Goal: Task Accomplishment & Management: Manage account settings

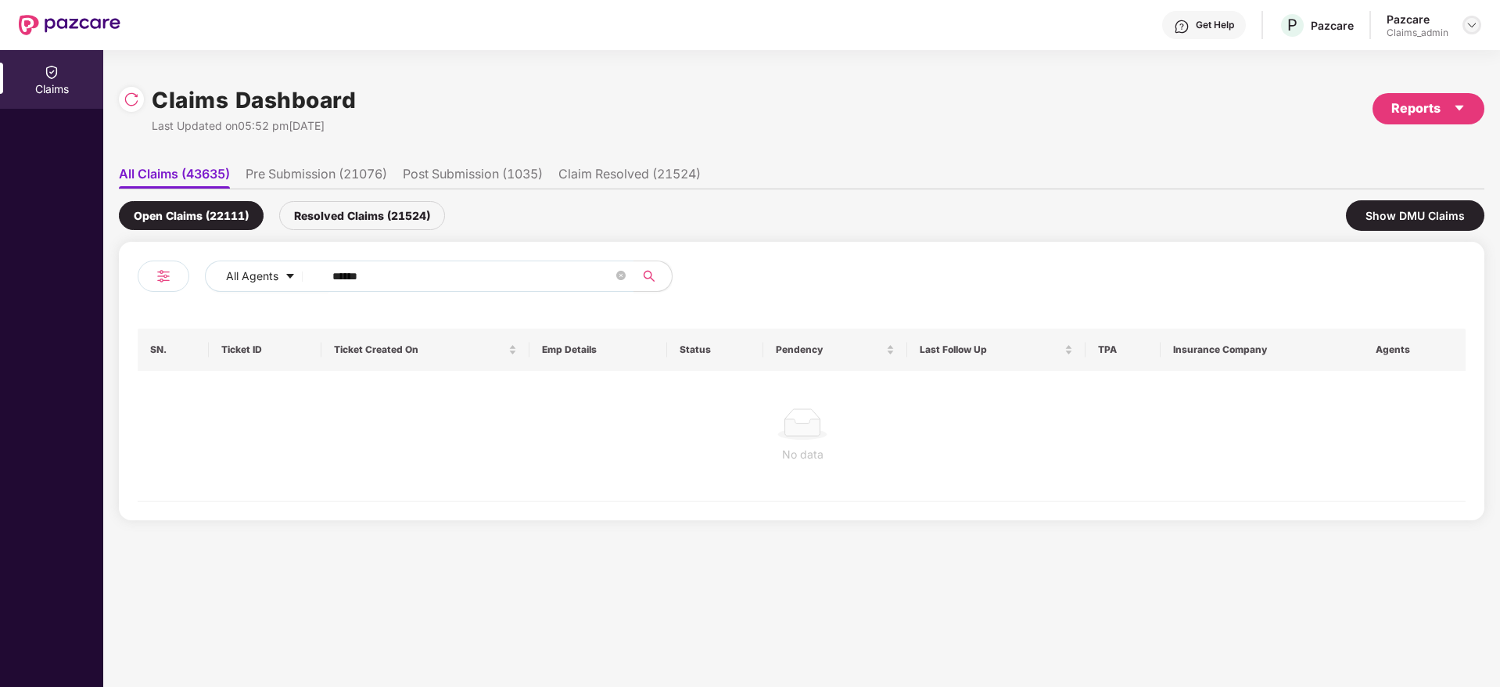
click at [1478, 19] on img at bounding box center [1472, 25] width 13 height 13
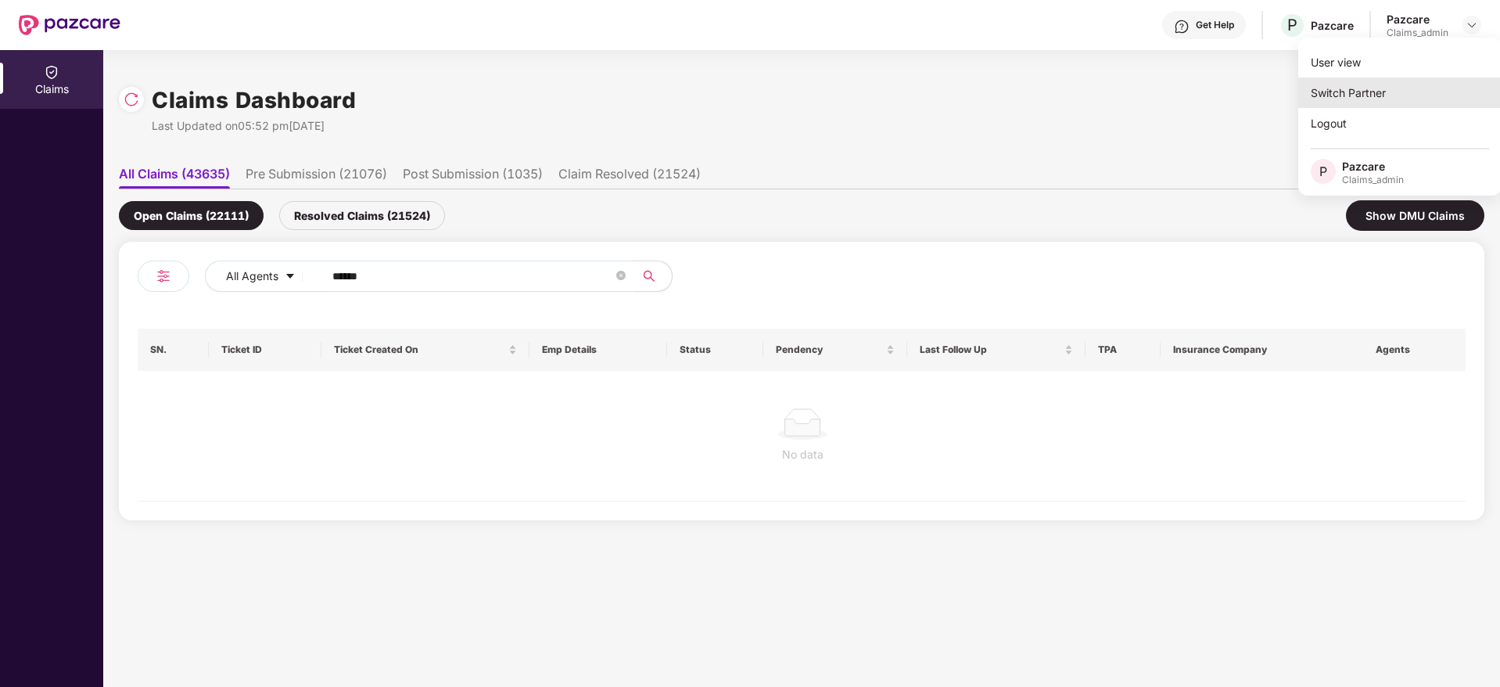
click at [1414, 98] on div "Switch Partner" at bounding box center [1400, 92] width 203 height 31
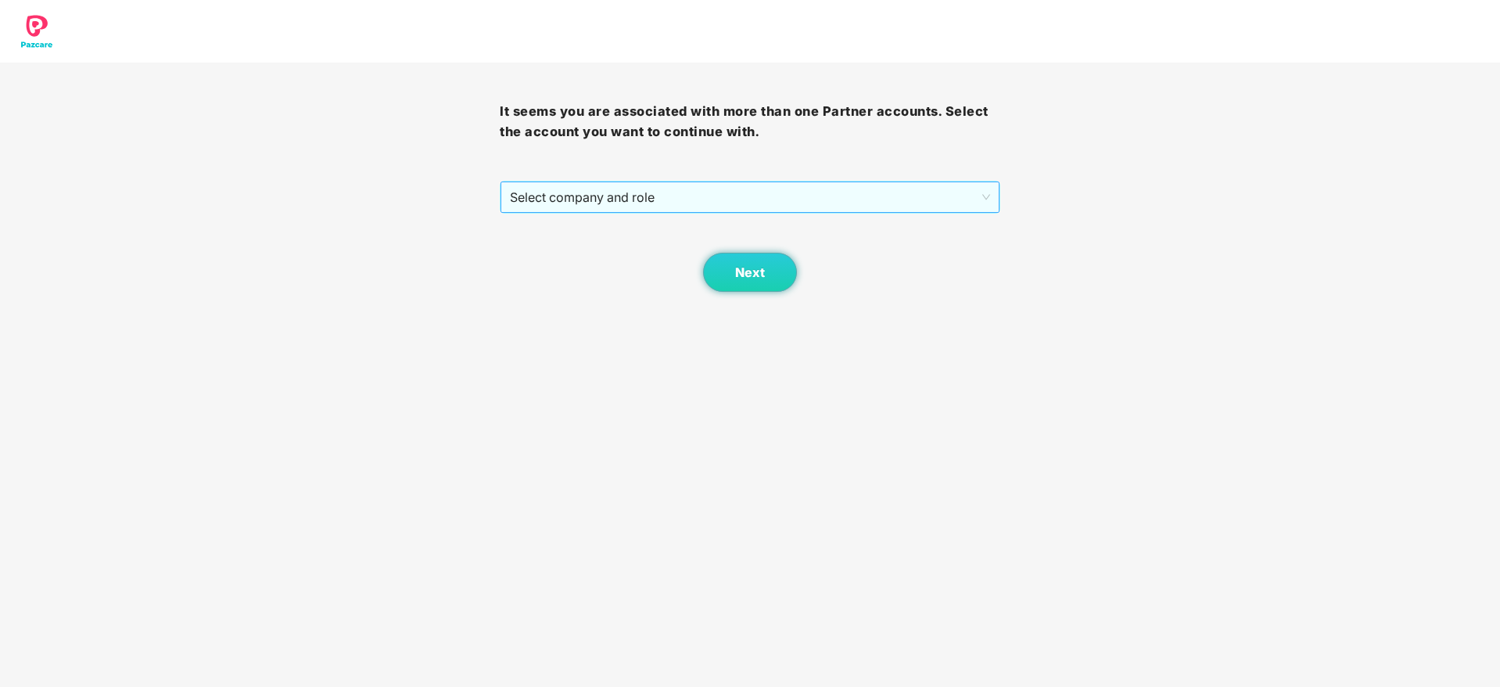
click at [821, 195] on span "Select company and role" at bounding box center [750, 197] width 480 height 30
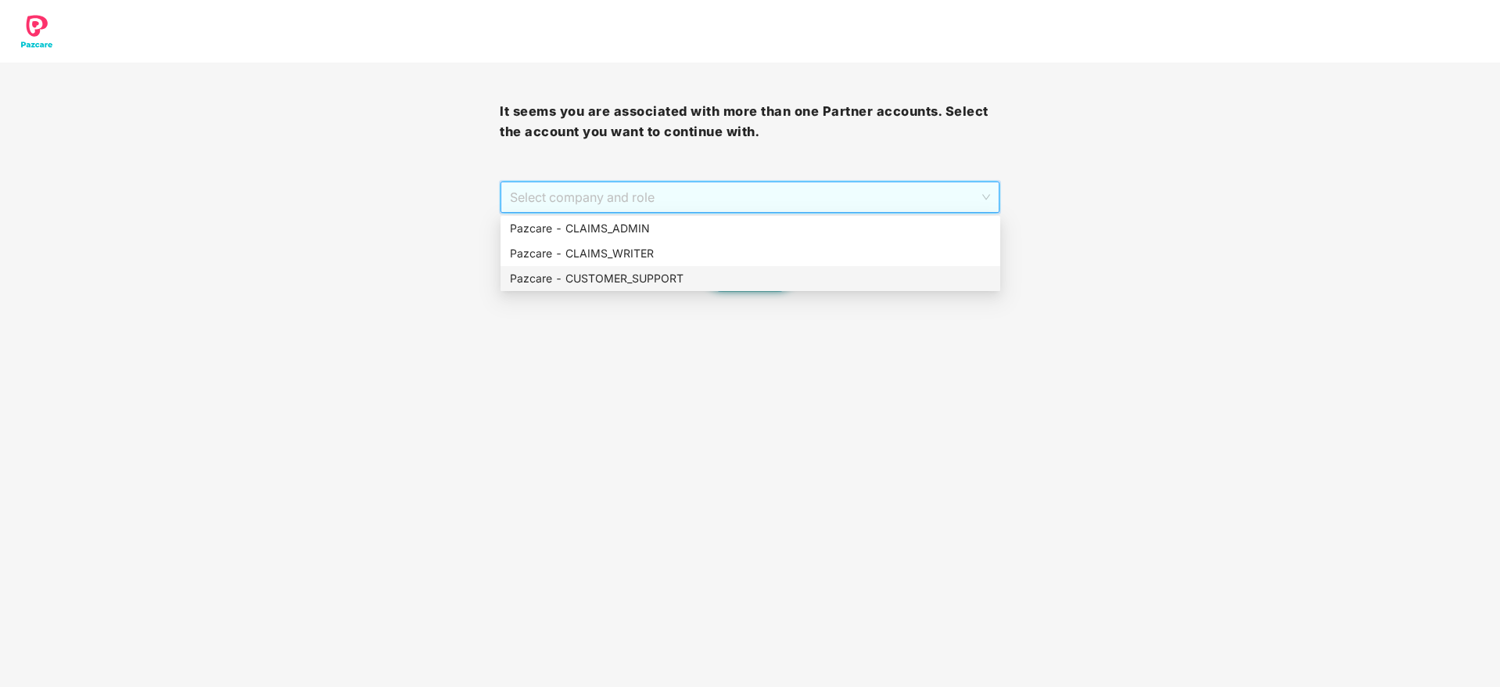
click at [797, 272] on div "Pazcare - CUSTOMER_SUPPORT" at bounding box center [750, 278] width 481 height 17
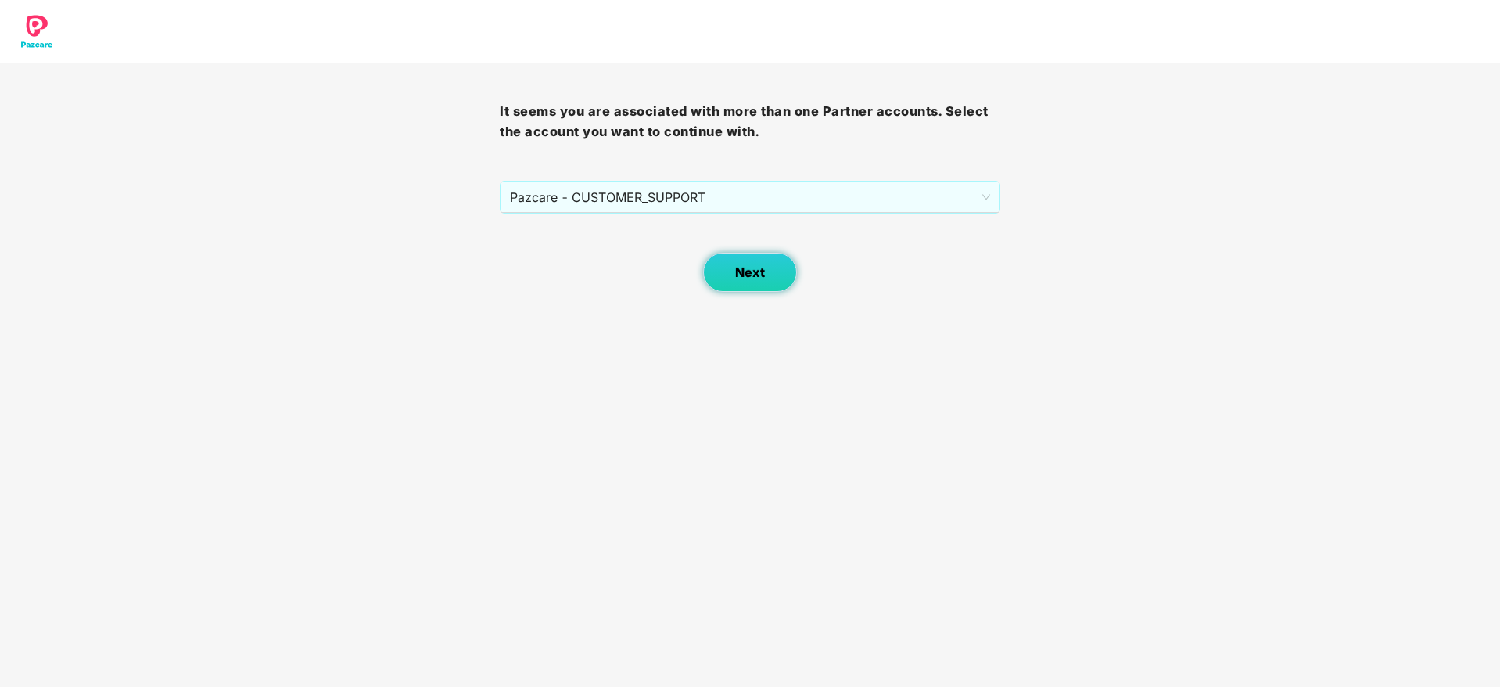
click at [739, 276] on span "Next" at bounding box center [750, 272] width 30 height 15
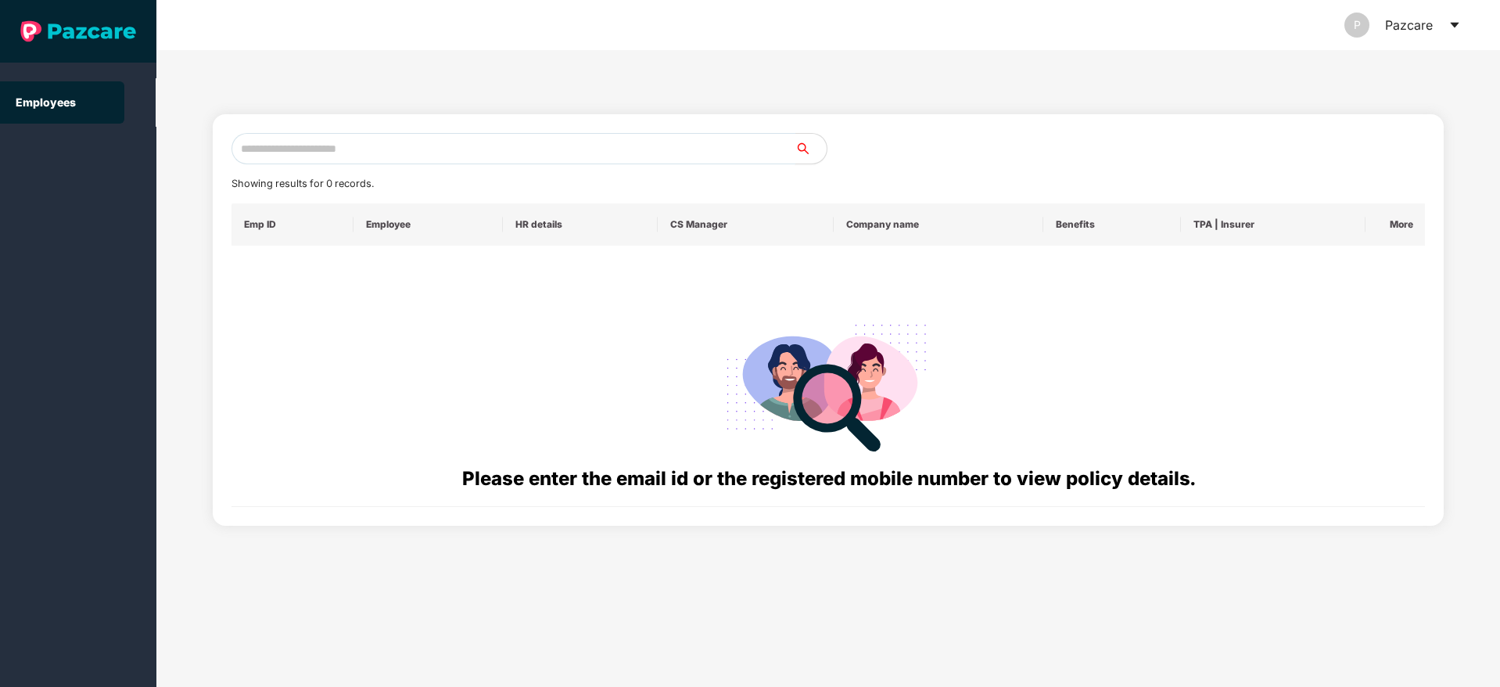
click at [434, 135] on input "text" at bounding box center [514, 148] width 564 height 31
paste input "**********"
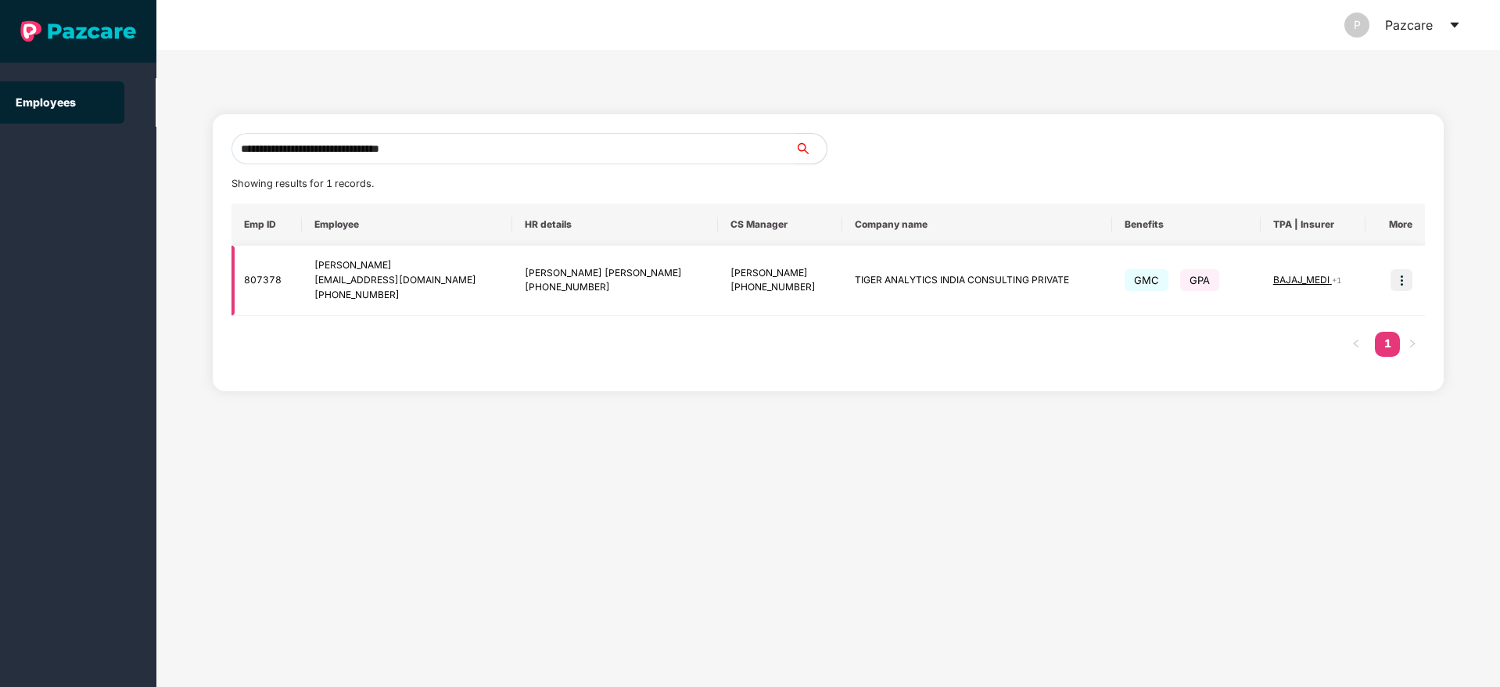
type input "**********"
click at [1398, 279] on img at bounding box center [1402, 280] width 22 height 22
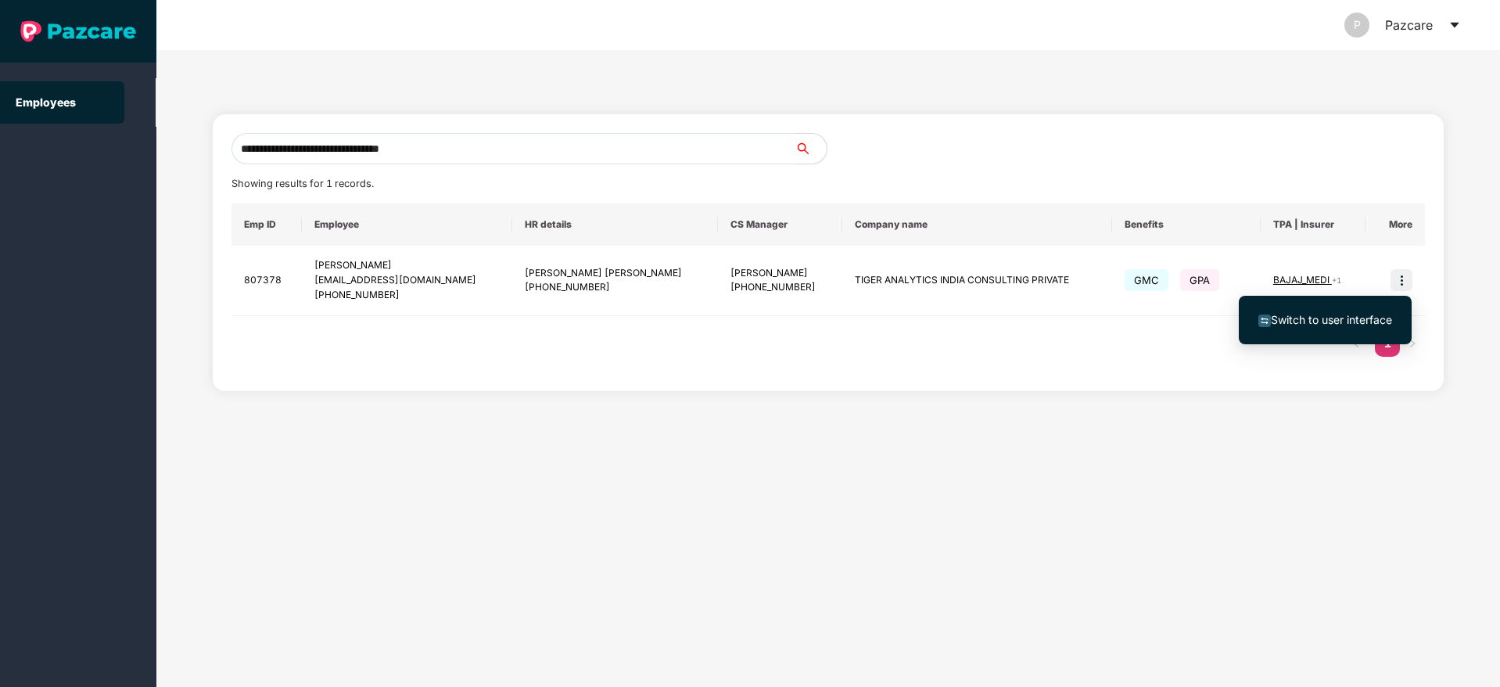
click at [1325, 313] on span "Switch to user interface" at bounding box center [1331, 319] width 121 height 13
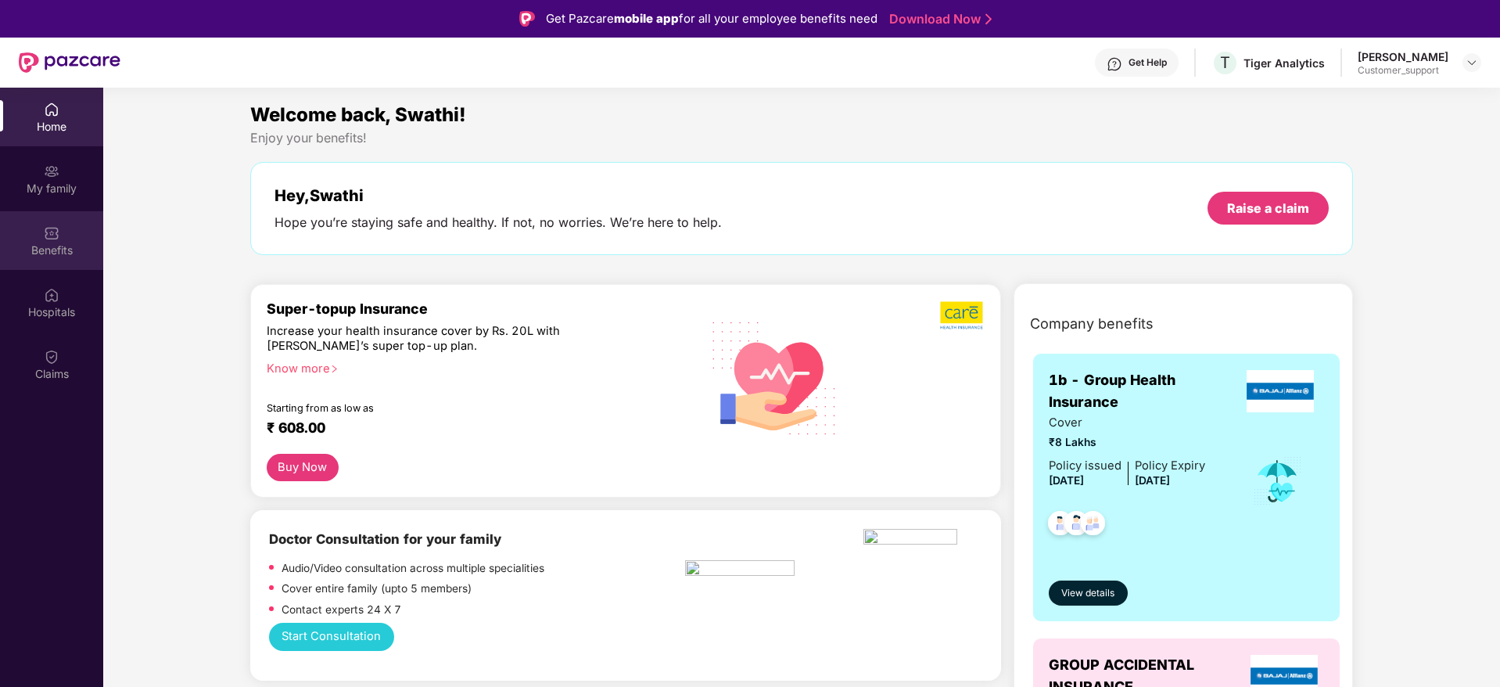
click at [65, 243] on div "Benefits" at bounding box center [51, 251] width 103 height 16
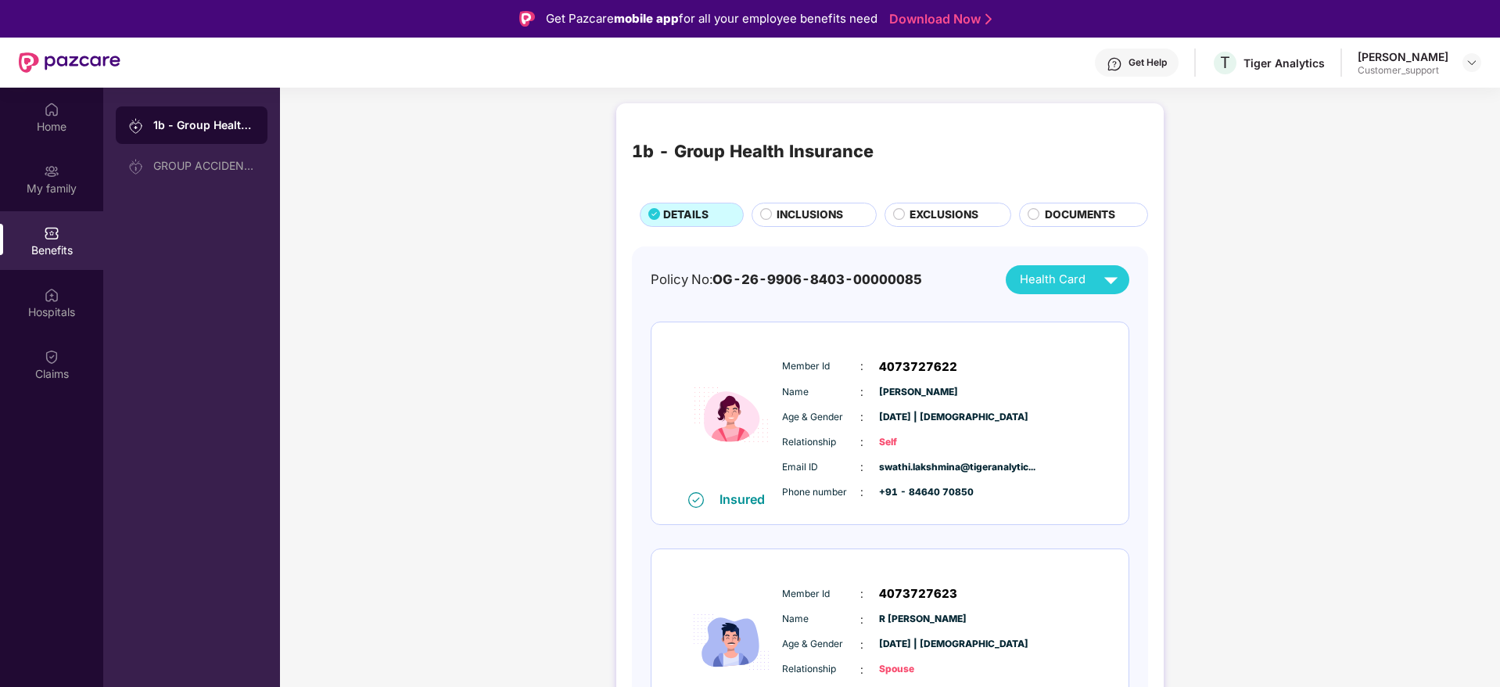
click at [812, 221] on span "INCLUSIONS" at bounding box center [810, 215] width 66 height 17
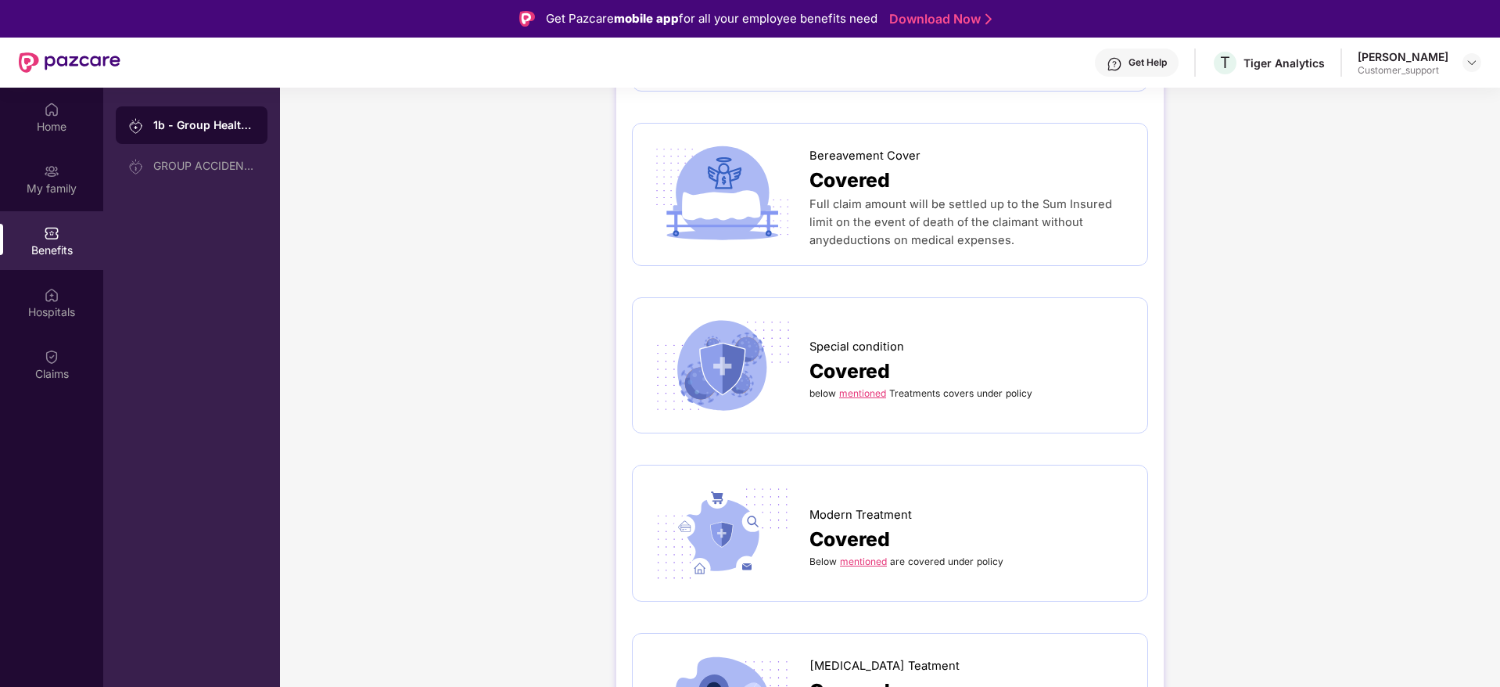
scroll to position [3849, 0]
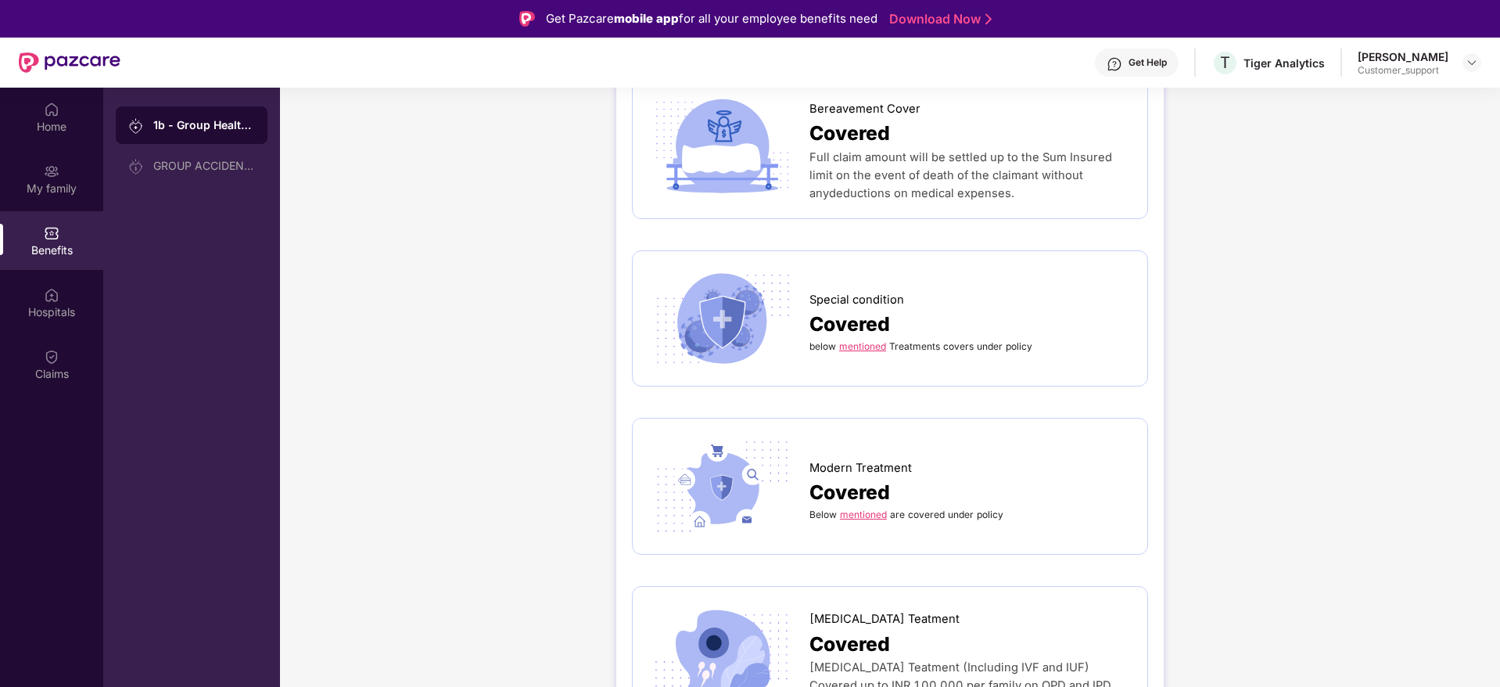
click at [861, 340] on link "mentioned" at bounding box center [862, 346] width 47 height 12
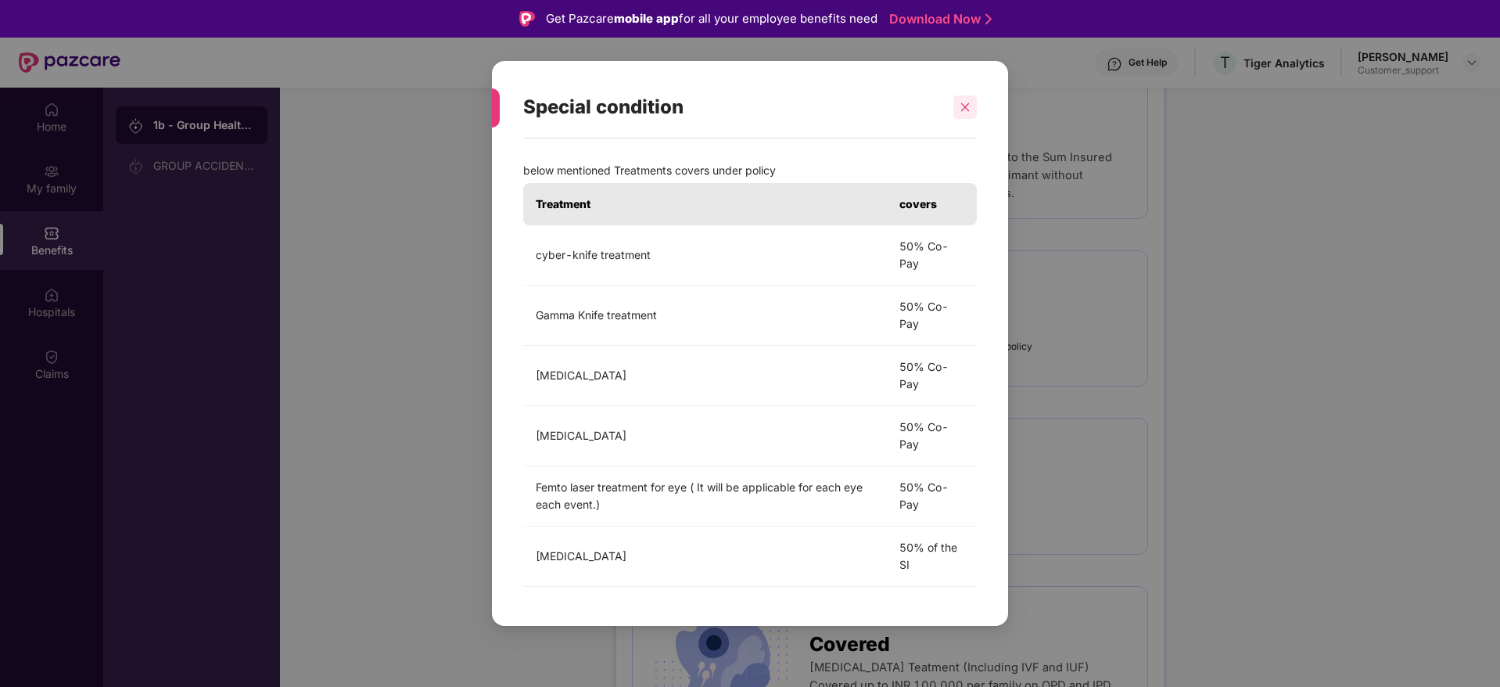
click at [961, 102] on icon "close" at bounding box center [965, 107] width 11 height 11
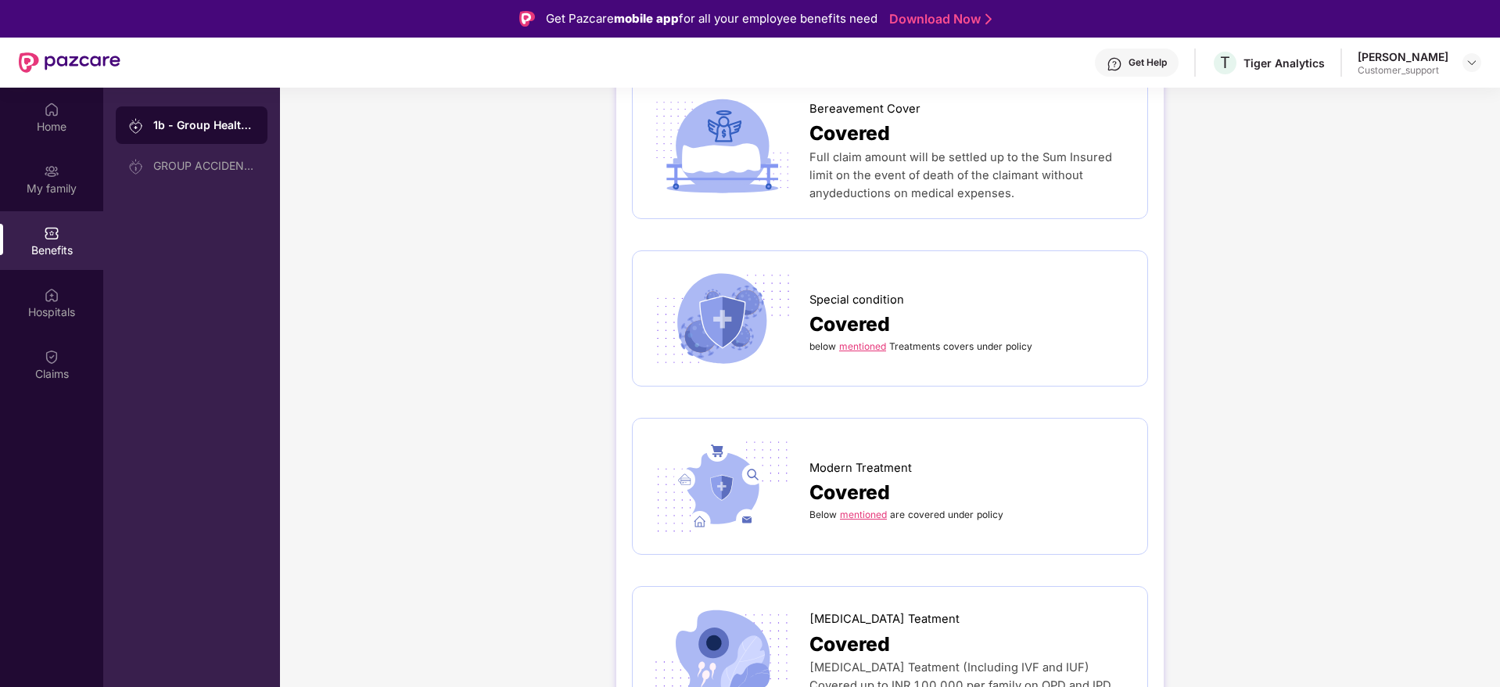
click at [868, 509] on link "mentioned" at bounding box center [863, 515] width 47 height 12
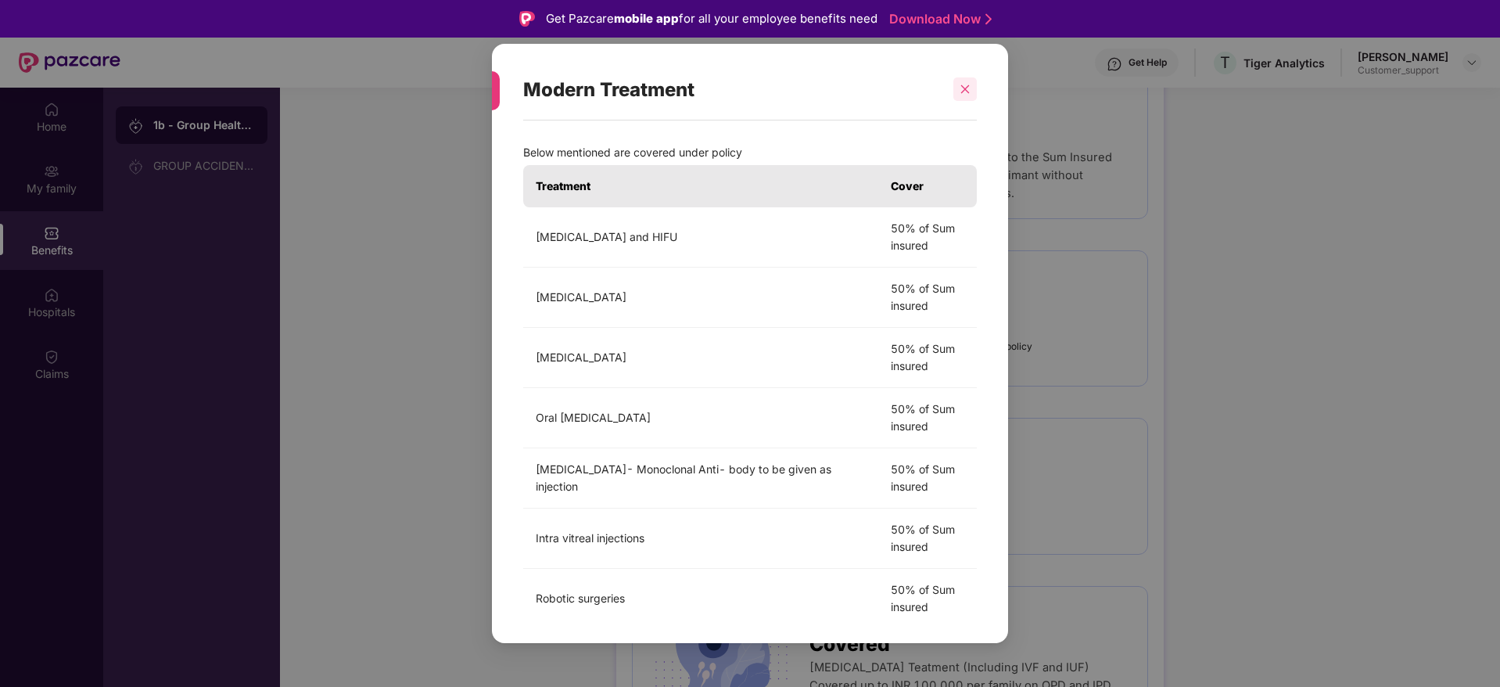
click at [961, 89] on icon "close" at bounding box center [965, 89] width 11 height 11
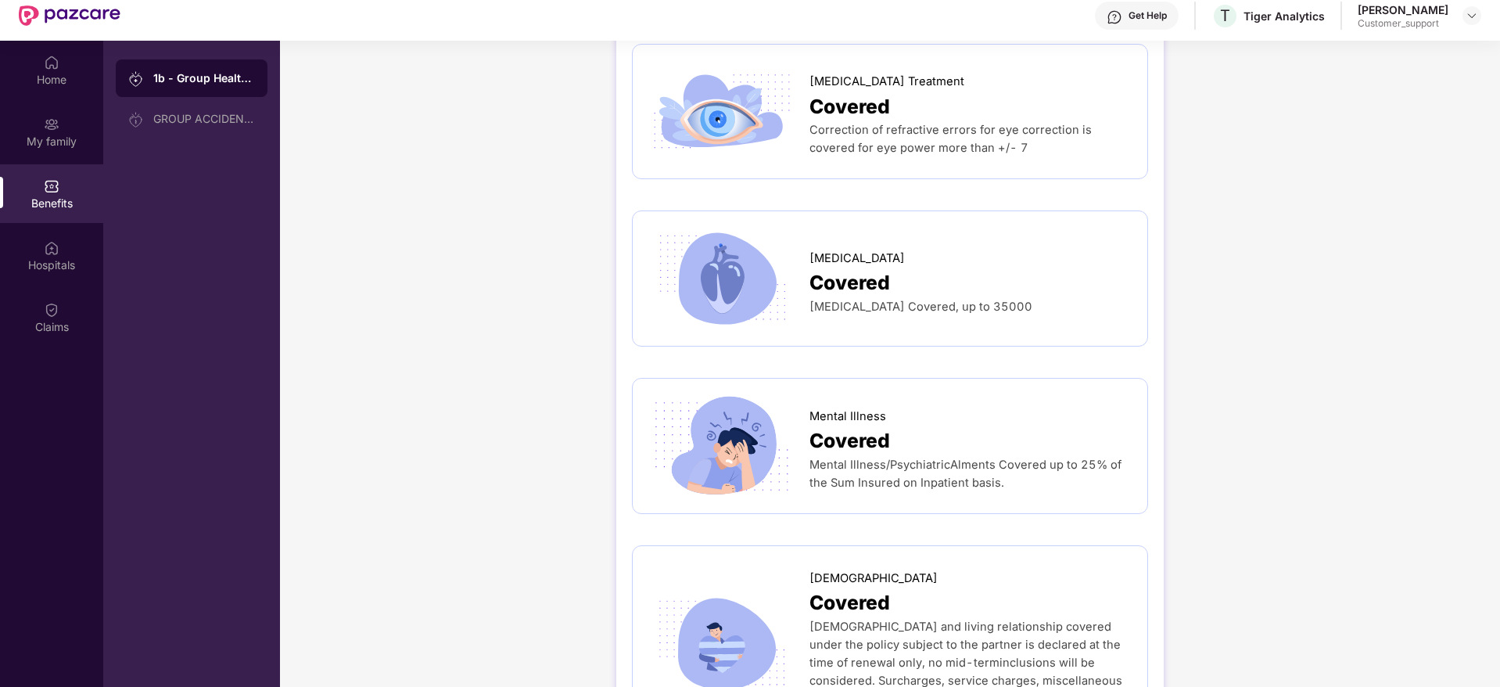
scroll to position [88, 0]
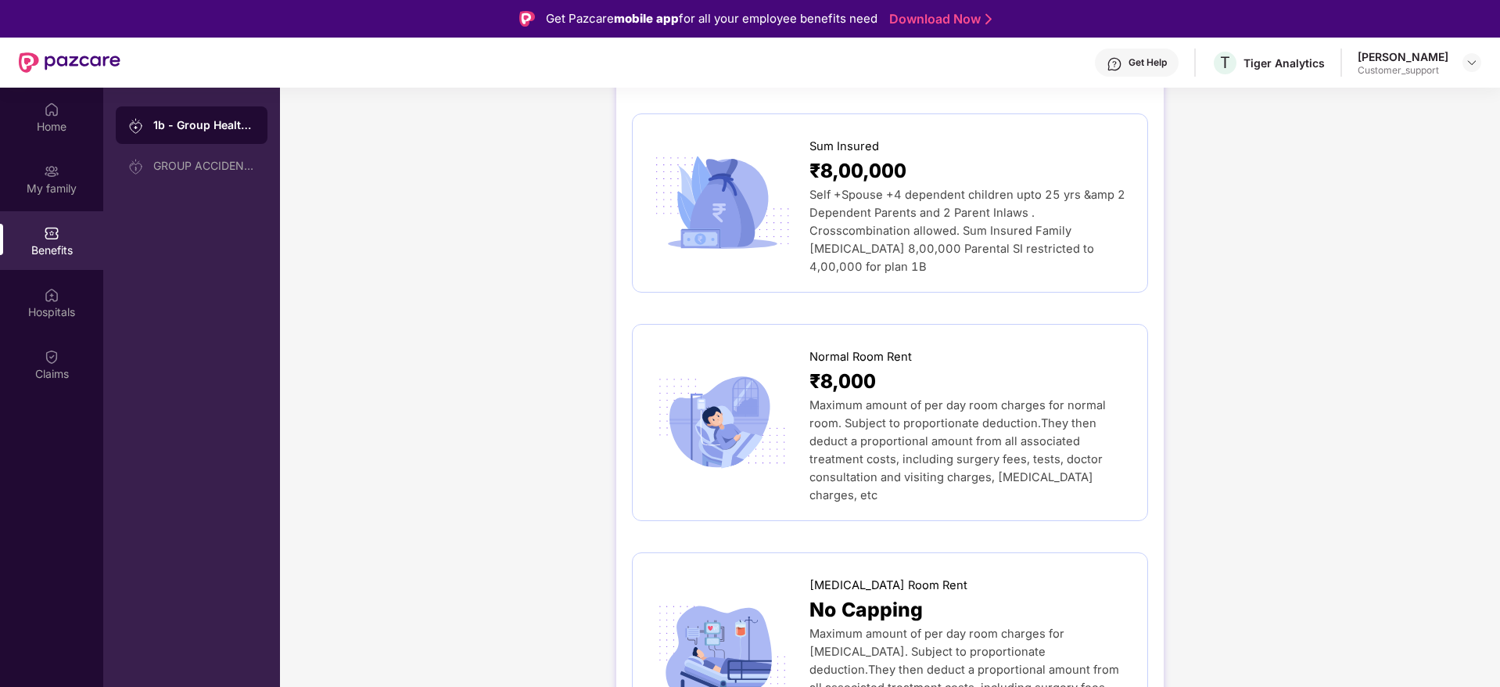
scroll to position [188, 0]
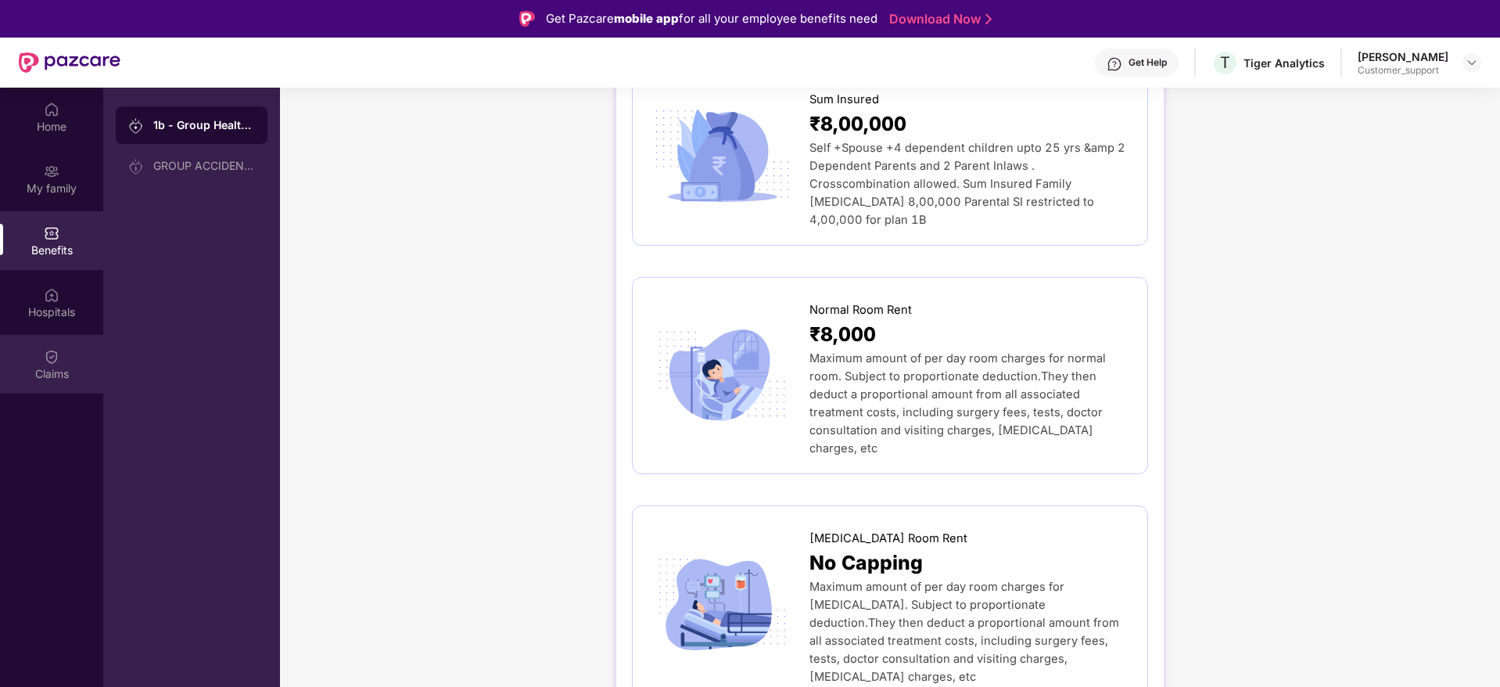
click at [66, 371] on div "Claims" at bounding box center [51, 374] width 103 height 16
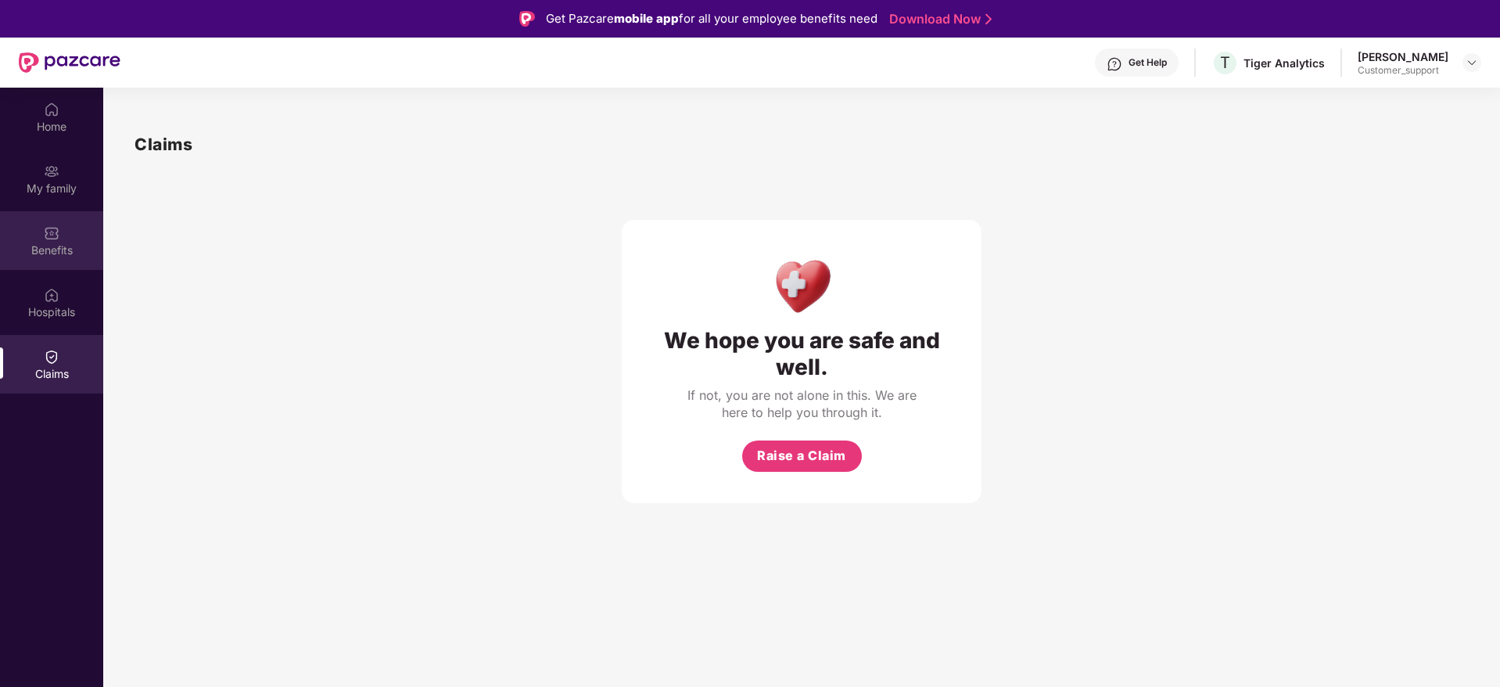
click at [41, 257] on div "Benefits" at bounding box center [51, 240] width 103 height 59
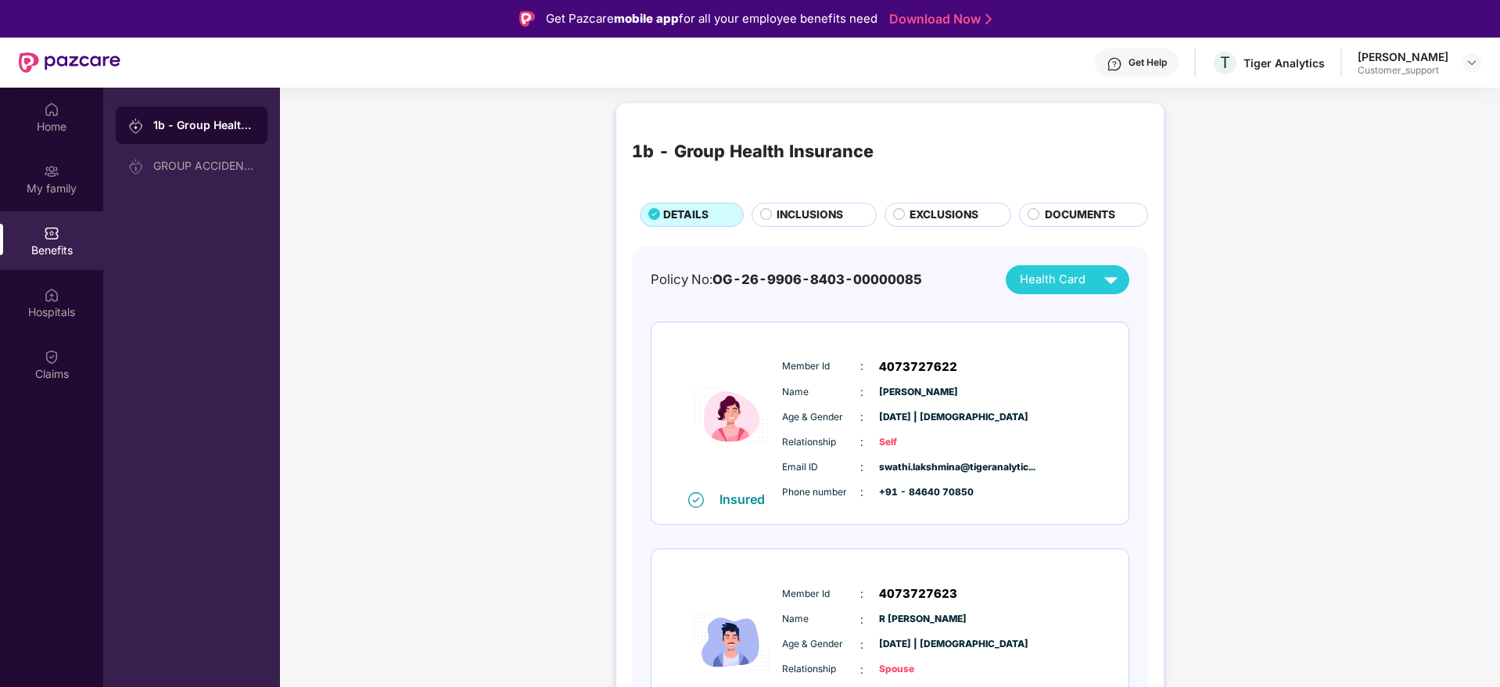
click at [1072, 209] on span "DOCUMENTS" at bounding box center [1080, 215] width 70 height 17
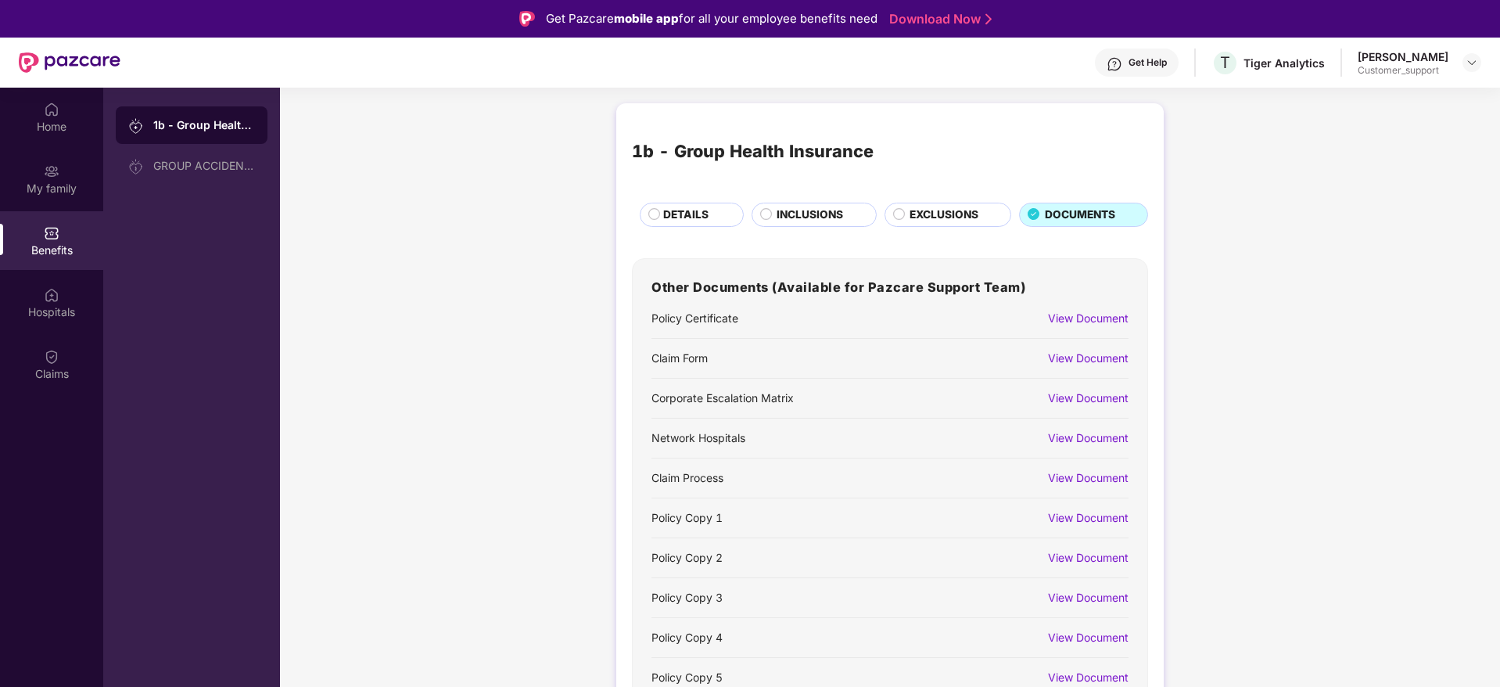
click at [1091, 516] on div "View Document" at bounding box center [1088, 517] width 81 height 17
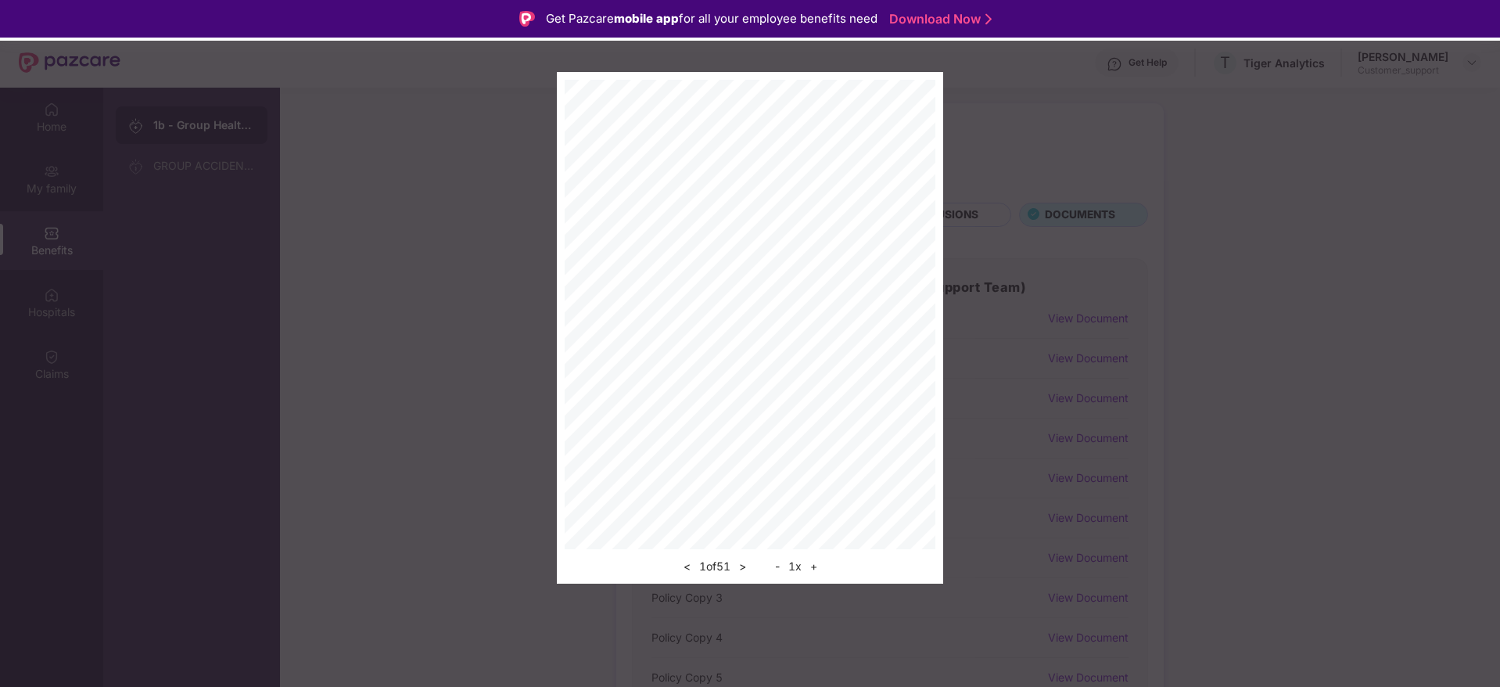
click at [818, 565] on button "+" at bounding box center [814, 566] width 16 height 19
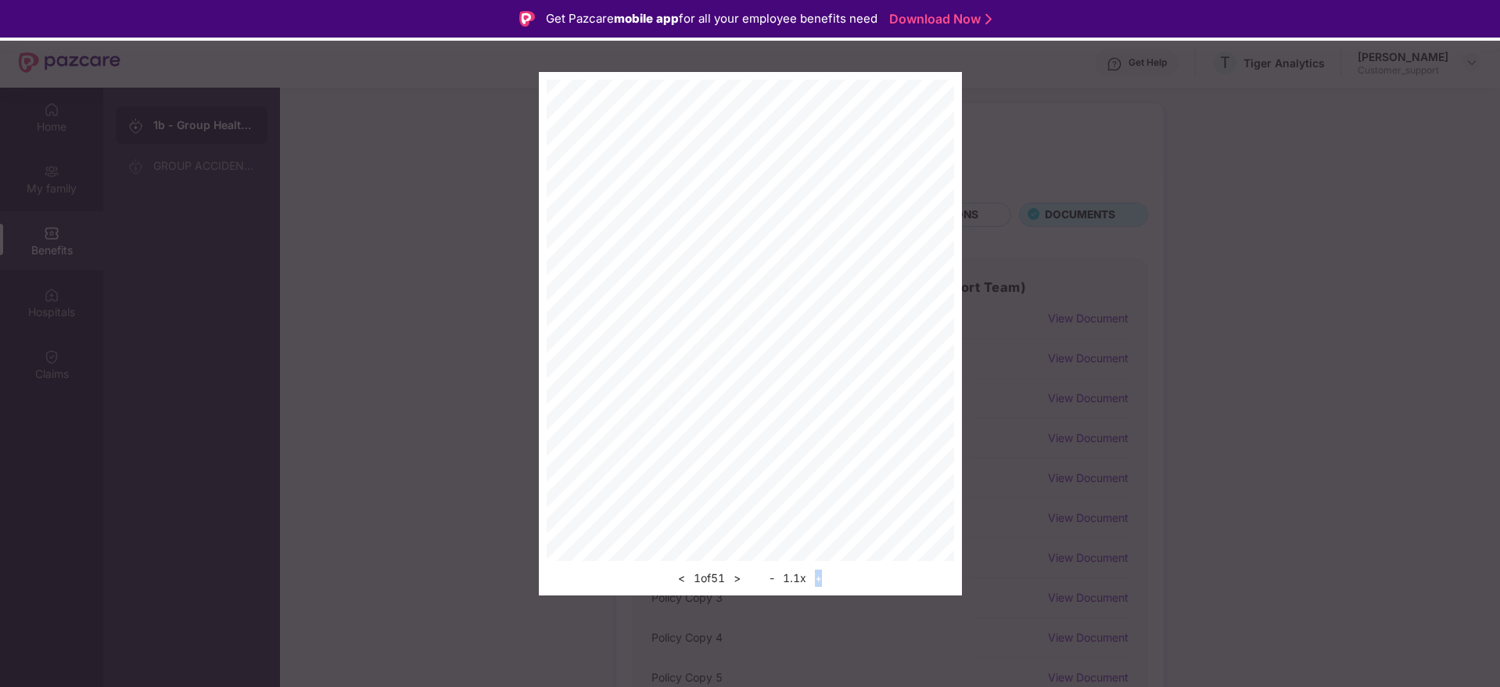
click at [818, 565] on div "< 1 of 51 > - 1.1 x +" at bounding box center [751, 574] width 408 height 27
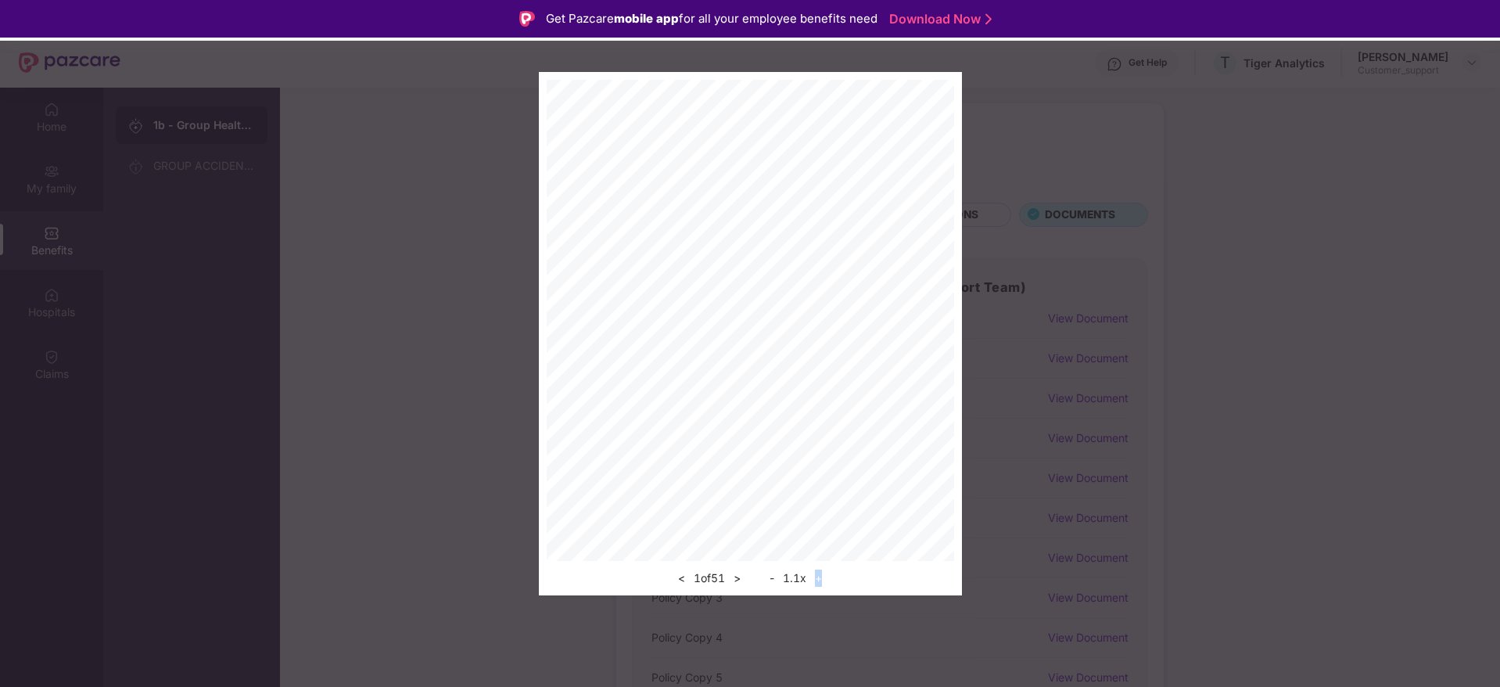
drag, startPoint x: 818, startPoint y: 565, endPoint x: 832, endPoint y: 580, distance: 20.5
click at [832, 580] on div "< 1 of 51 > - 1.1 x +" at bounding box center [751, 574] width 408 height 27
click at [825, 580] on button "+" at bounding box center [818, 578] width 16 height 19
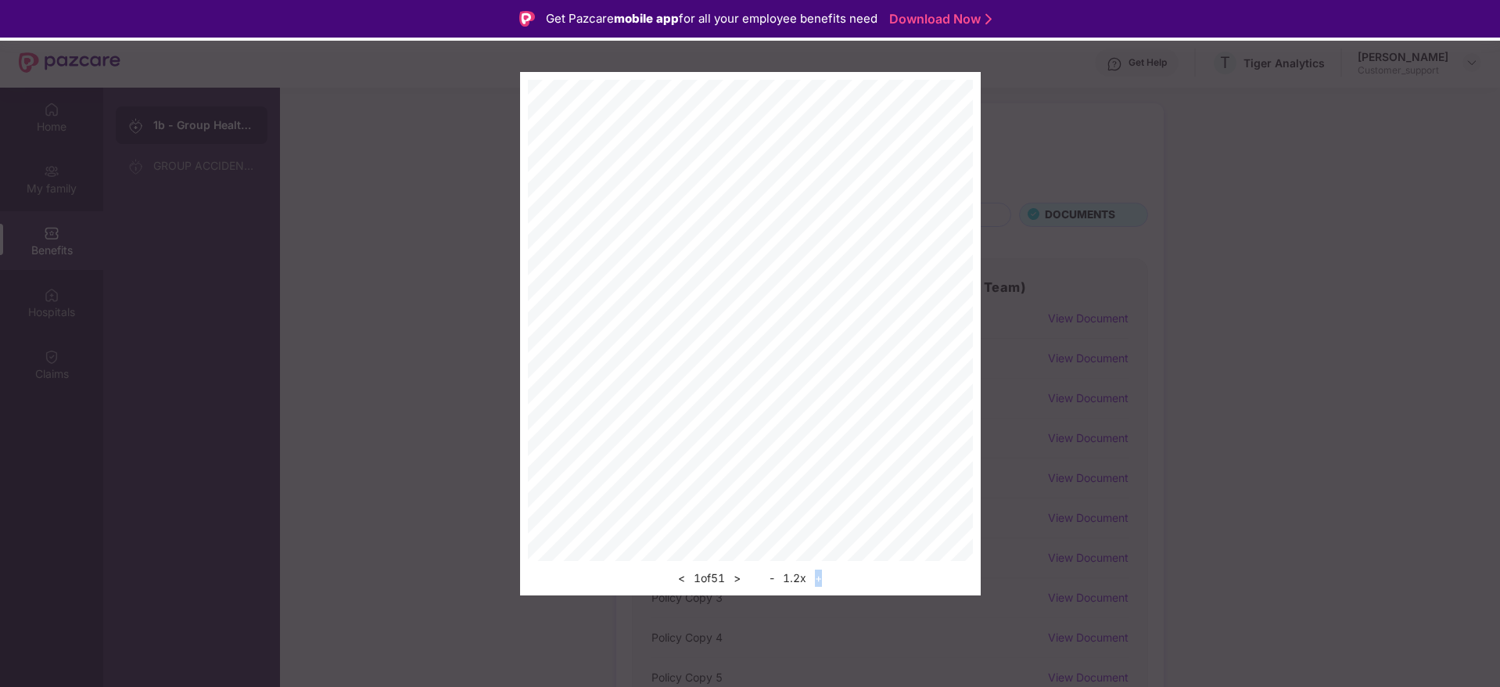
click at [825, 580] on button "+" at bounding box center [818, 578] width 16 height 19
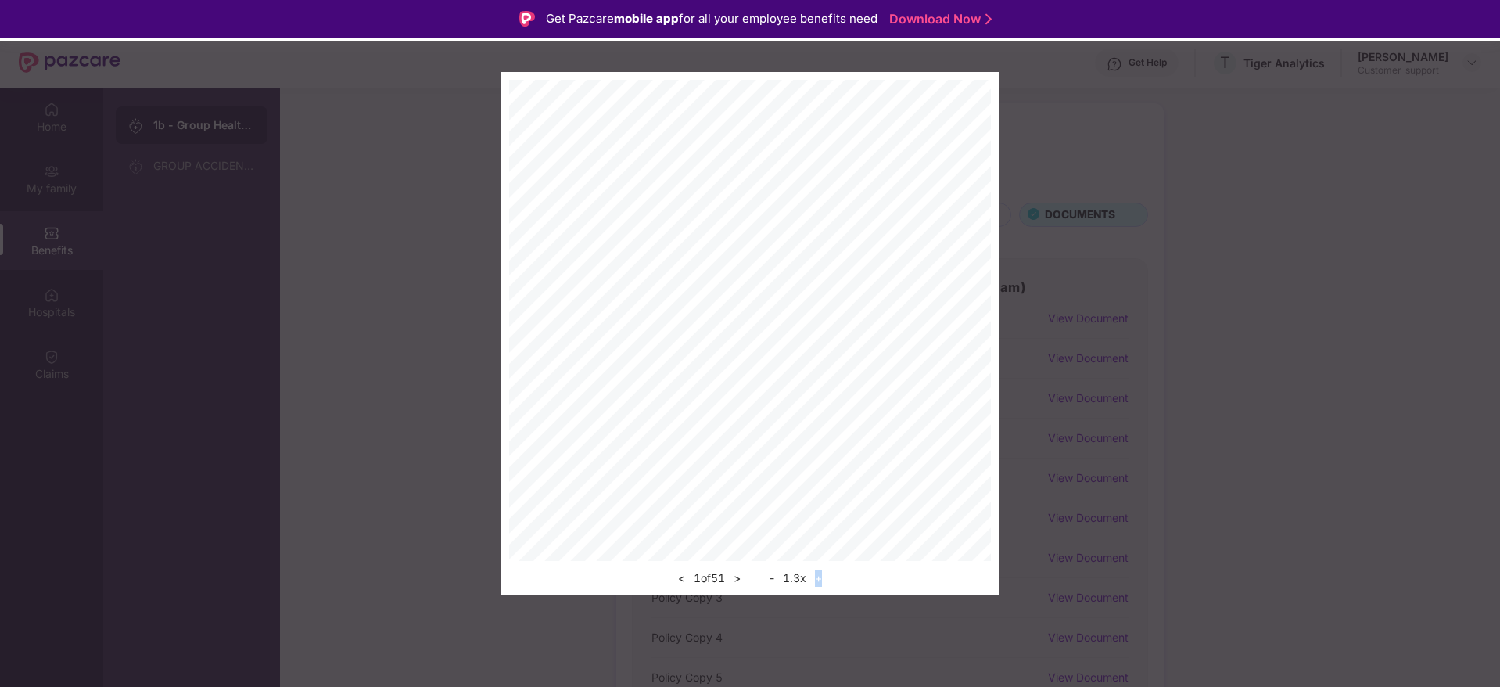
click at [949, 377] on div "< 1 of 51 > - 1.3 x +" at bounding box center [750, 333] width 498 height 523
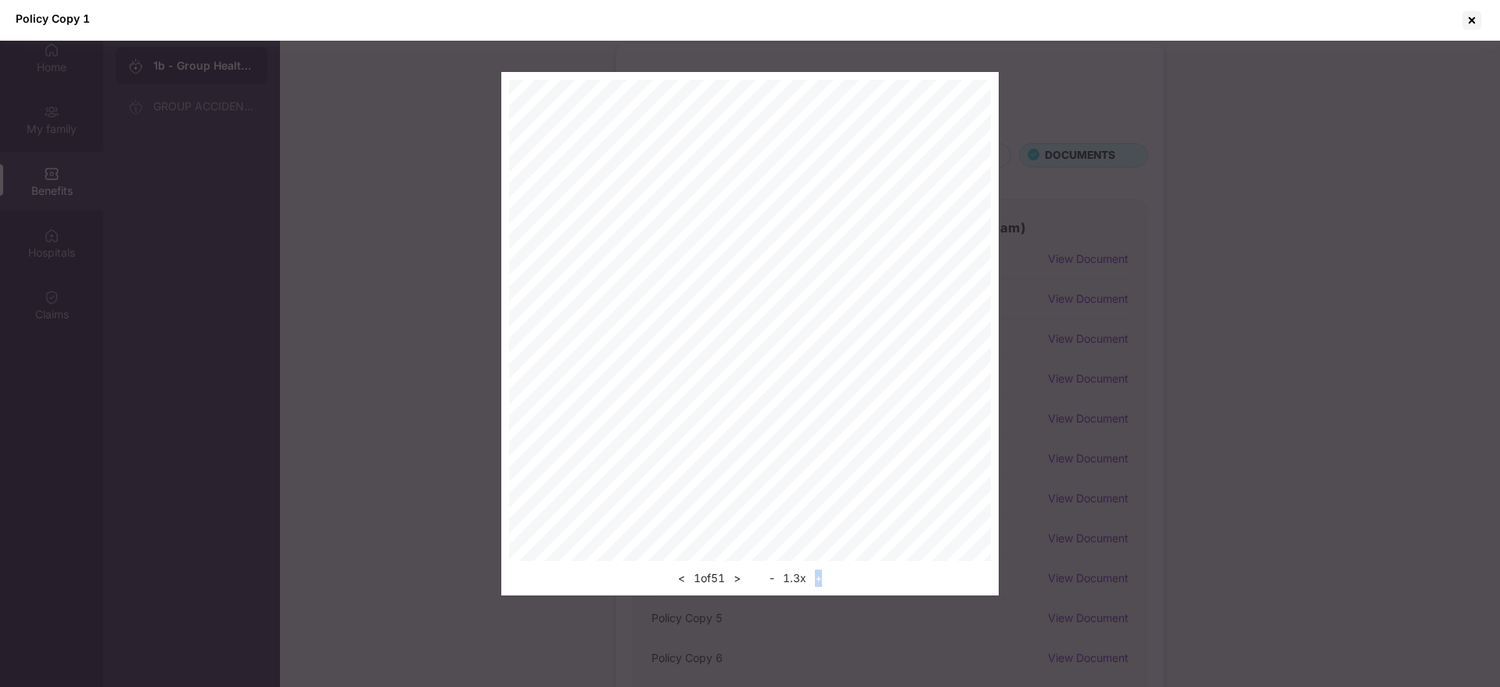
scroll to position [88, 0]
click at [746, 578] on button ">" at bounding box center [737, 578] width 16 height 19
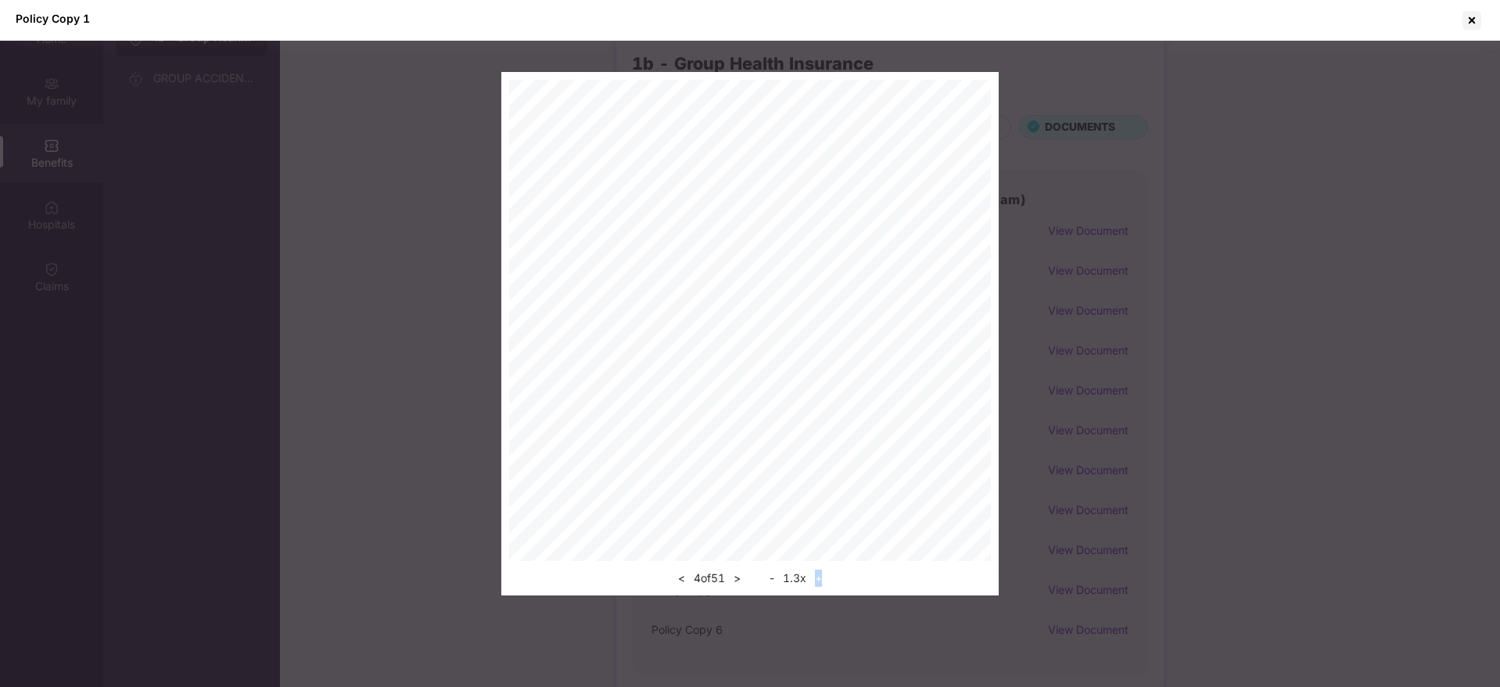
click at [746, 578] on button ">" at bounding box center [737, 578] width 16 height 19
drag, startPoint x: 749, startPoint y: 578, endPoint x: 1478, endPoint y: 20, distance: 918.5
click at [1478, 20] on div "Policy Copy 1 < 6 of 51 > - 1.3 x +" at bounding box center [750, 297] width 1500 height 595
click at [1478, 20] on div at bounding box center [1472, 20] width 25 height 25
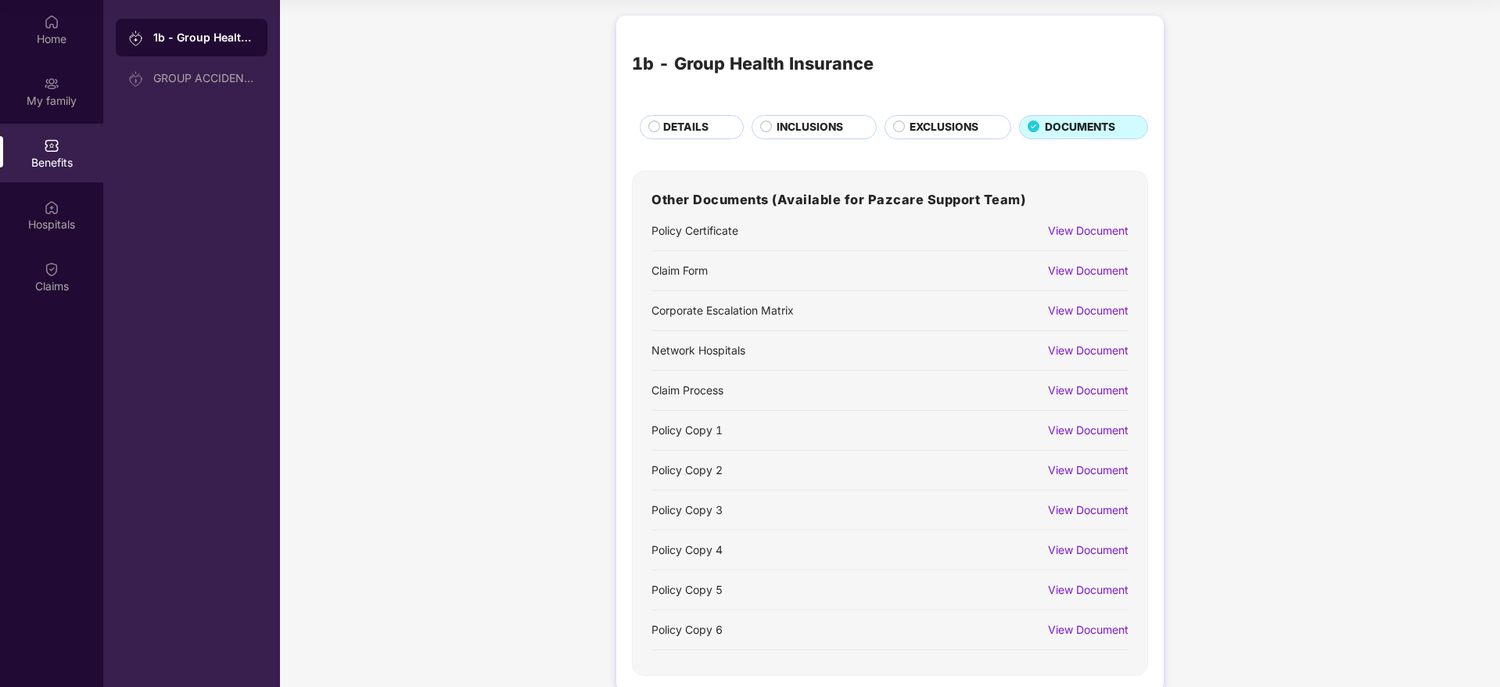
click at [1111, 460] on div "View Document" at bounding box center [1081, 470] width 96 height 27
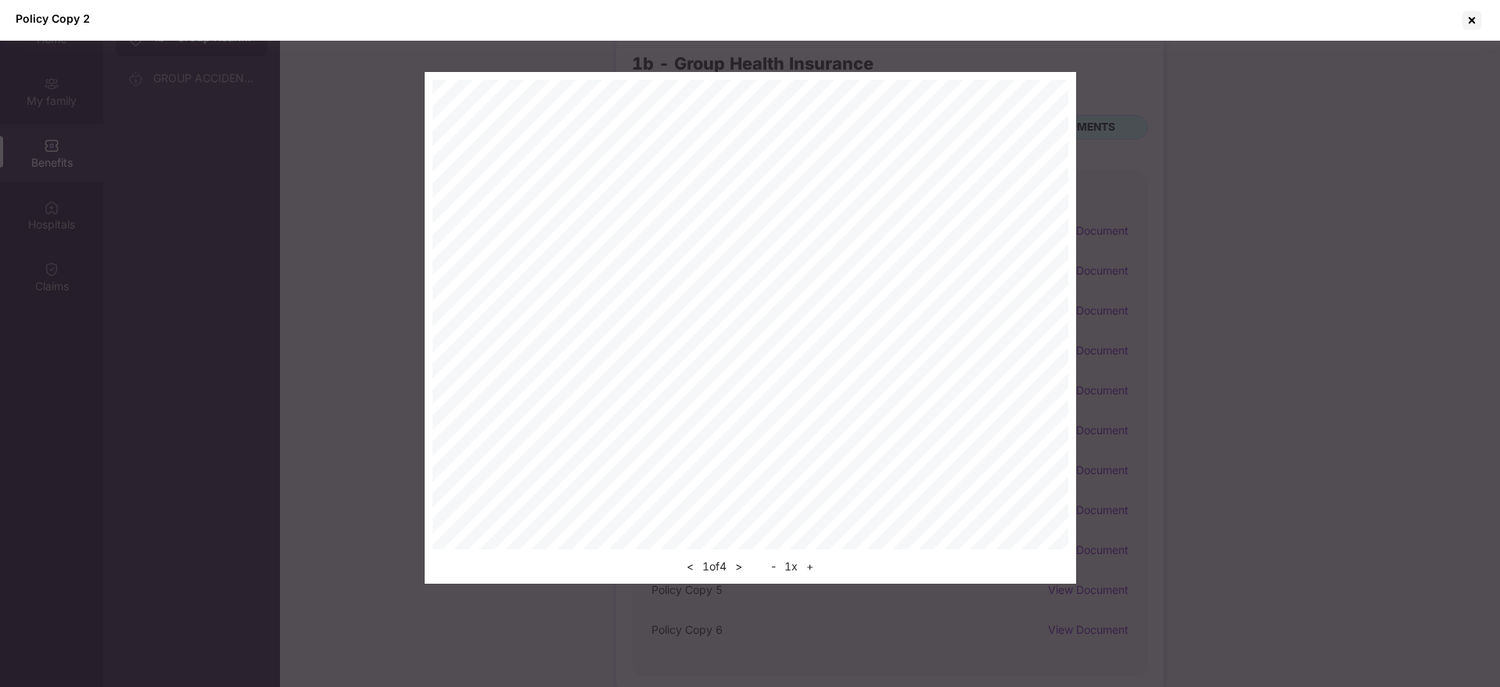
click at [810, 569] on button "+" at bounding box center [810, 566] width 16 height 19
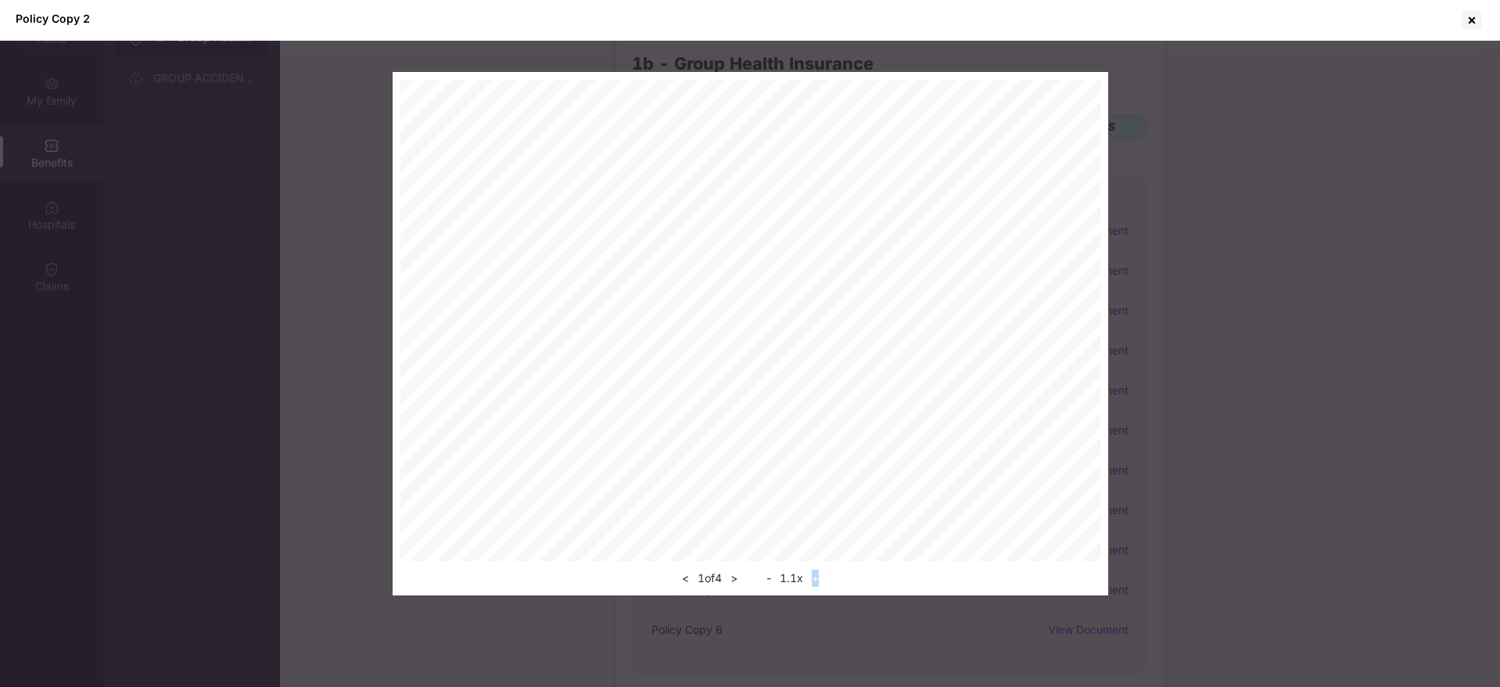
click at [810, 569] on div "- 1.1 x +" at bounding box center [793, 578] width 62 height 19
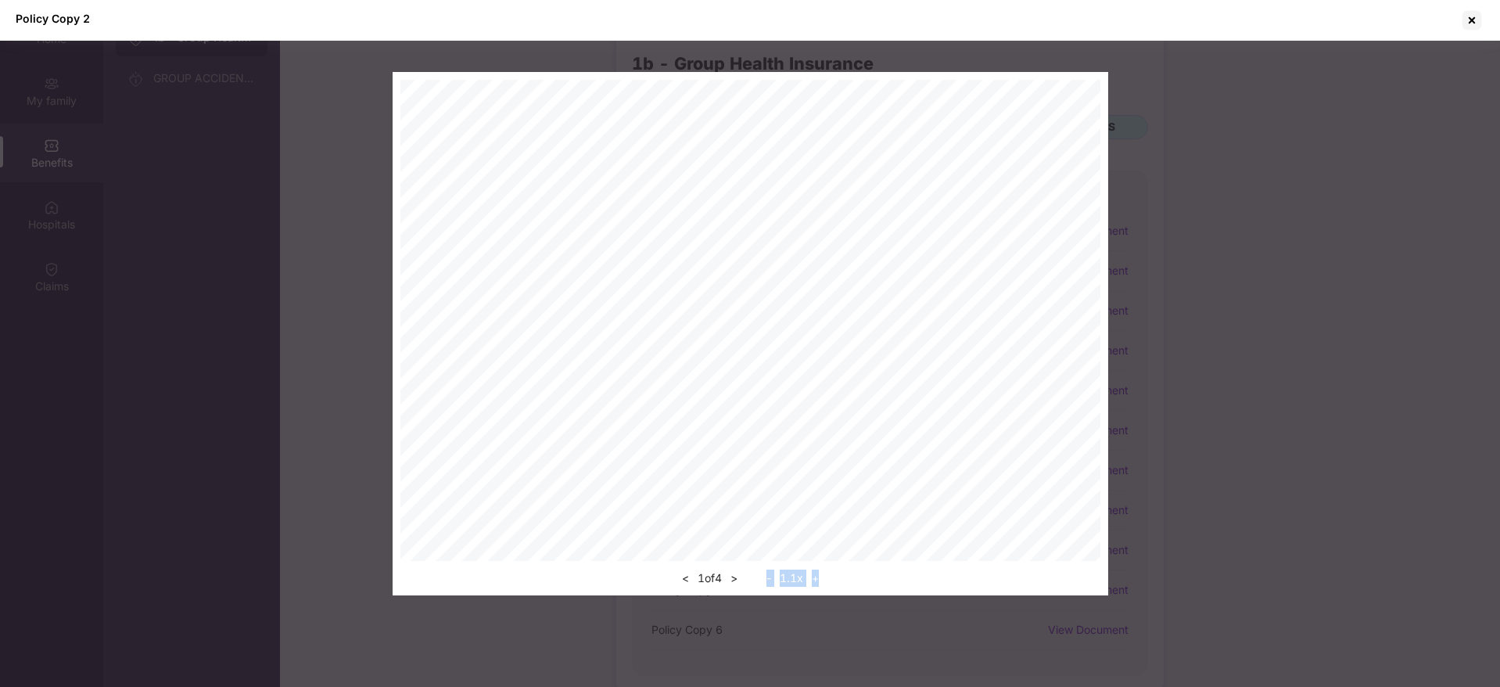
drag, startPoint x: 810, startPoint y: 570, endPoint x: 742, endPoint y: 576, distance: 68.3
click at [742, 576] on div "< 1 of 4 > - 1.1 x +" at bounding box center [751, 574] width 700 height 27
click at [742, 576] on button ">" at bounding box center [734, 578] width 16 height 19
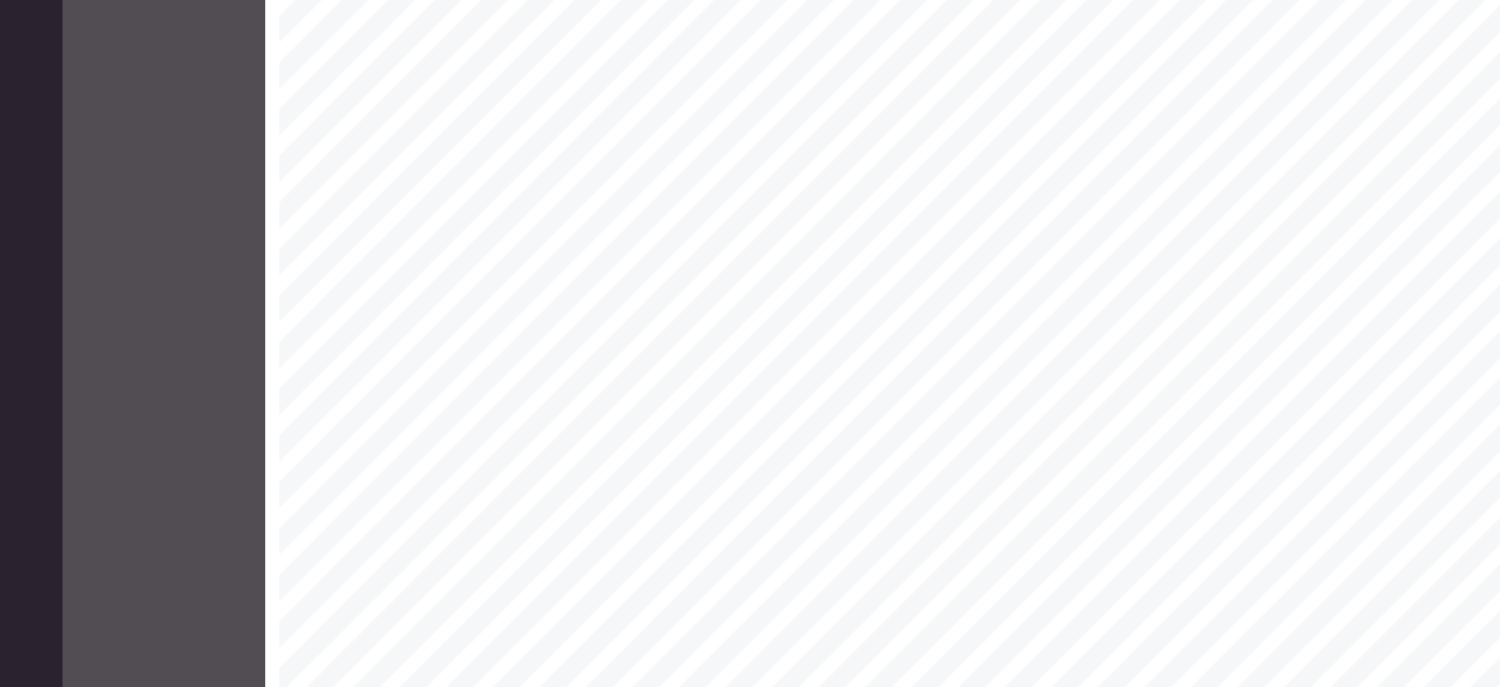
scroll to position [87, 0]
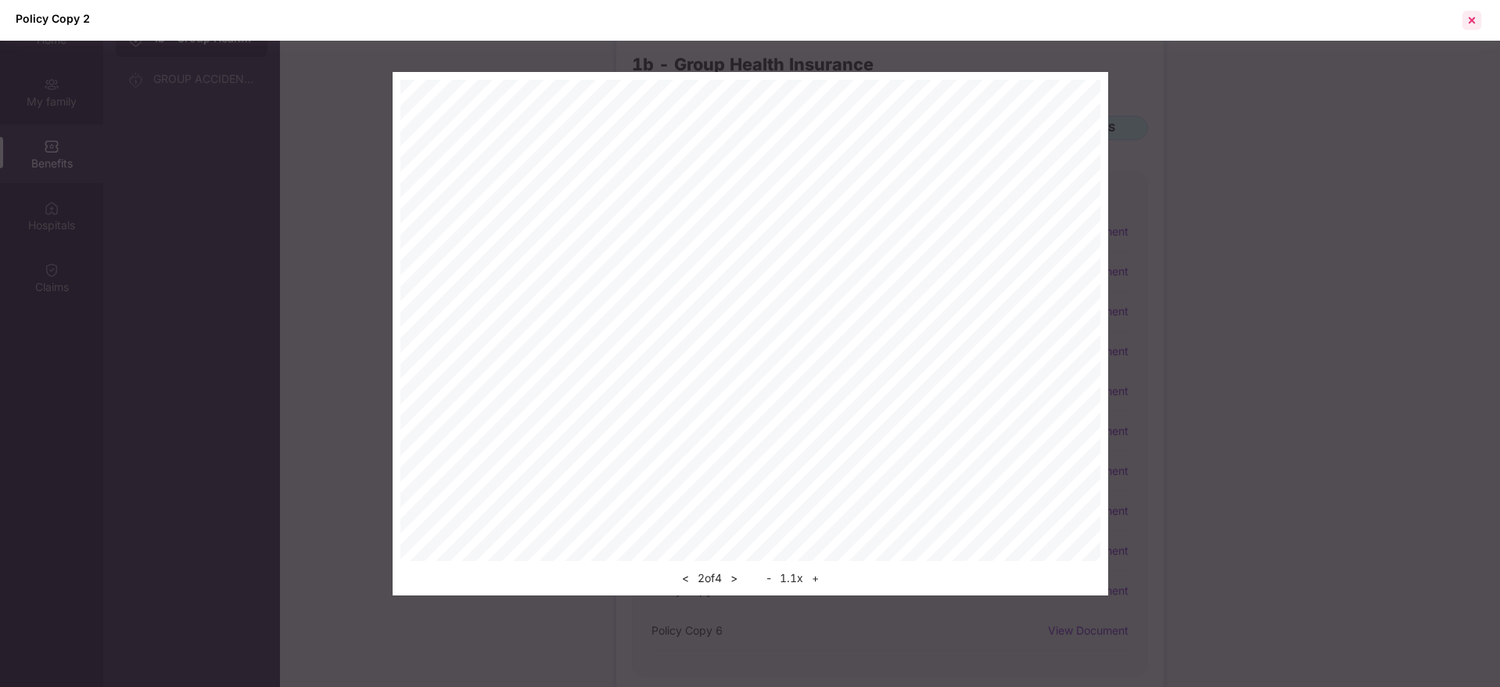
click at [1472, 23] on div at bounding box center [1472, 20] width 25 height 25
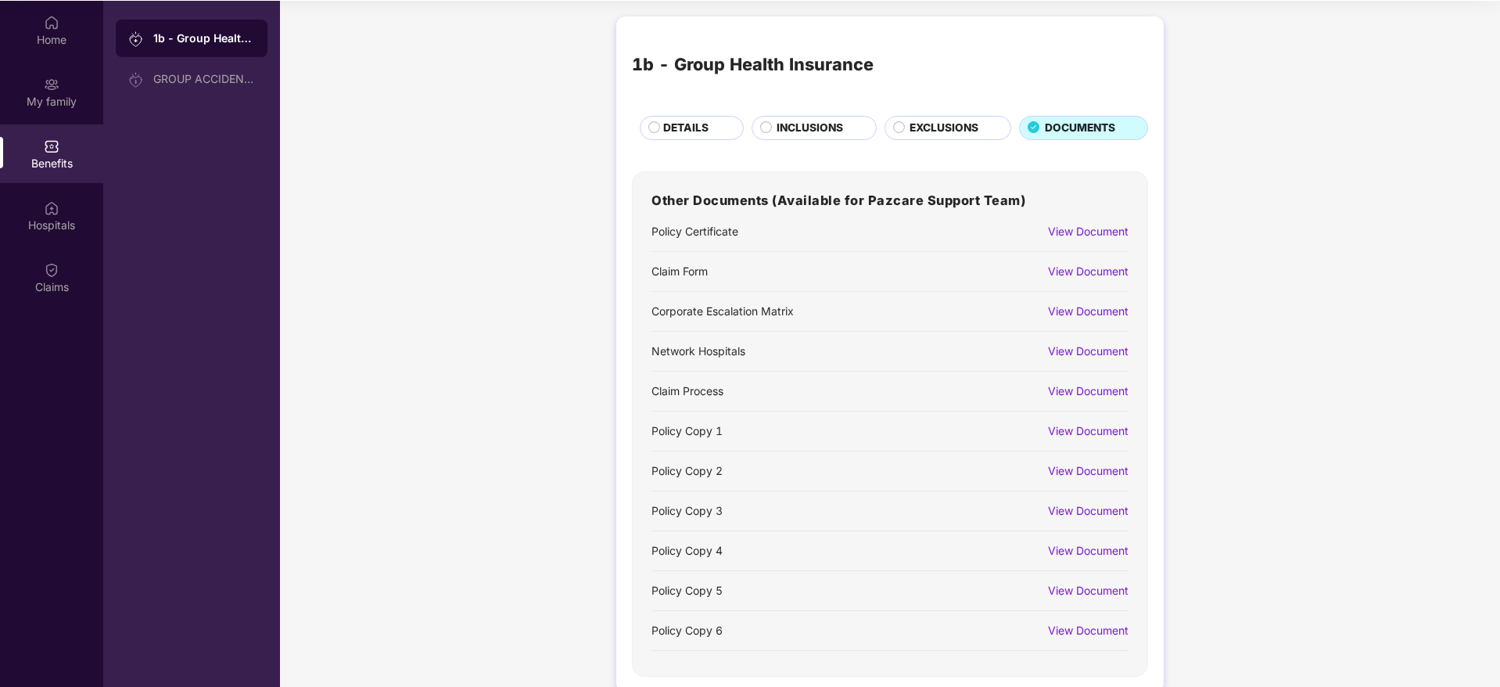
click at [812, 124] on span "INCLUSIONS" at bounding box center [810, 128] width 66 height 17
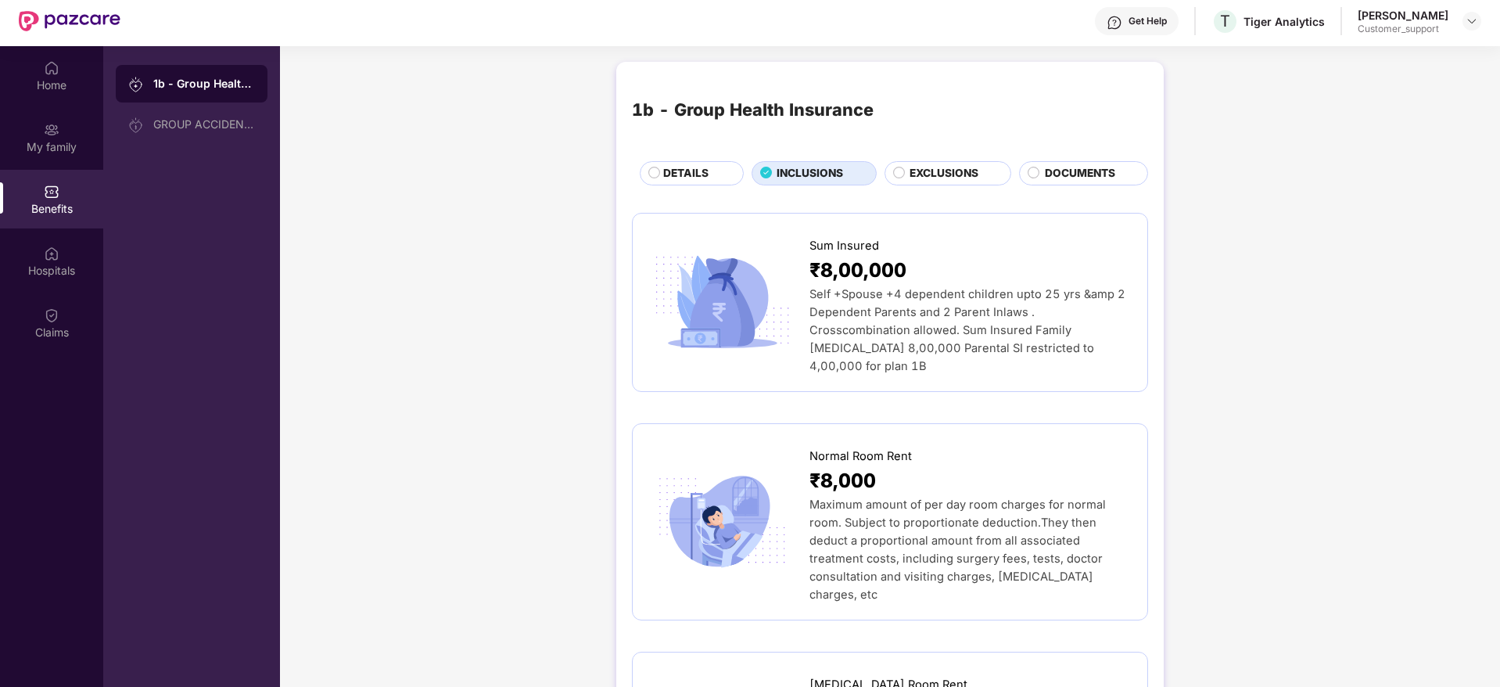
scroll to position [40, 0]
click at [1476, 22] on img at bounding box center [1472, 22] width 13 height 13
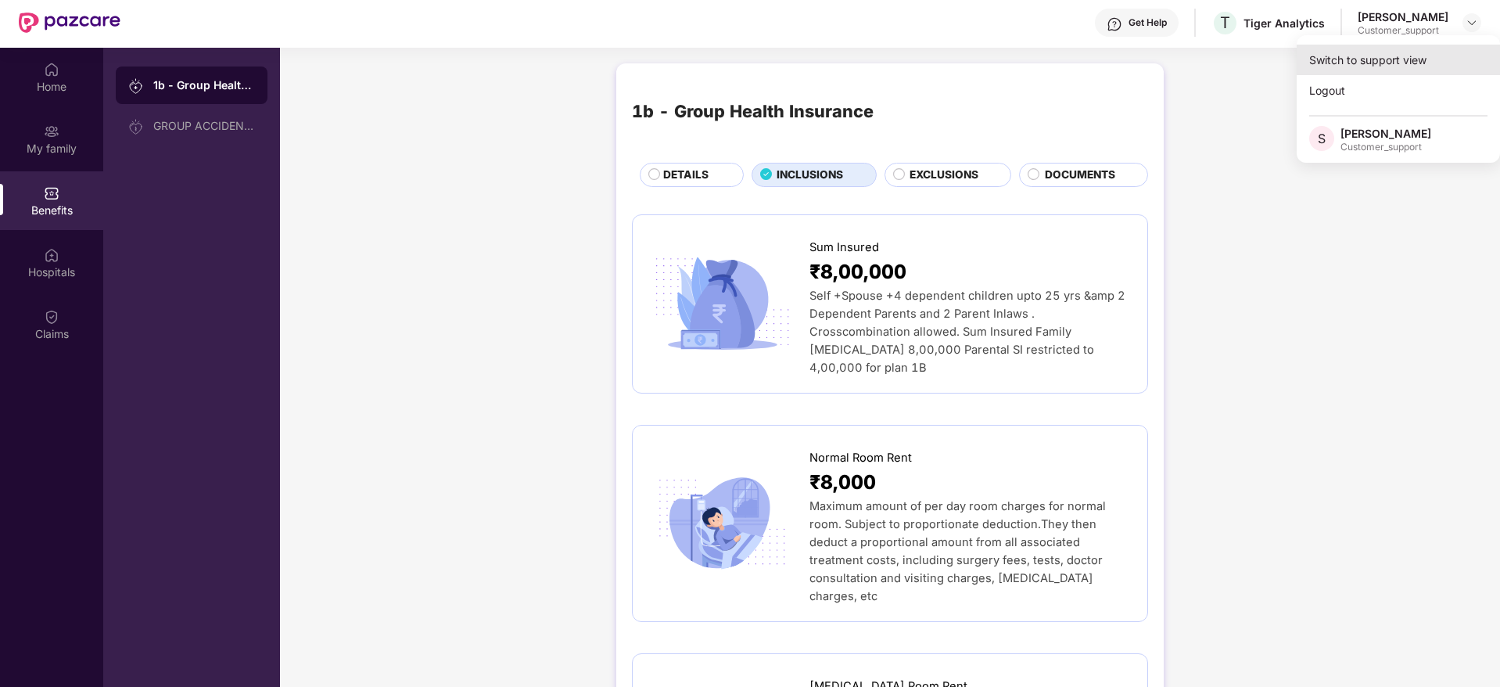
click at [1346, 59] on div "Switch to support view" at bounding box center [1398, 60] width 203 height 31
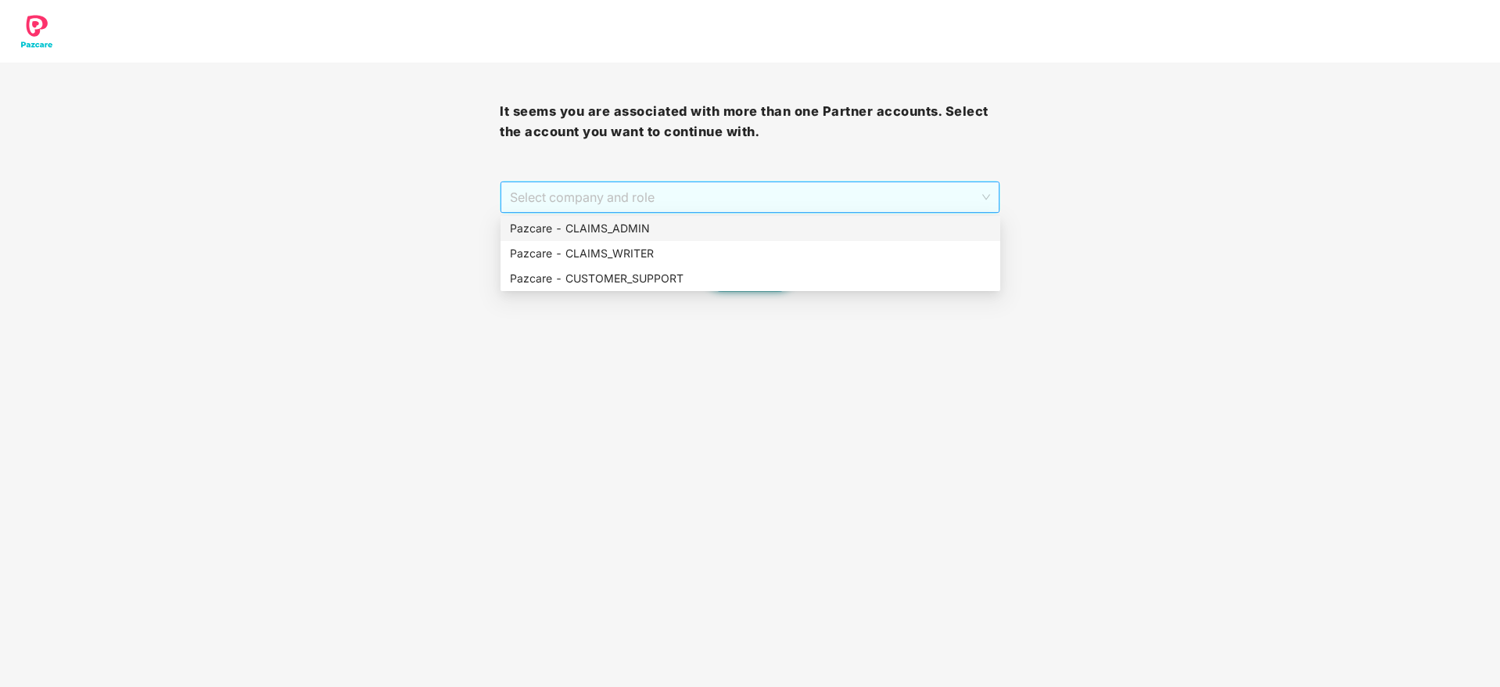
click at [606, 195] on span "Select company and role" at bounding box center [750, 197] width 480 height 30
click at [613, 216] on div "Pazcare - CLAIMS_ADMIN" at bounding box center [751, 228] width 500 height 25
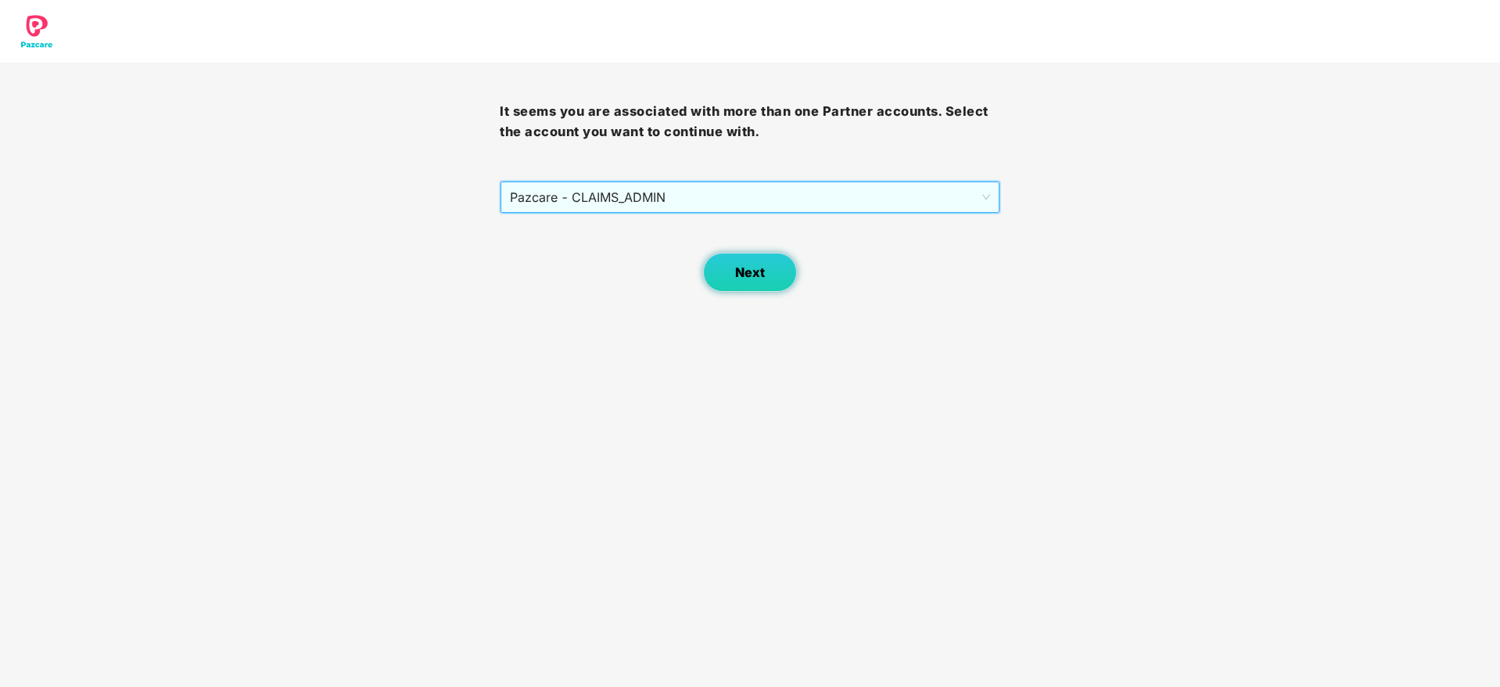
click at [736, 286] on button "Next" at bounding box center [750, 272] width 94 height 39
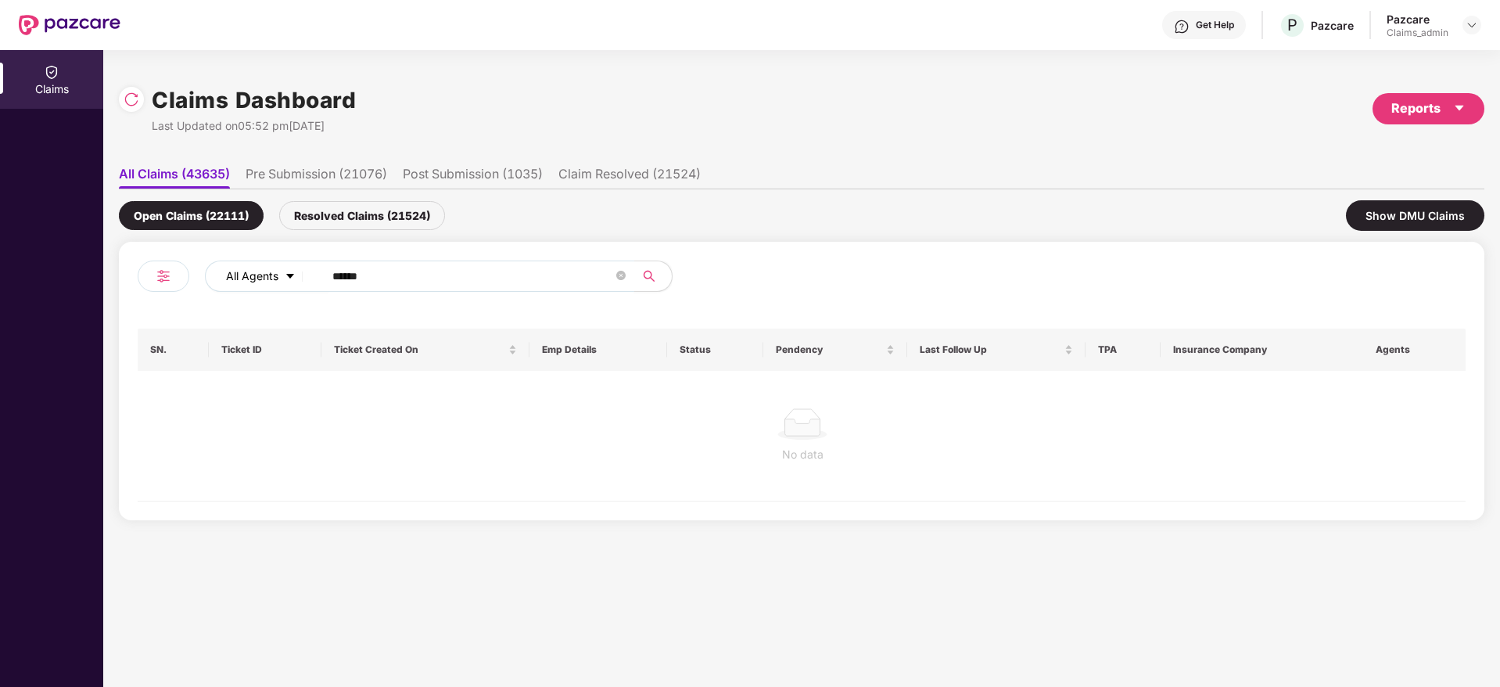
drag, startPoint x: 383, startPoint y: 274, endPoint x: 280, endPoint y: 285, distance: 103.8
click at [280, 285] on div "All Agents ******" at bounding box center [603, 276] width 797 height 31
paste input "text"
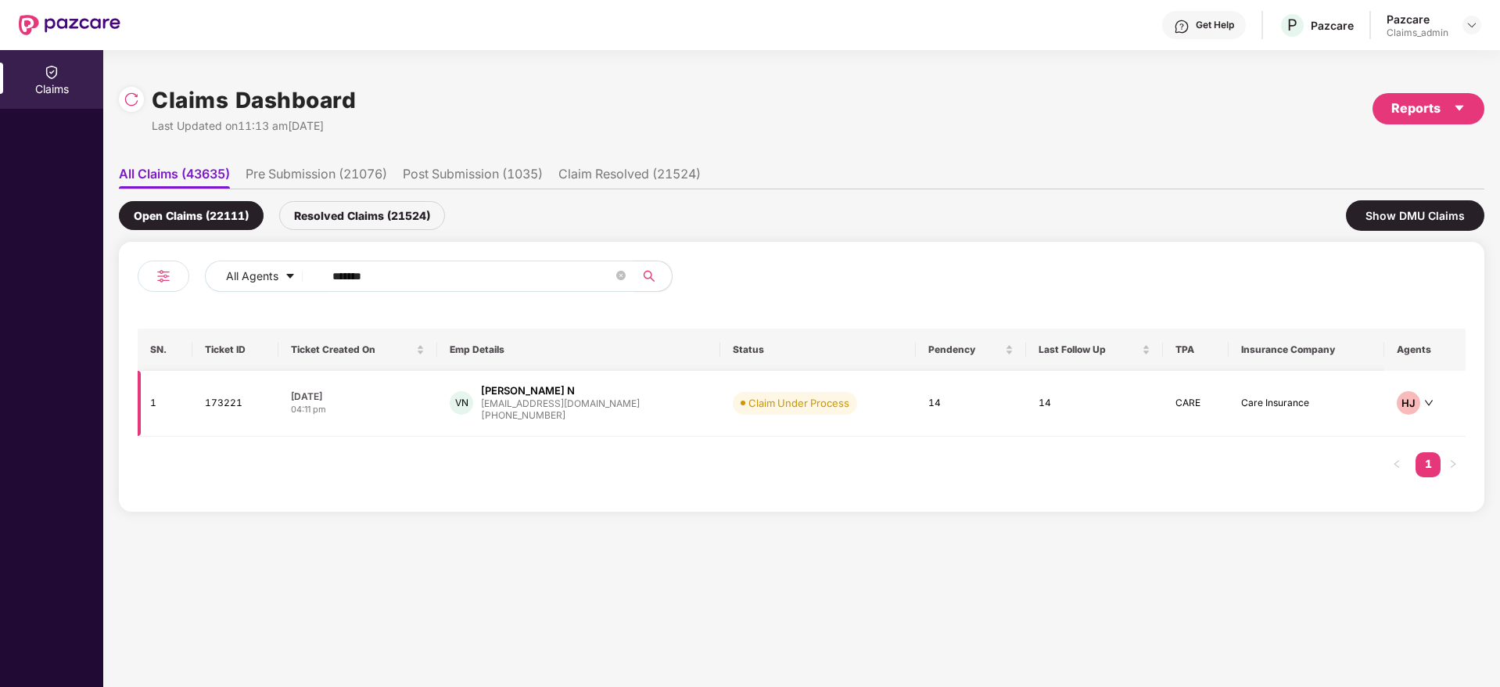
type input "******"
click at [546, 408] on div "[PHONE_NUMBER]" at bounding box center [560, 415] width 159 height 15
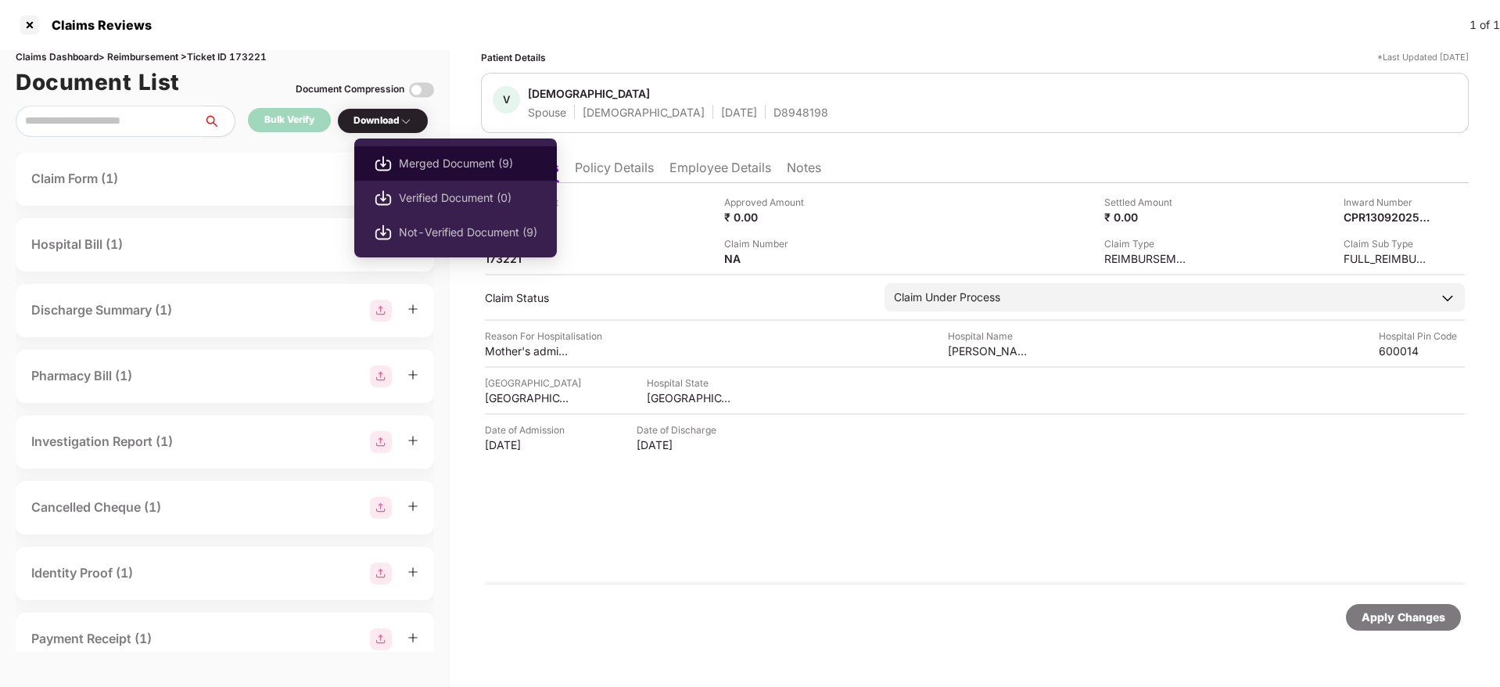
click at [405, 151] on li "Merged Document (9)" at bounding box center [455, 163] width 203 height 34
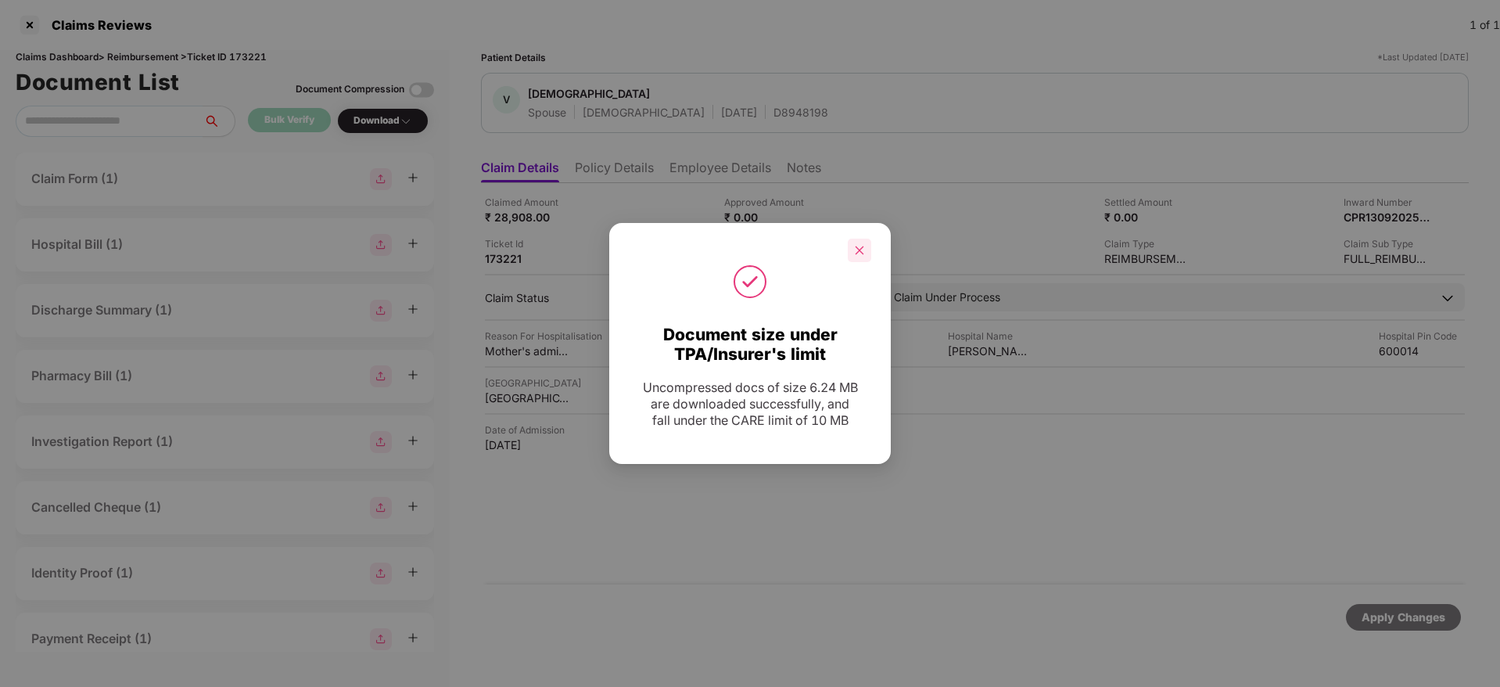
click at [864, 247] on icon "close" at bounding box center [859, 250] width 11 height 11
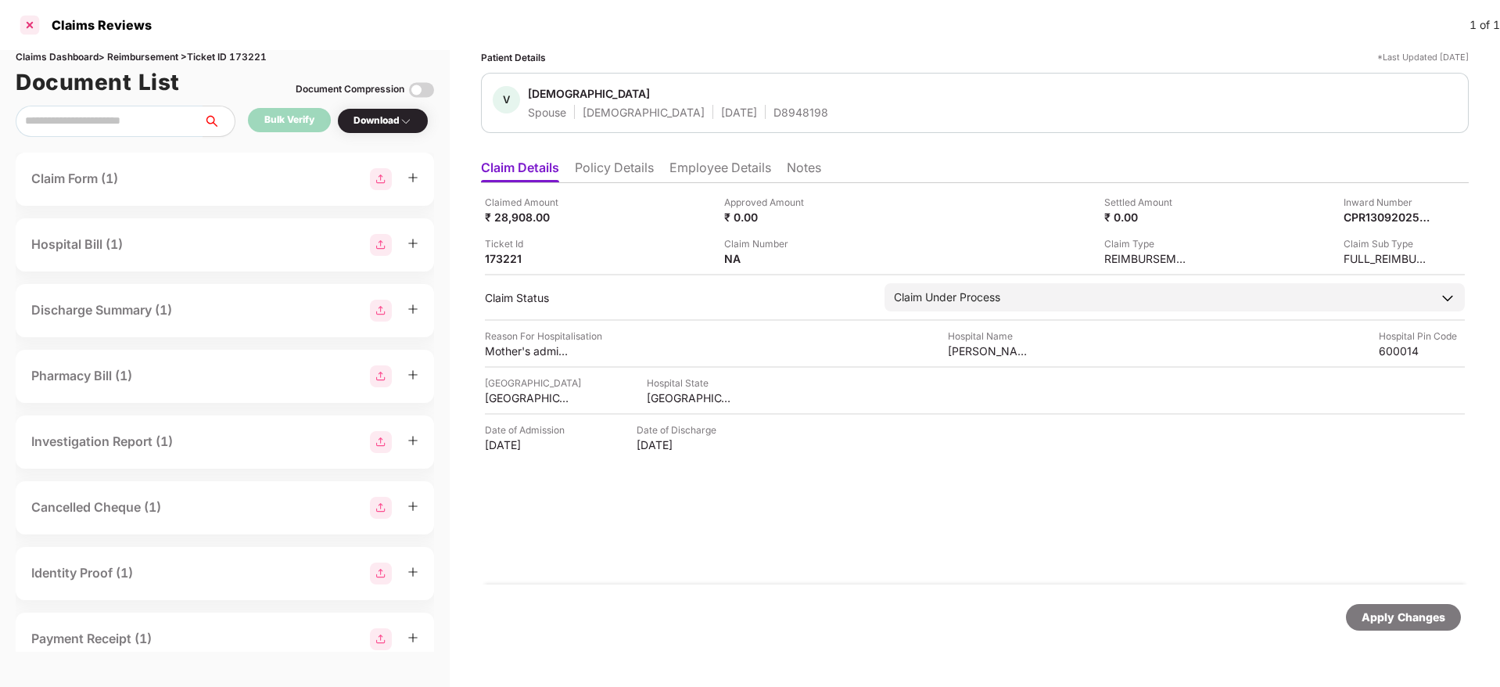
click at [29, 23] on div at bounding box center [29, 25] width 25 height 25
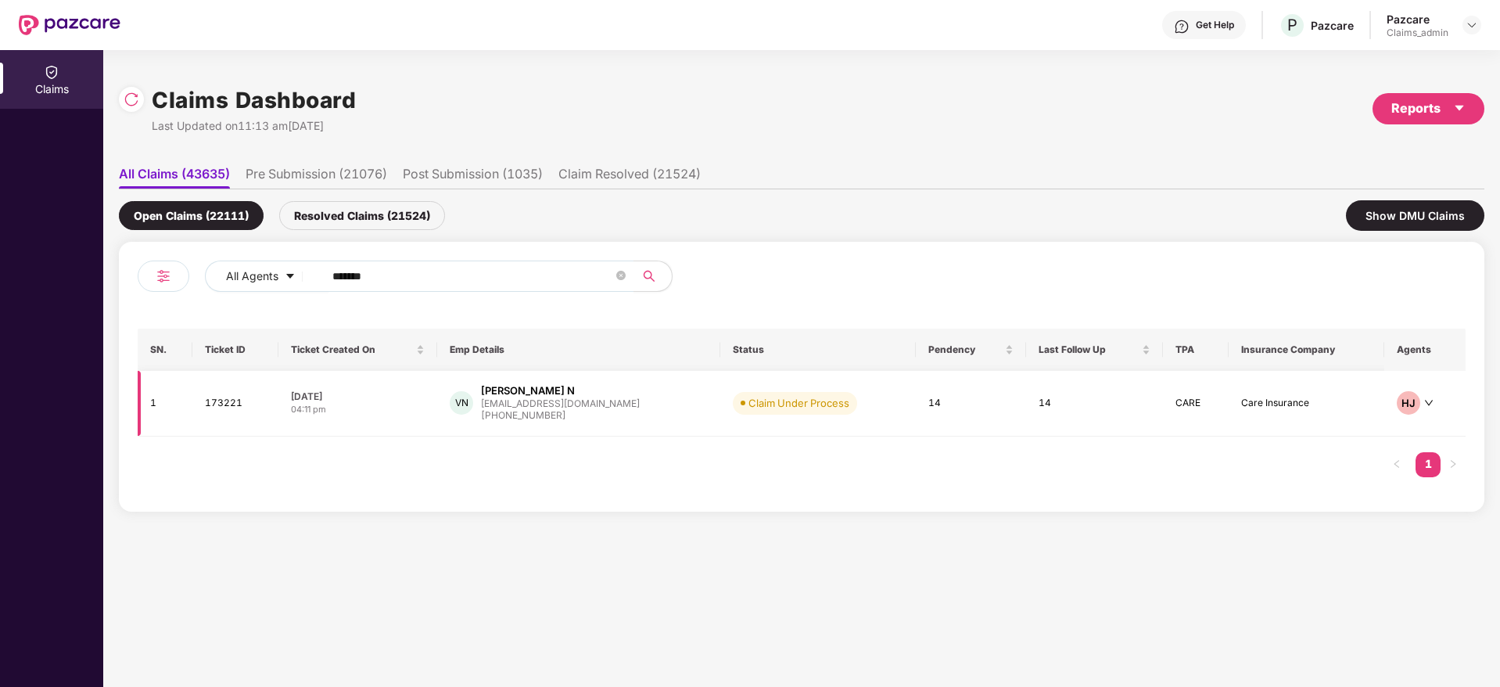
click at [542, 401] on div "[EMAIL_ADDRESS][DOMAIN_NAME]" at bounding box center [560, 403] width 159 height 10
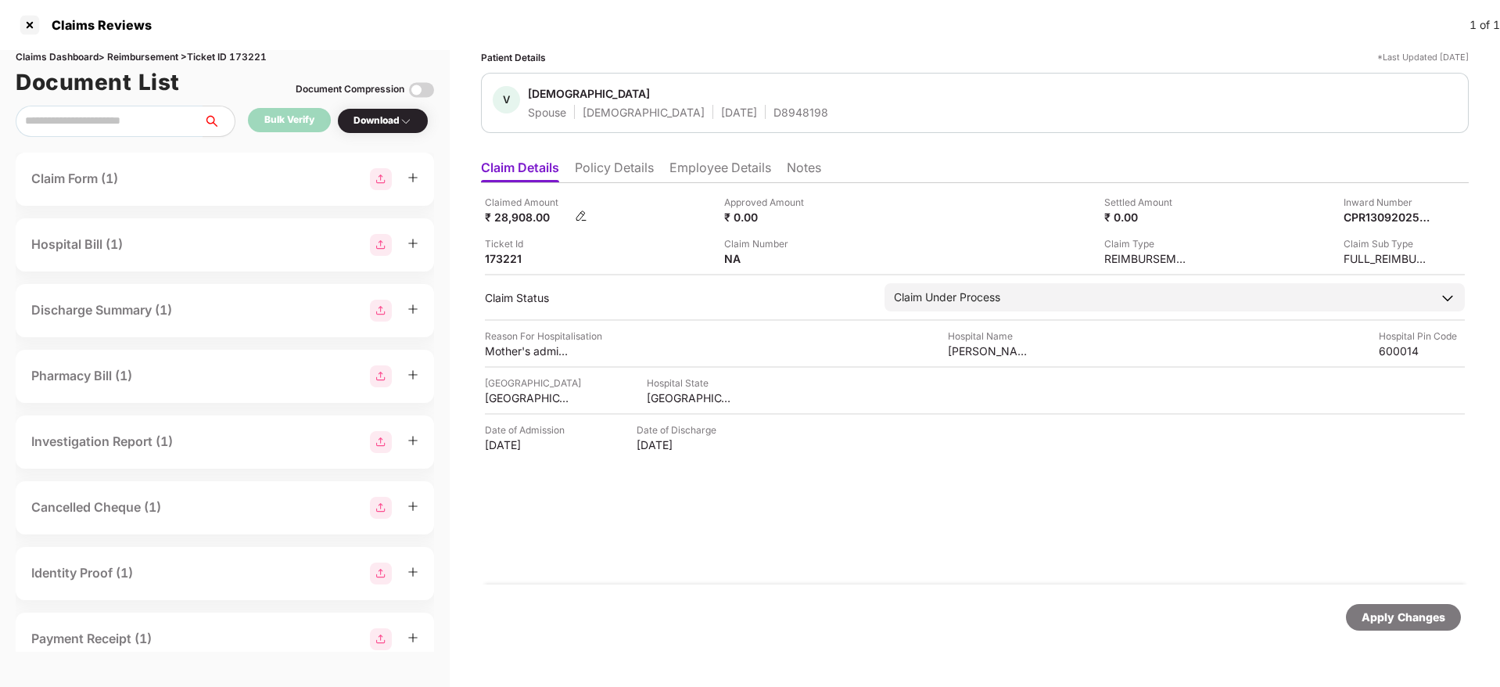
click at [580, 211] on img at bounding box center [581, 216] width 13 height 13
click at [972, 590] on div "Apply Changes" at bounding box center [975, 617] width 988 height 66
click at [36, 15] on div at bounding box center [29, 25] width 25 height 25
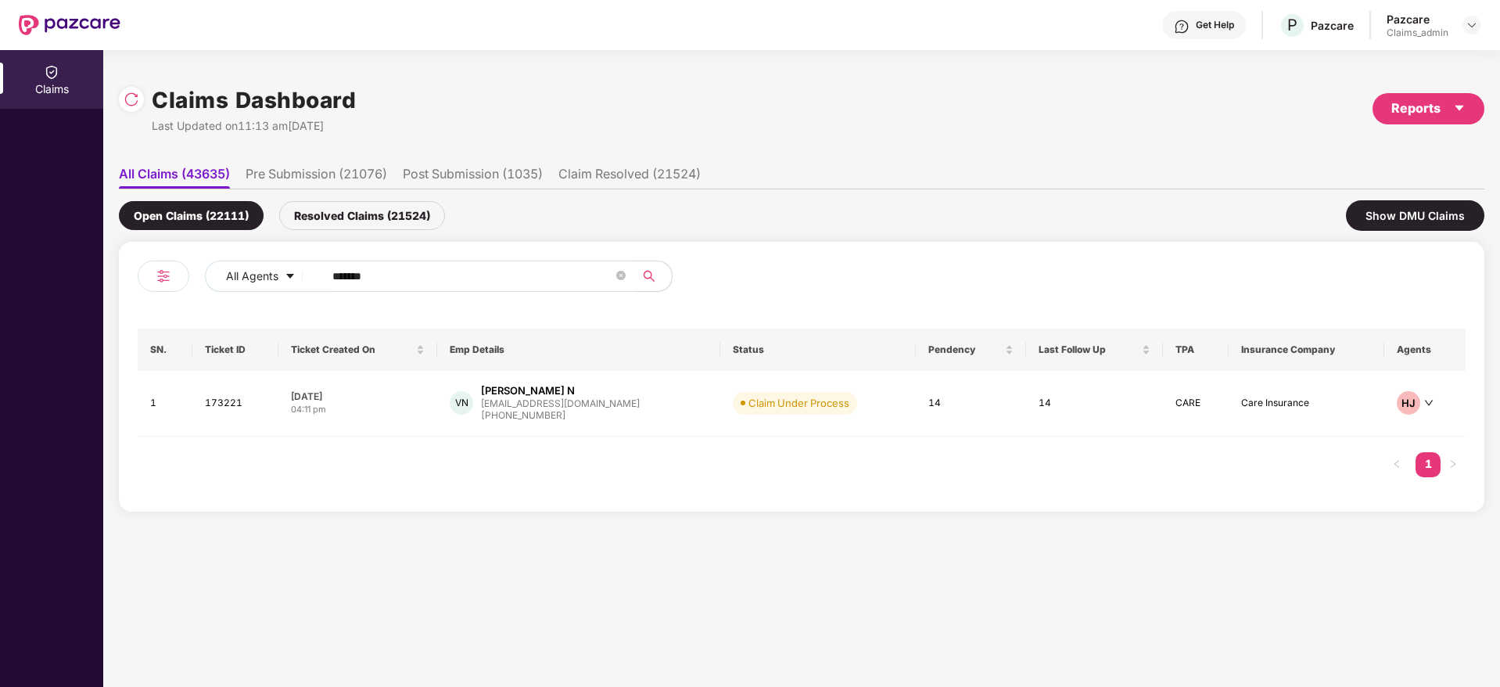
click at [412, 286] on input "******" at bounding box center [472, 275] width 281 height 23
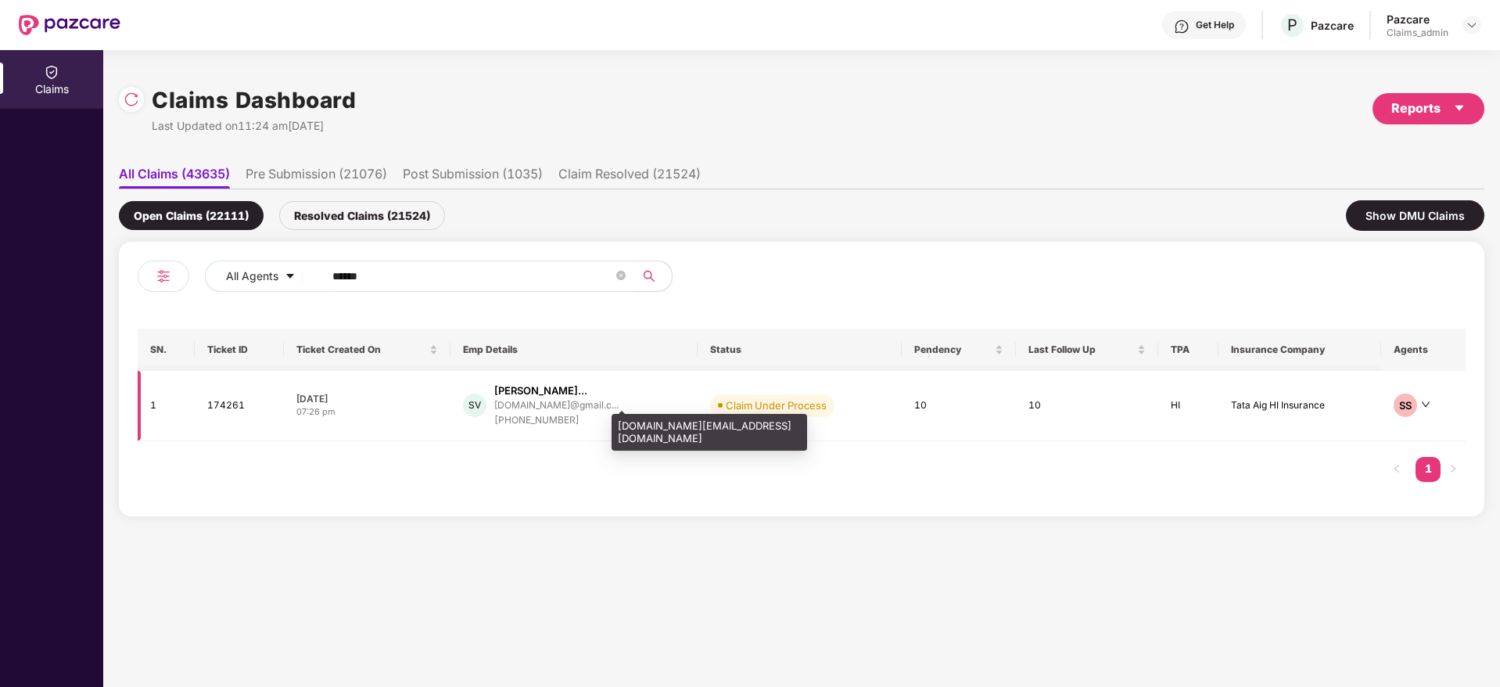
type input "******"
click at [505, 409] on div "[DOMAIN_NAME]@gmail.c..." at bounding box center [556, 405] width 124 height 10
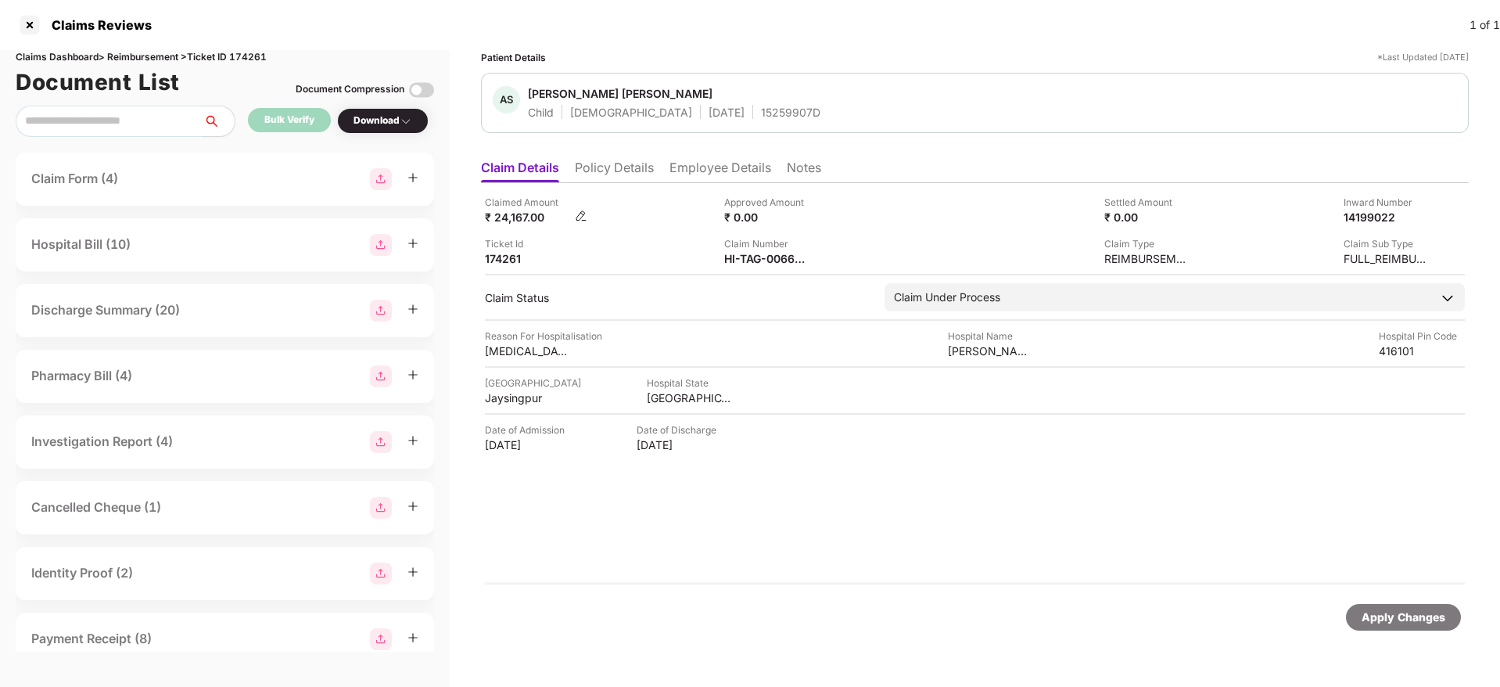
click at [584, 217] on img at bounding box center [581, 216] width 13 height 13
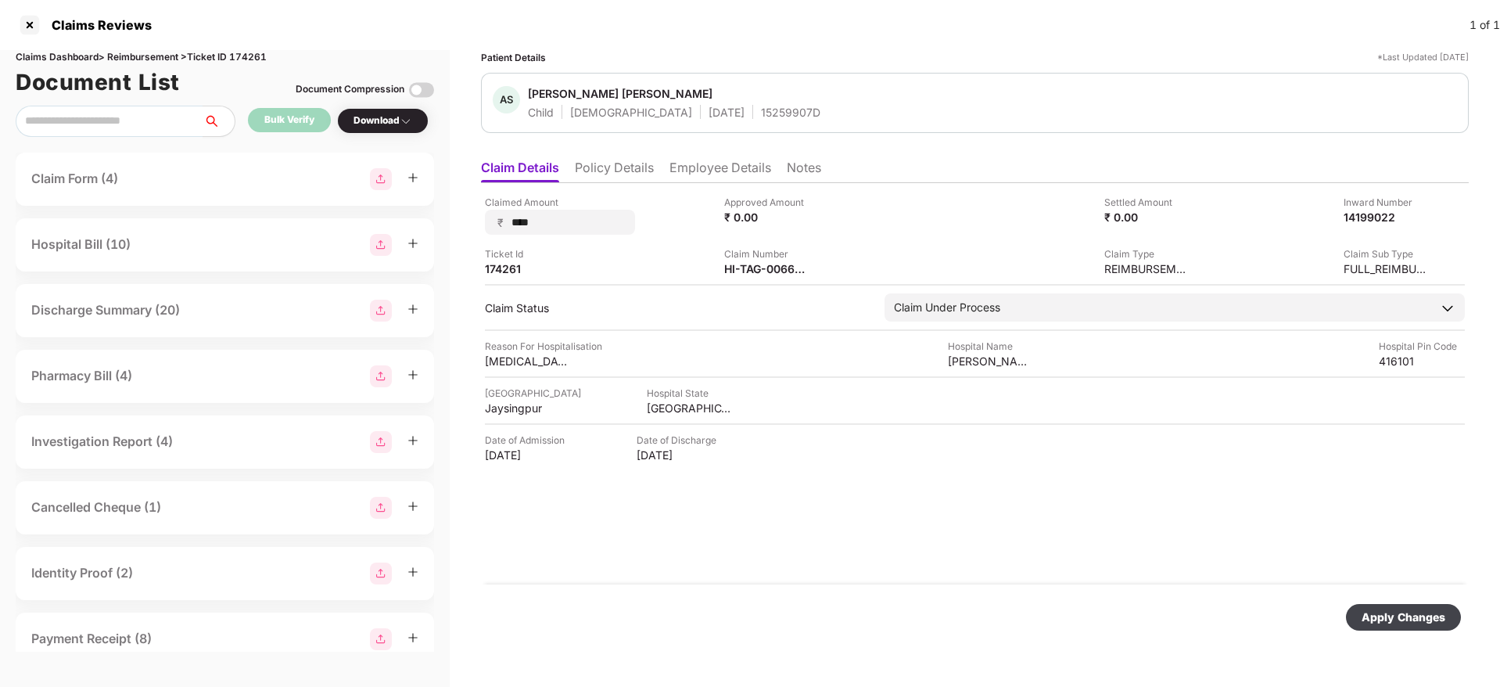
type input "*****"
click at [1414, 625] on div "Apply Changes" at bounding box center [1404, 617] width 84 height 17
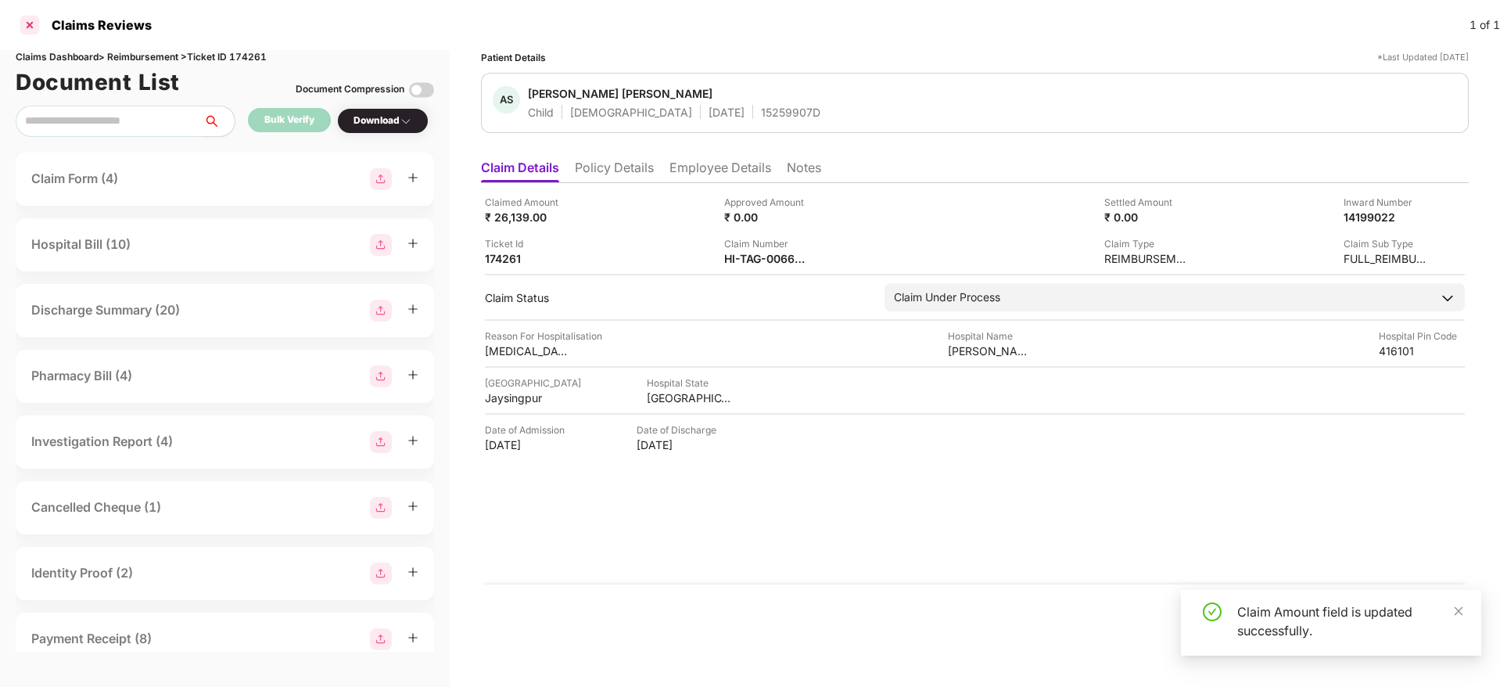
click at [29, 21] on div at bounding box center [29, 25] width 25 height 25
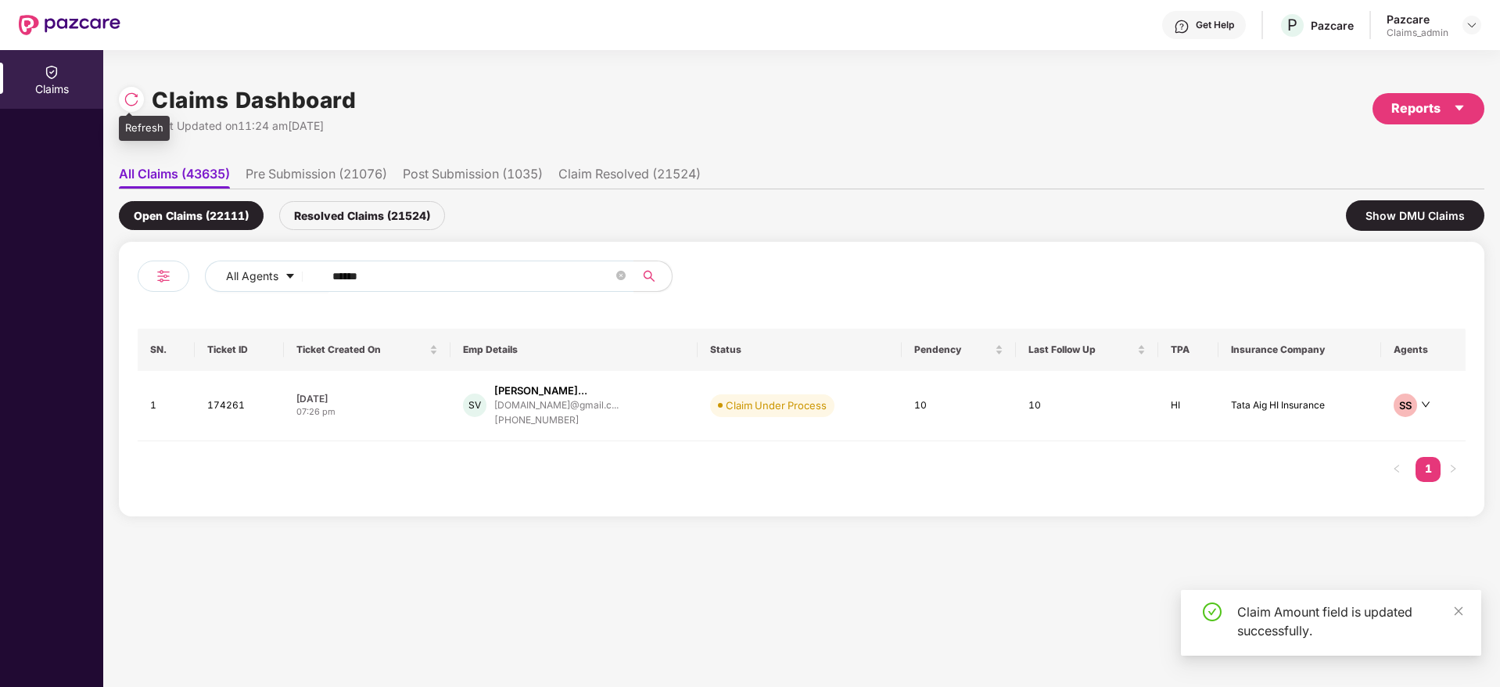
click at [134, 92] on img at bounding box center [132, 100] width 16 height 16
click at [359, 221] on div "Resolved Claims (21553)" at bounding box center [362, 215] width 166 height 29
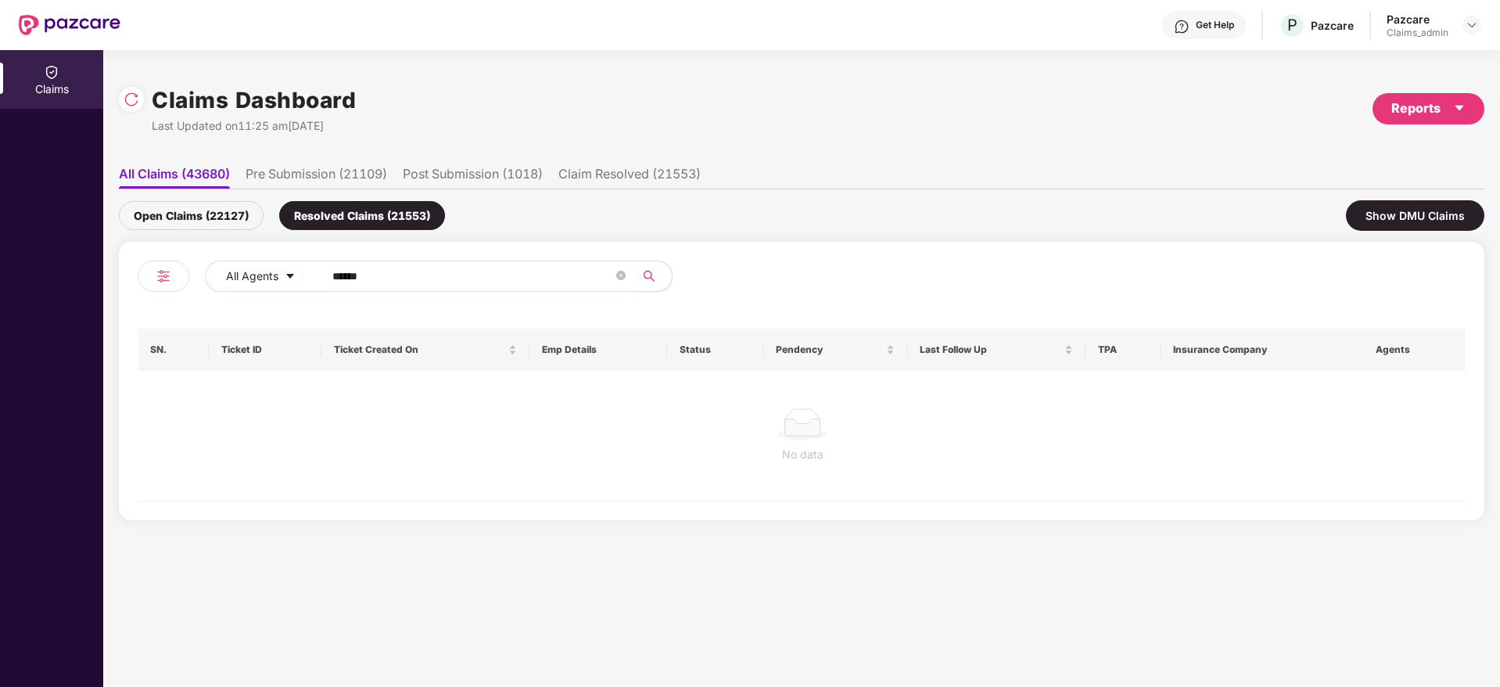
click at [221, 204] on div "Open Claims (22127)" at bounding box center [191, 215] width 145 height 29
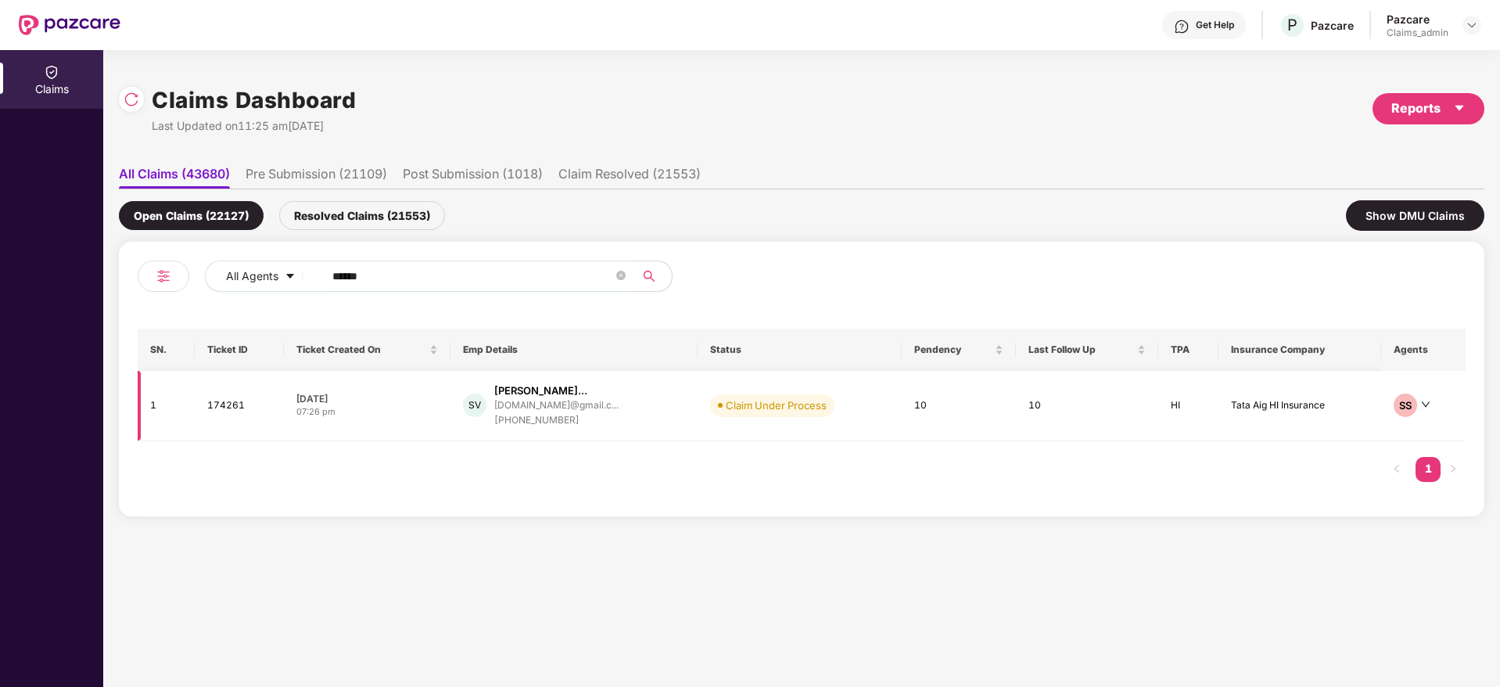
click at [555, 433] on td "SV Santosh [PERSON_NAME]... [DOMAIN_NAME]@gmail.c... [PHONE_NUMBER]" at bounding box center [574, 406] width 247 height 70
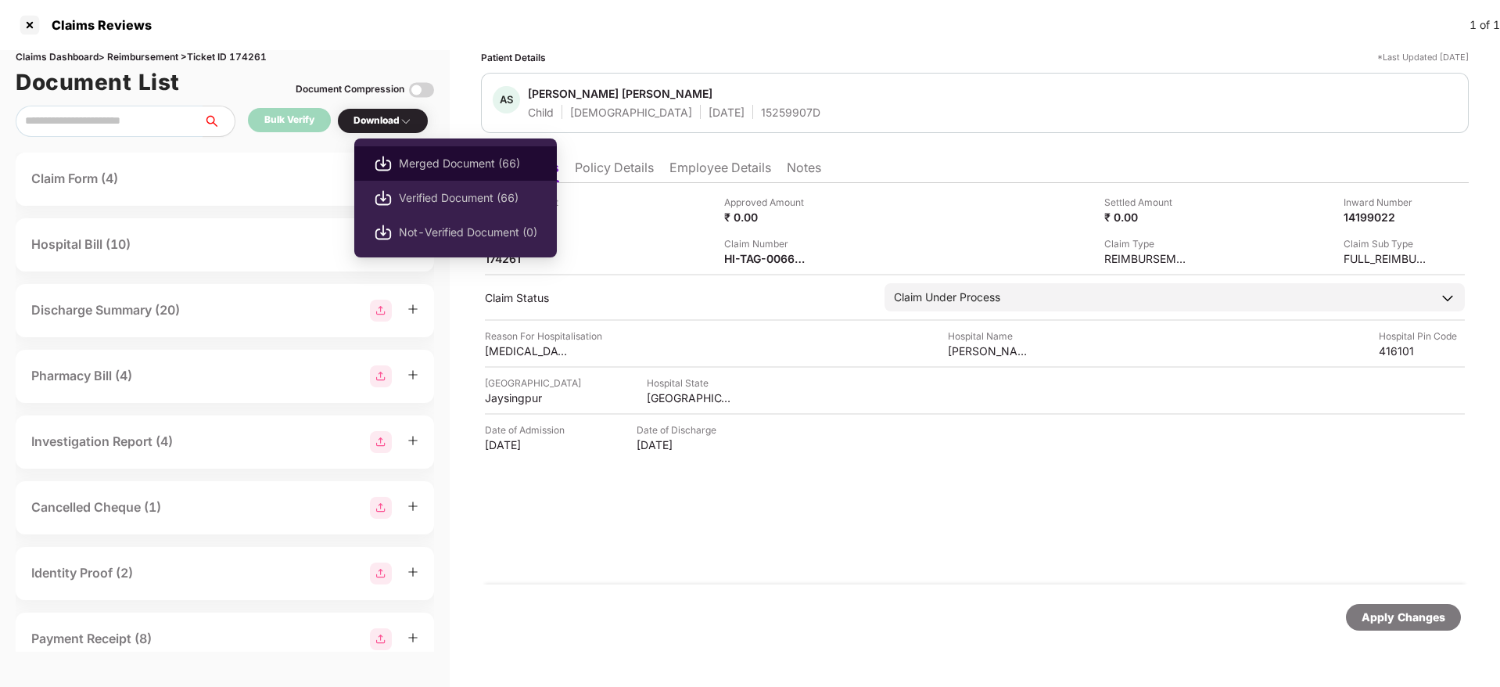
click at [408, 168] on span "Merged Document (66)" at bounding box center [468, 163] width 138 height 17
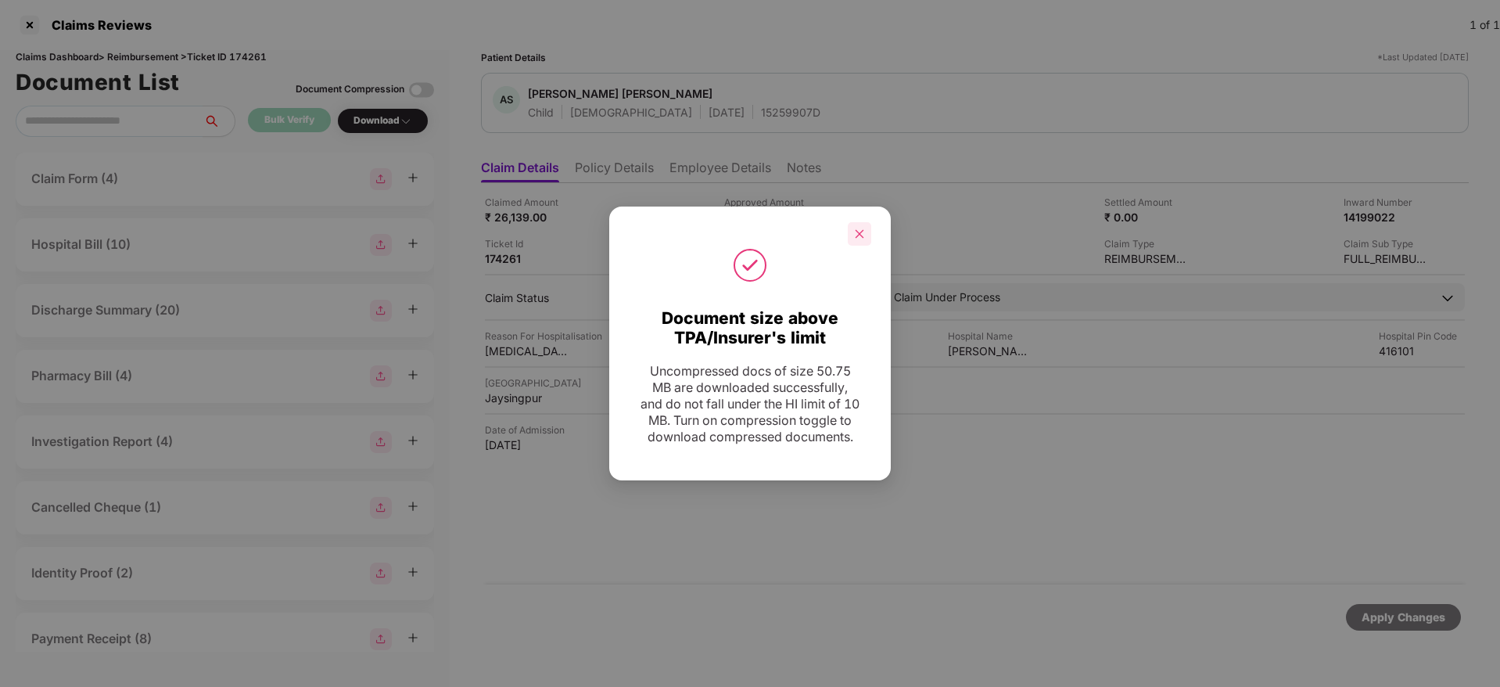
click at [857, 229] on icon "close" at bounding box center [860, 233] width 9 height 9
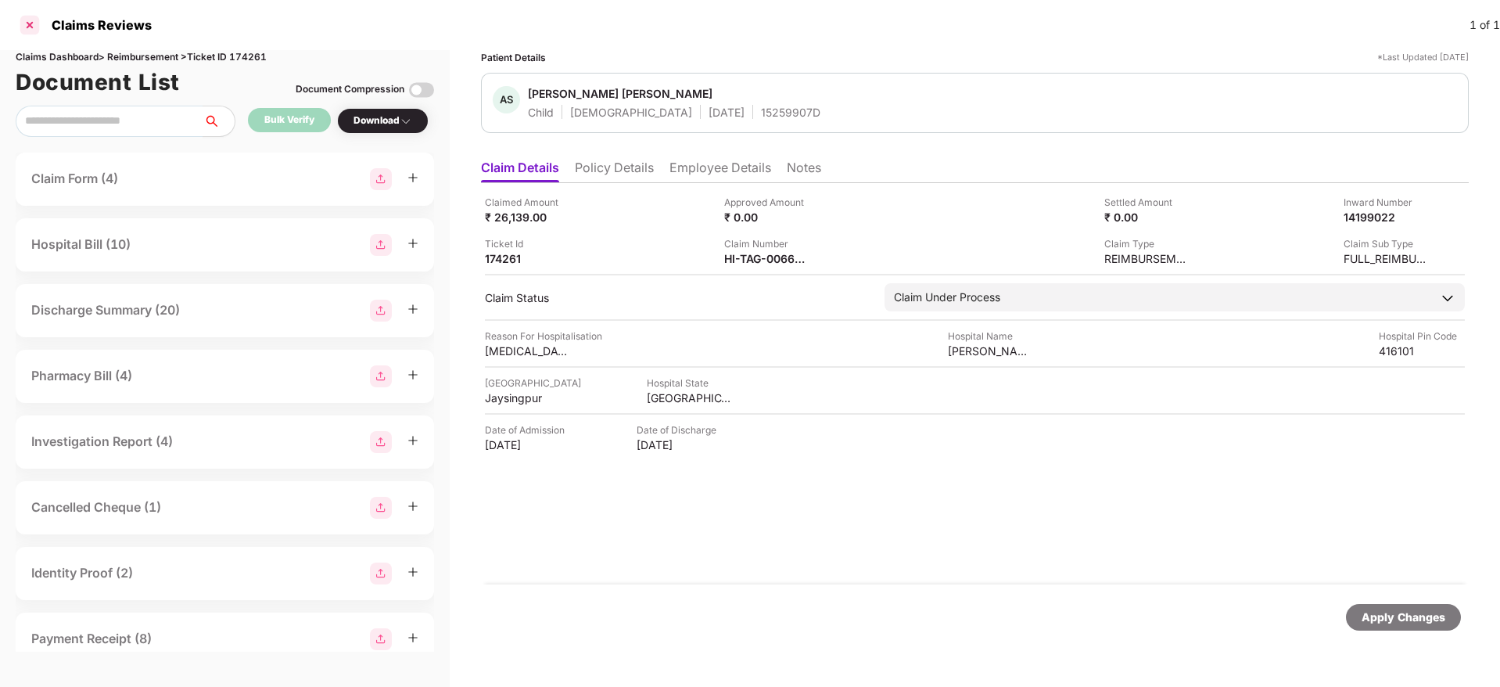
click at [27, 21] on div at bounding box center [29, 25] width 25 height 25
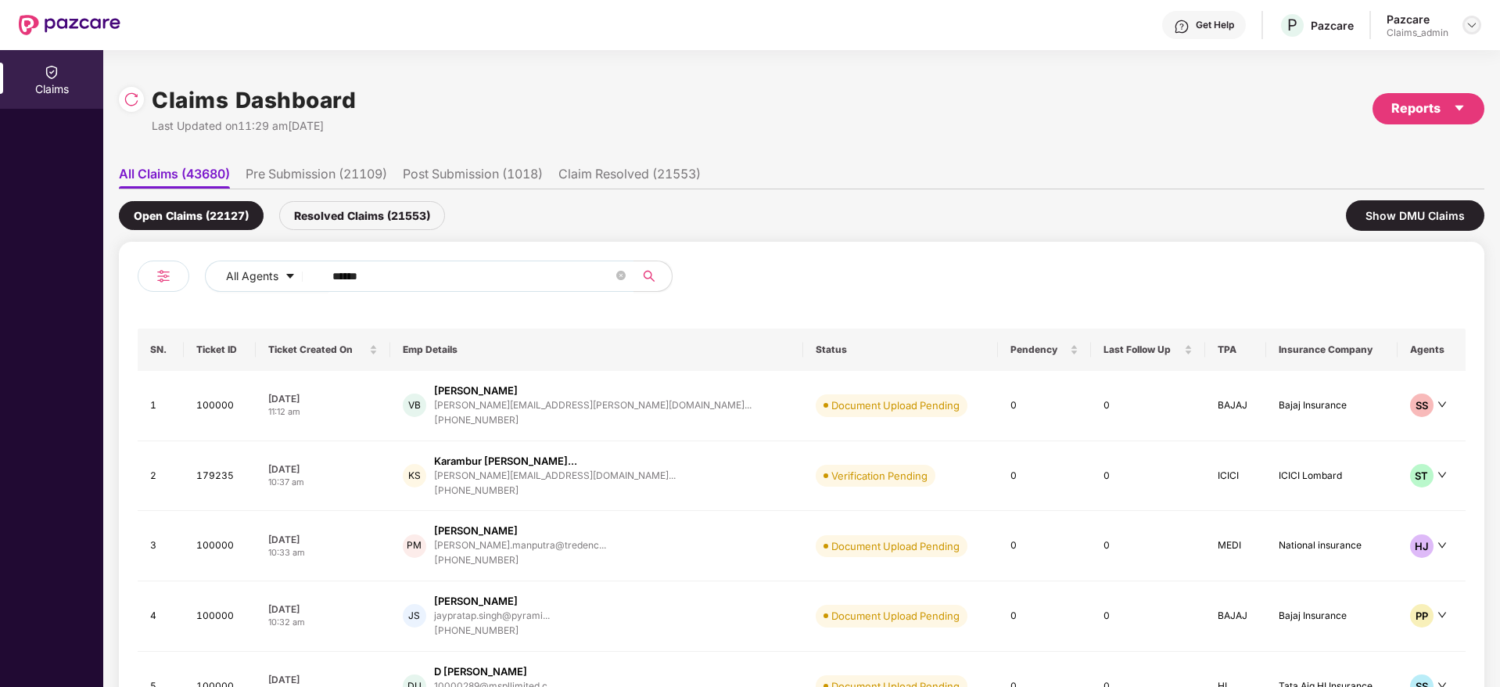
click at [1472, 24] on img at bounding box center [1472, 25] width 13 height 13
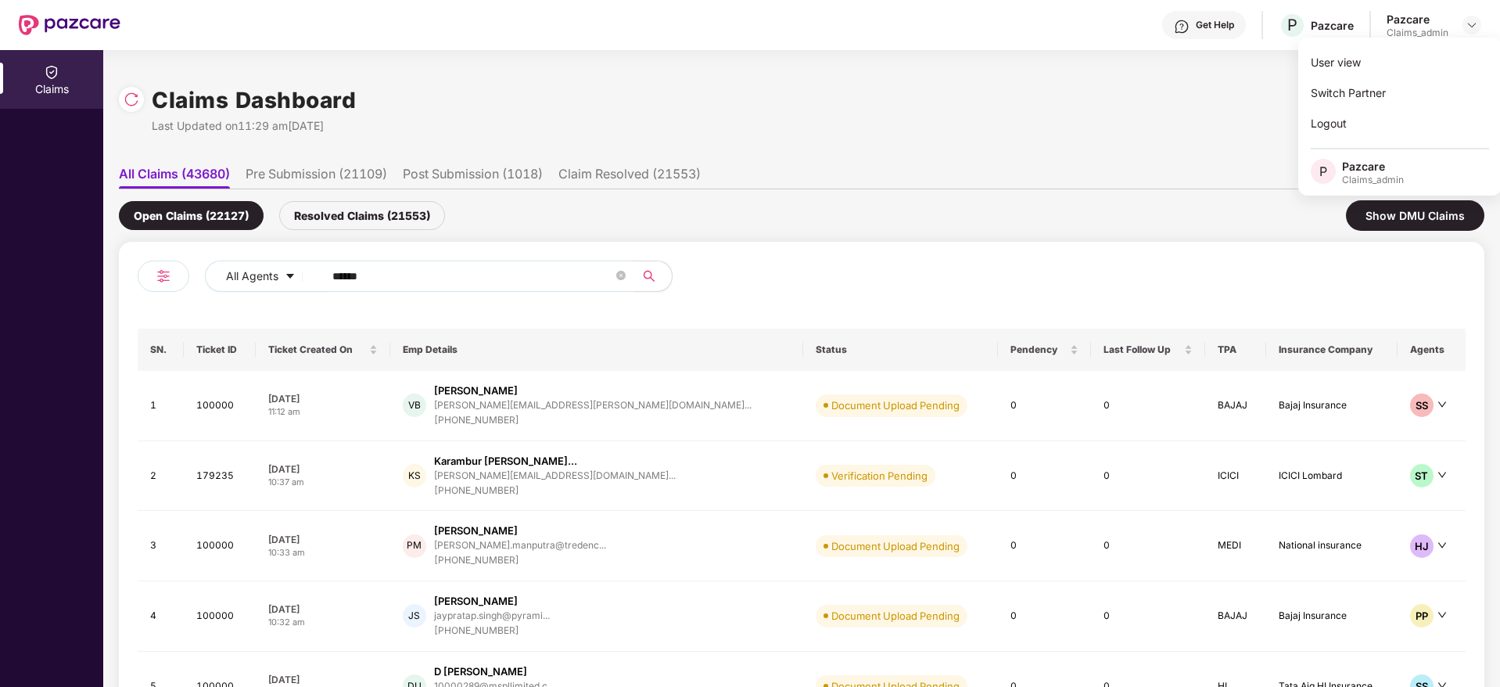
click at [1041, 121] on div "Claims Dashboard Last Updated on 11:29 am[DATE] Reports" at bounding box center [802, 108] width 1366 height 83
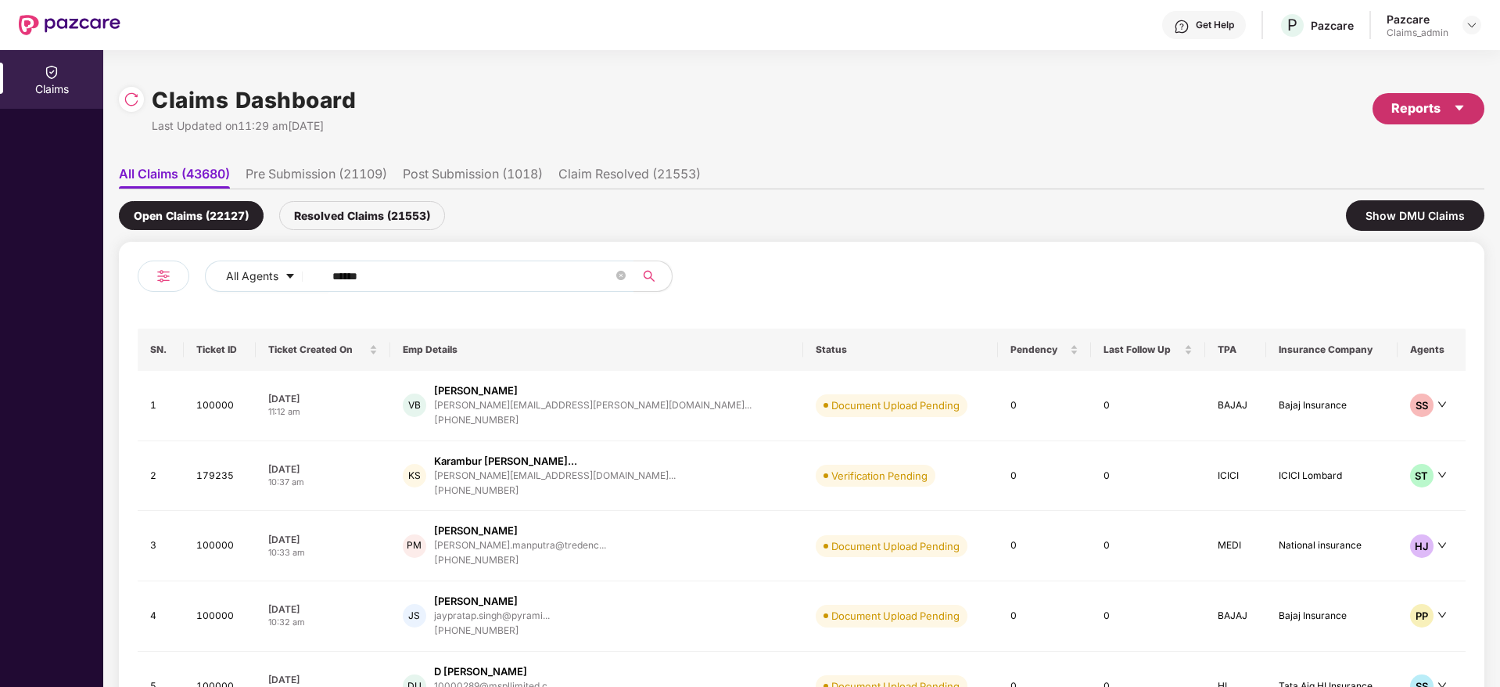
click at [1420, 113] on div "Reports" at bounding box center [1429, 109] width 74 height 20
click at [1324, 181] on div "Claims Pendency Report" at bounding box center [1361, 181] width 126 height 17
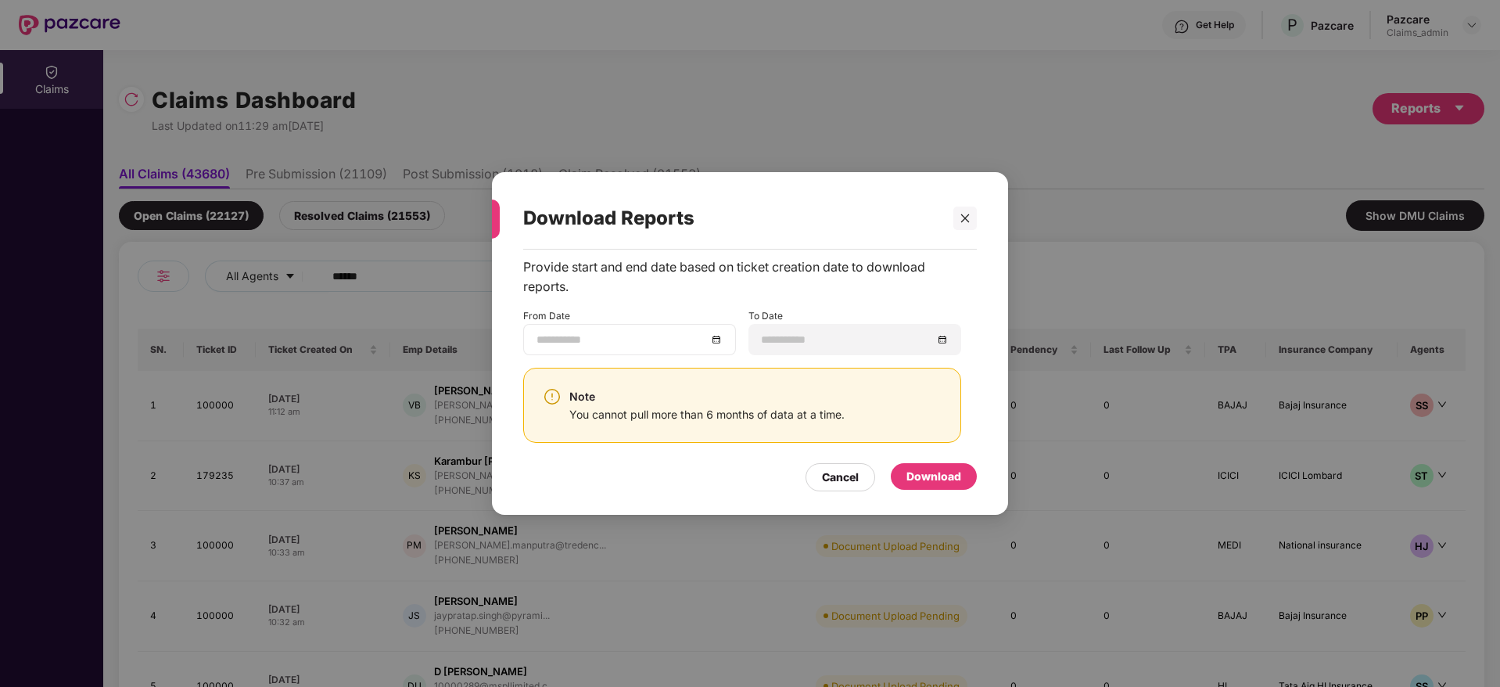
click at [722, 340] on div at bounding box center [630, 339] width 186 height 17
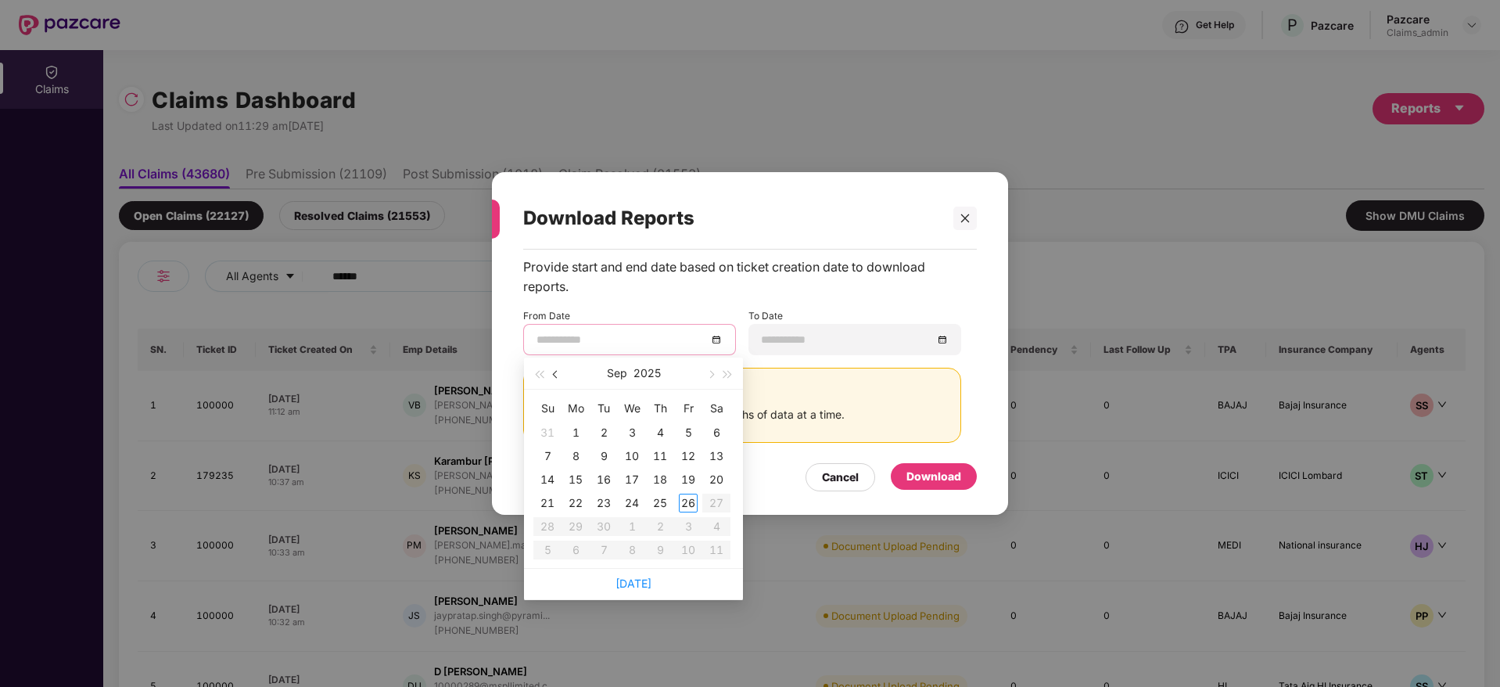
click at [552, 377] on button "button" at bounding box center [556, 373] width 17 height 31
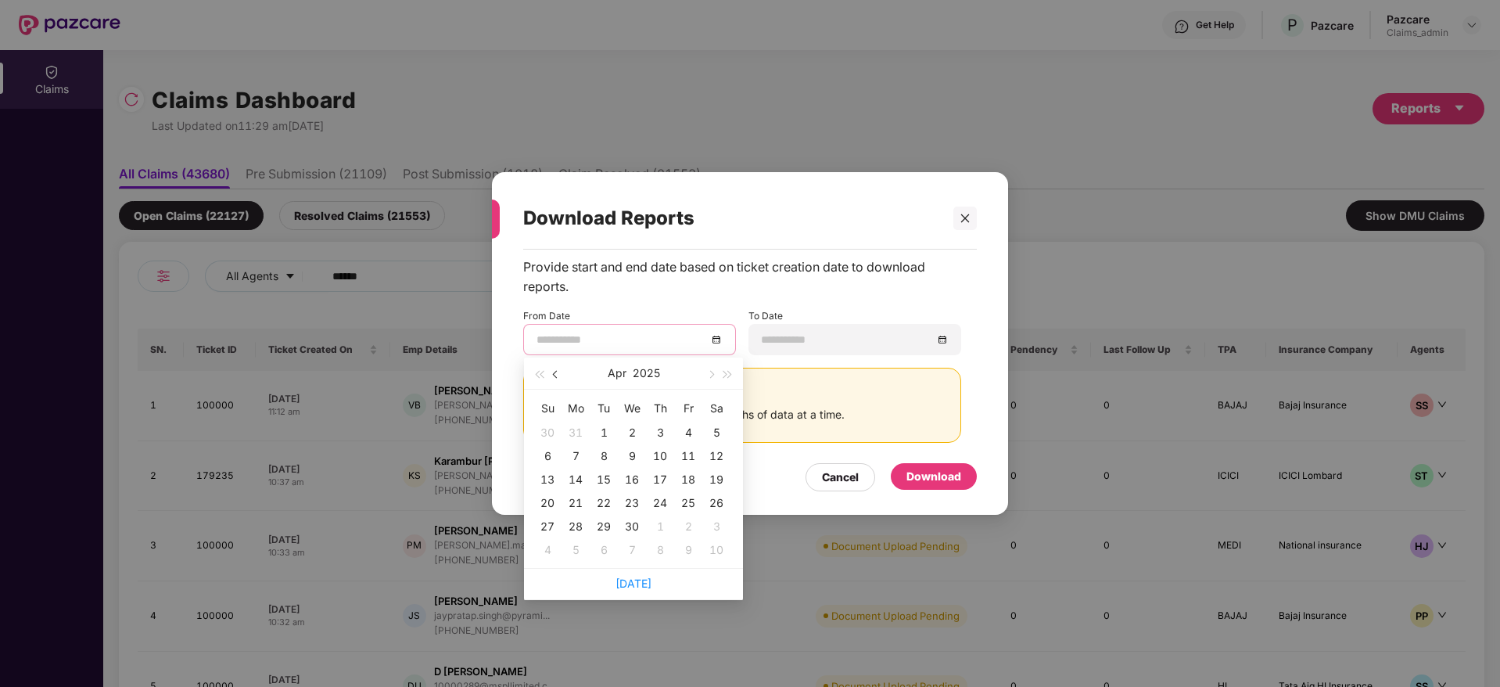
click at [552, 377] on button "button" at bounding box center [556, 373] width 17 height 31
click at [706, 382] on button "button" at bounding box center [710, 373] width 17 height 31
type input "**********"
click at [660, 524] on div "27" at bounding box center [660, 526] width 19 height 19
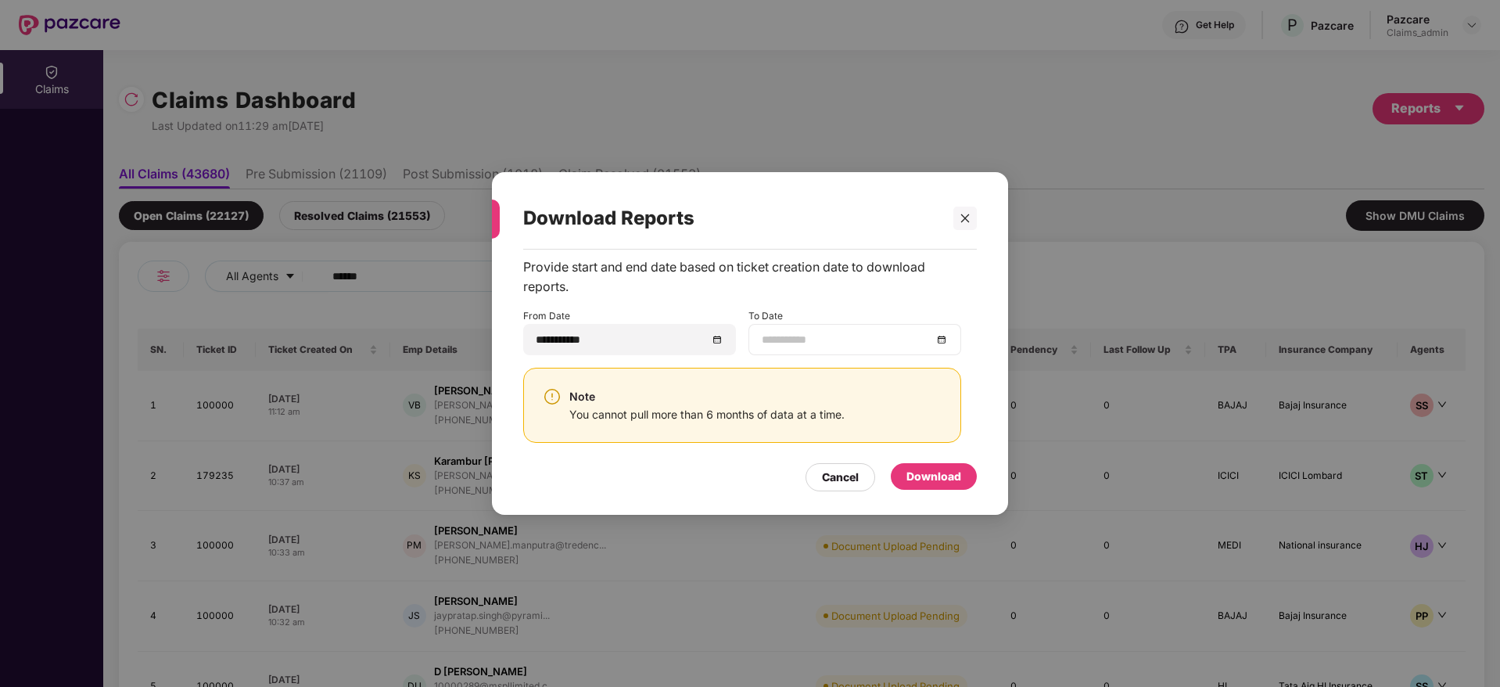
click at [936, 342] on div at bounding box center [855, 339] width 186 height 17
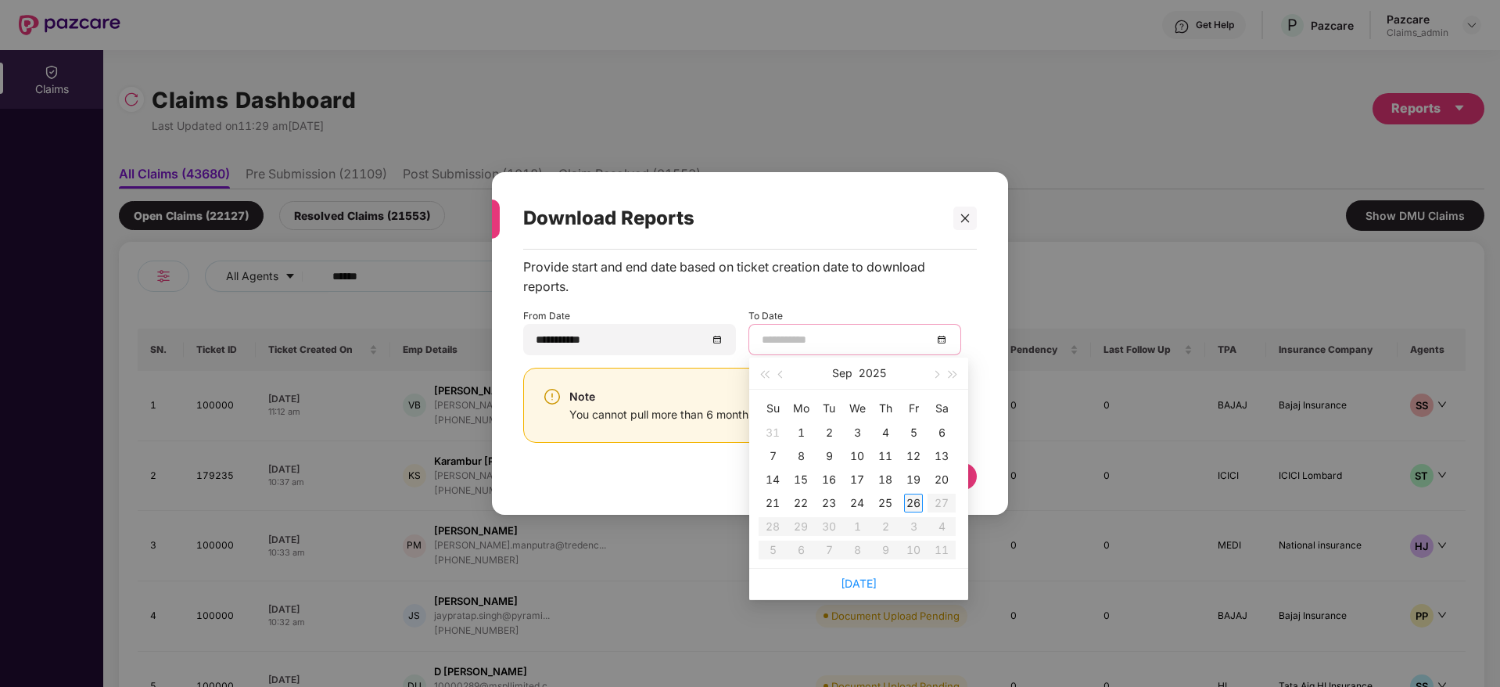
type input "**********"
click at [918, 498] on div "26" at bounding box center [913, 503] width 19 height 19
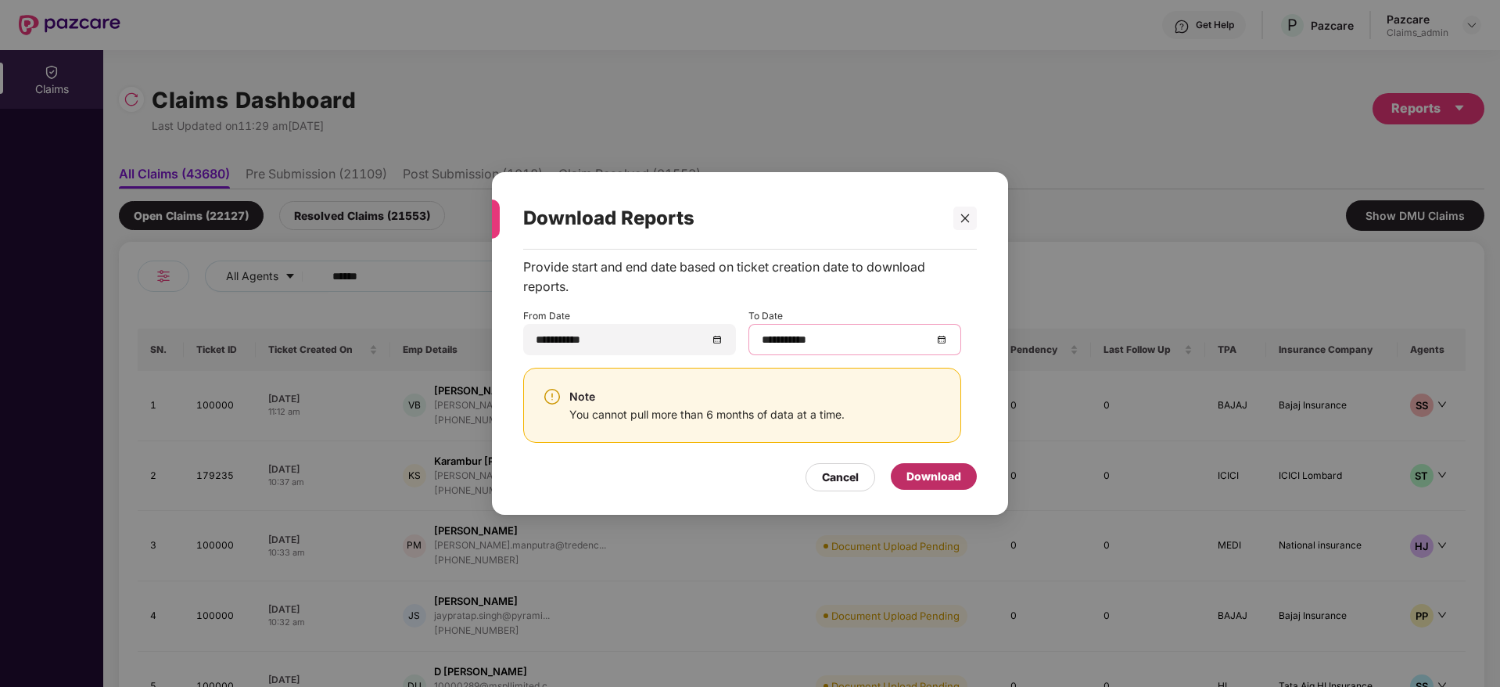
click at [931, 477] on div "Download" at bounding box center [934, 476] width 55 height 17
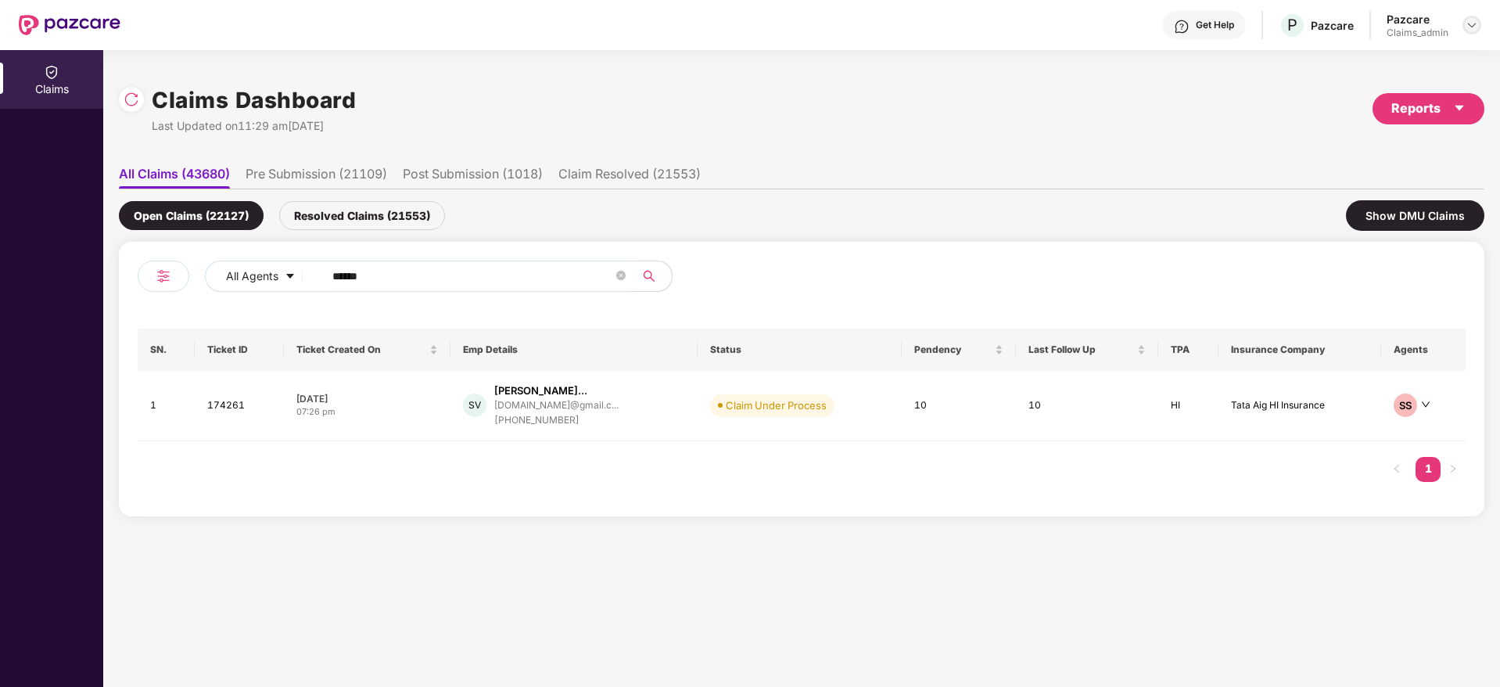
click at [1479, 21] on div at bounding box center [1472, 25] width 19 height 19
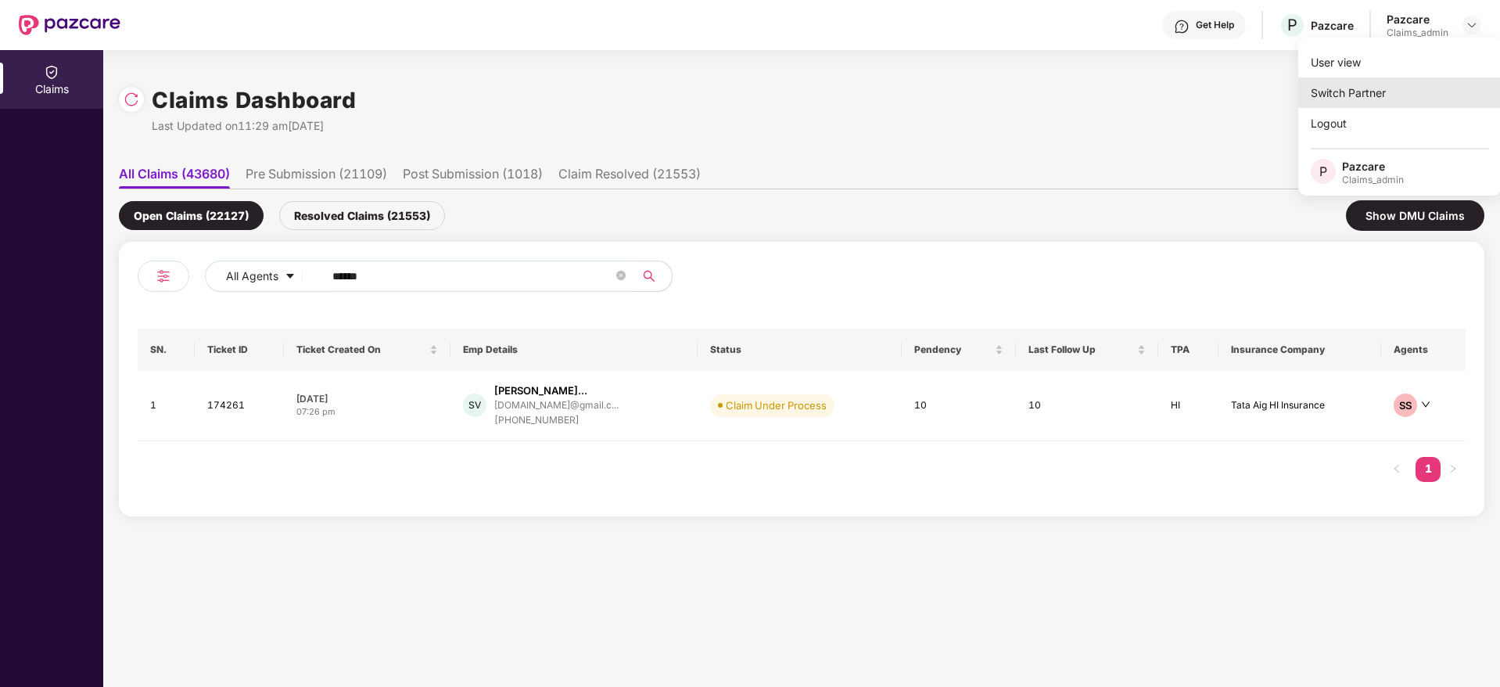
click at [1396, 101] on div "Switch Partner" at bounding box center [1400, 92] width 203 height 31
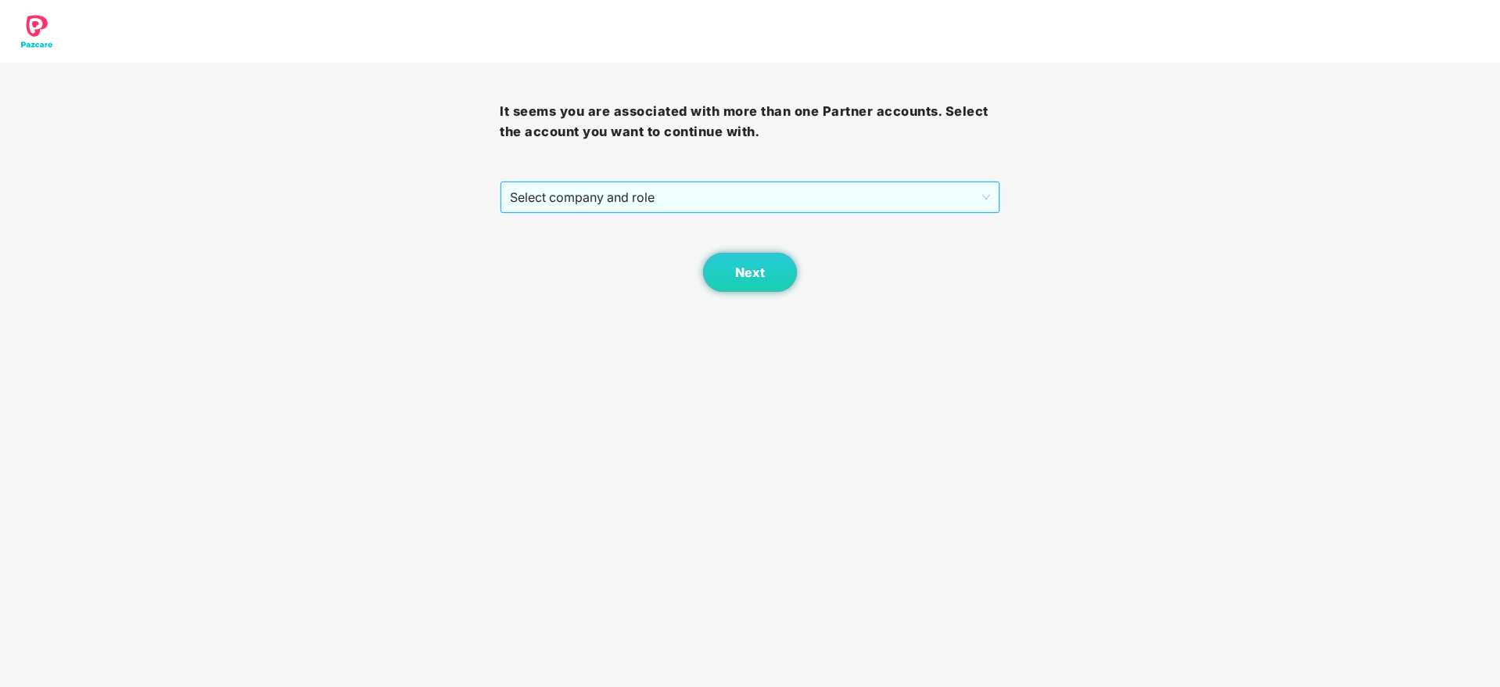
click at [747, 185] on span "Select company and role" at bounding box center [750, 197] width 480 height 30
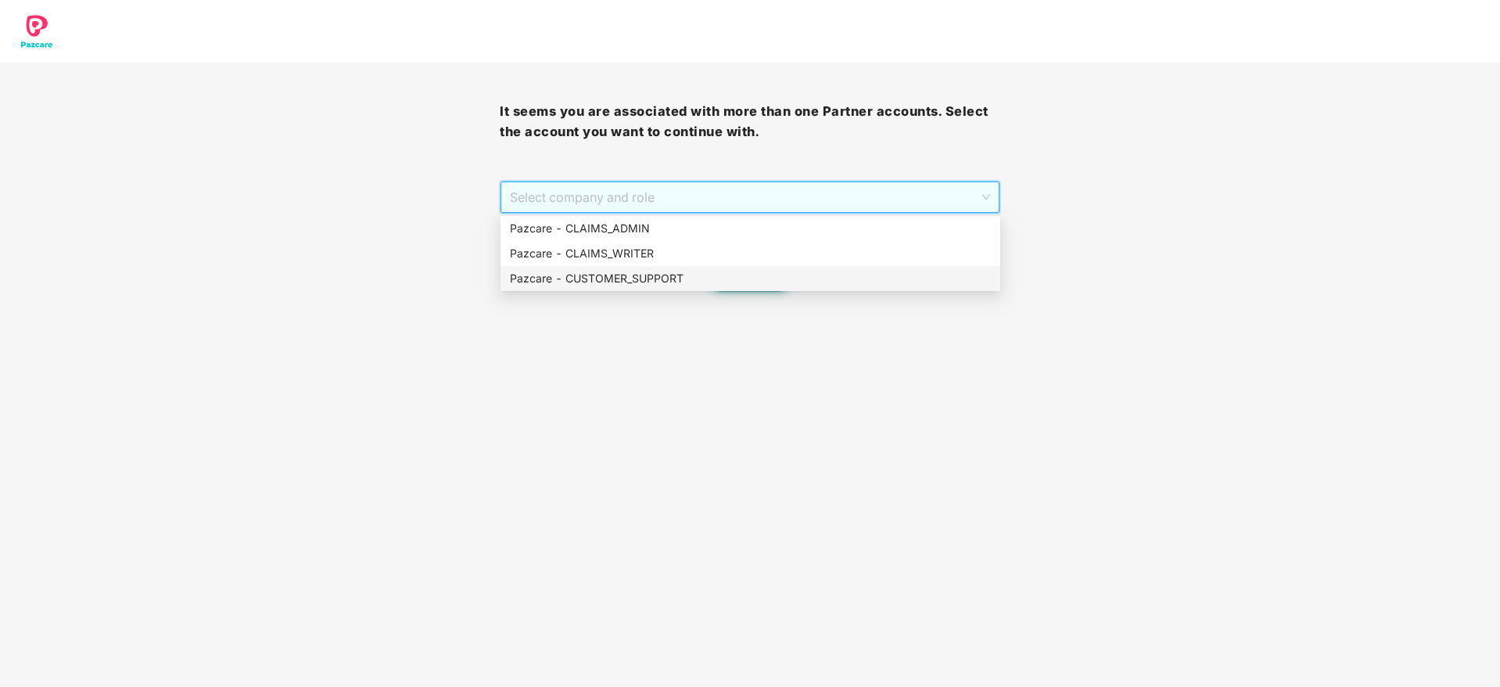
click at [744, 271] on div "Pazcare - CUSTOMER_SUPPORT" at bounding box center [750, 278] width 481 height 17
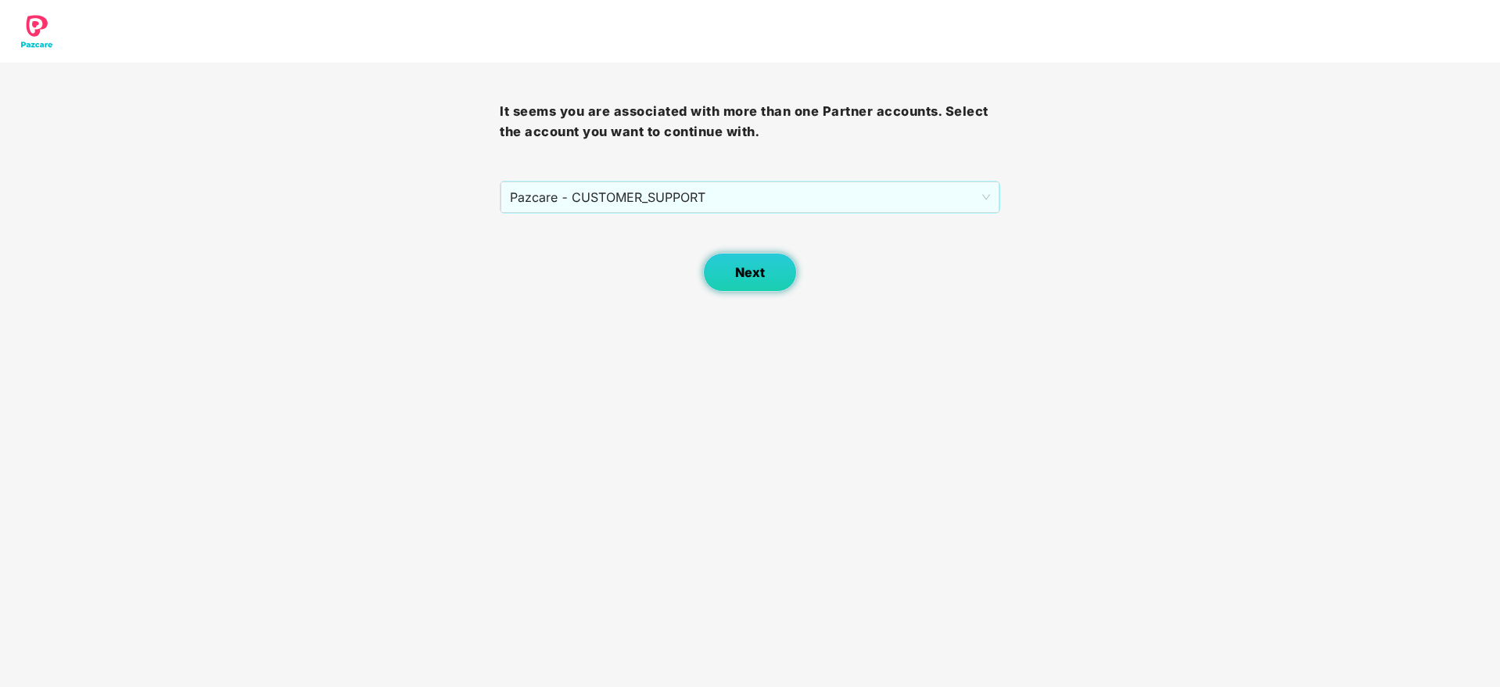
click at [744, 281] on button "Next" at bounding box center [750, 272] width 94 height 39
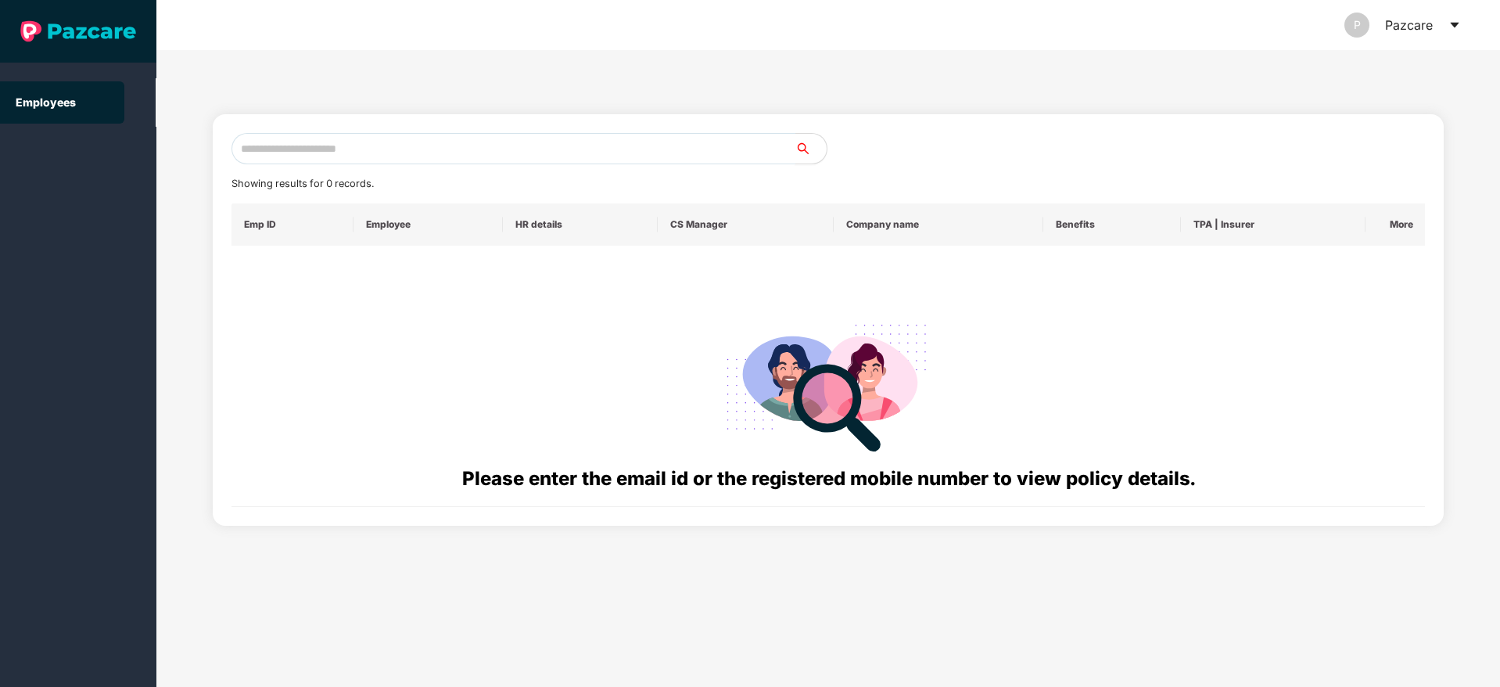
click at [439, 154] on input "text" at bounding box center [514, 148] width 564 height 31
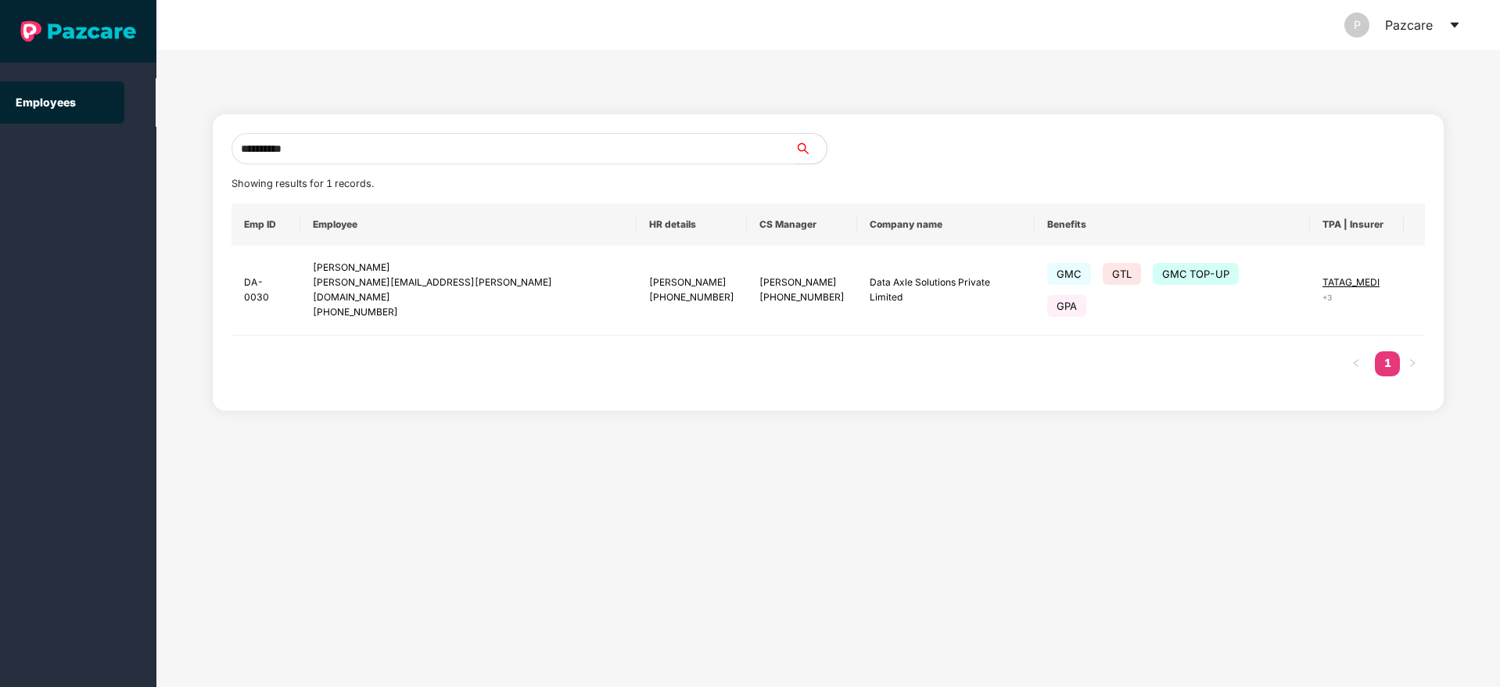
drag, startPoint x: 341, startPoint y: 152, endPoint x: 123, endPoint y: 150, distance: 218.3
click at [123, 150] on section "**********" at bounding box center [750, 343] width 1500 height 687
type input "**********"
click at [1432, 281] on img at bounding box center [1443, 290] width 22 height 22
click at [1316, 320] on span "Switch to user interface" at bounding box center [1331, 319] width 121 height 13
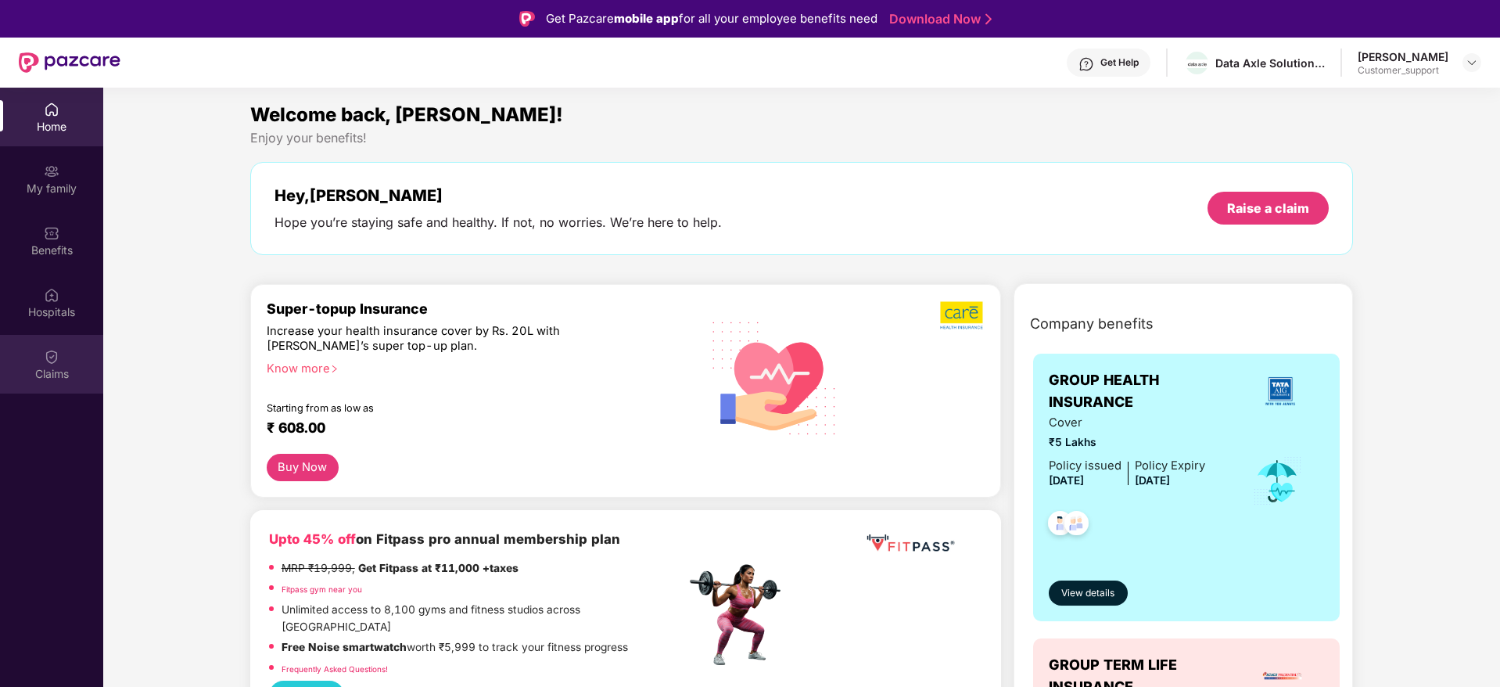
click at [50, 376] on div "Claims" at bounding box center [51, 374] width 103 height 16
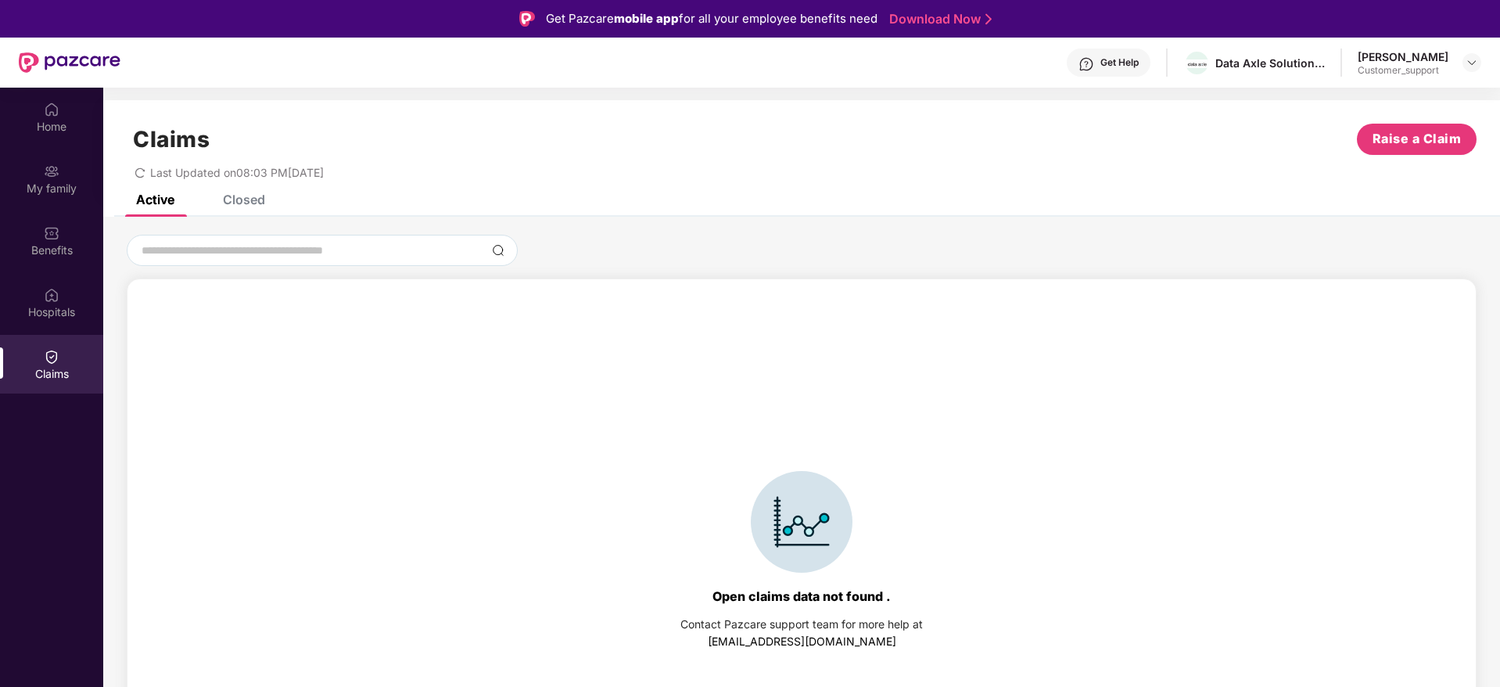
click at [239, 192] on div "Claims Raise a Claim Last Updated on 08:03 PM, 14 Aug 2025" at bounding box center [801, 147] width 1397 height 95
click at [239, 200] on div "Closed" at bounding box center [244, 200] width 42 height 16
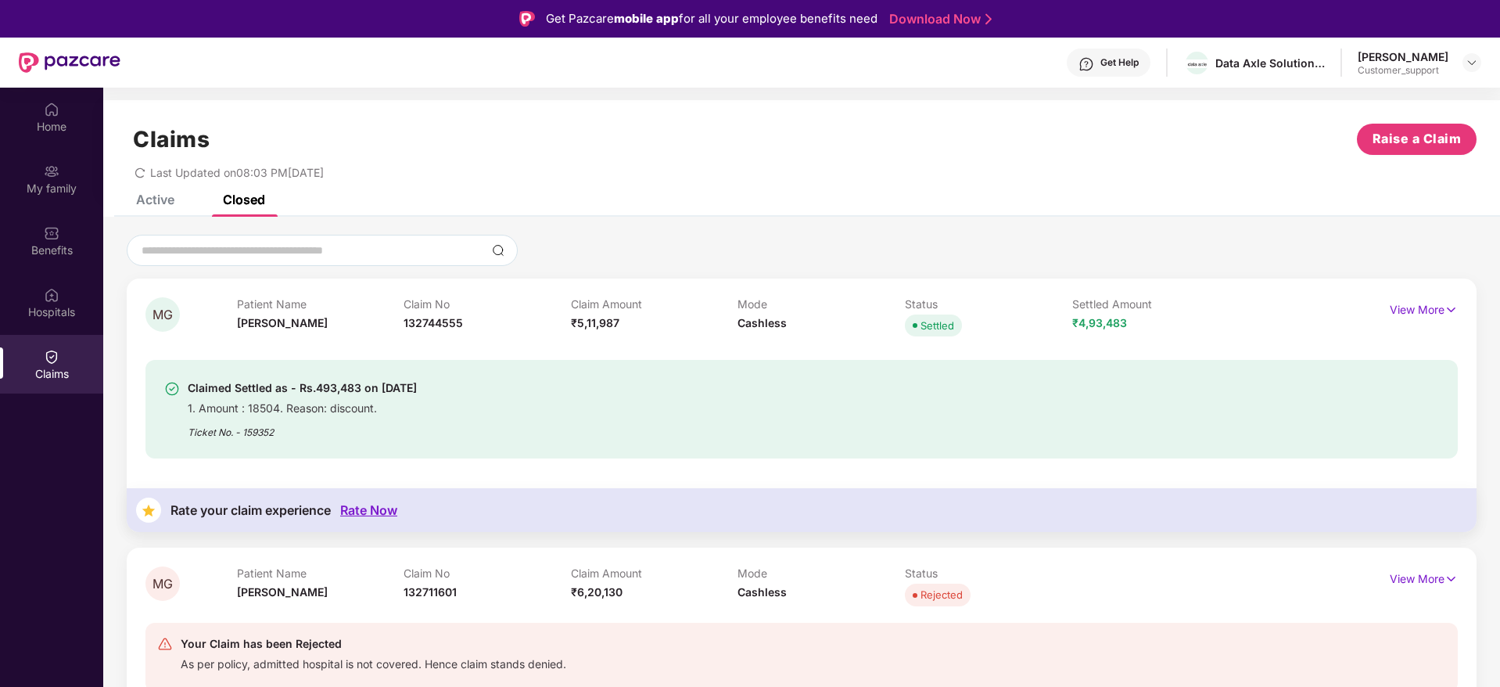
click at [152, 201] on div "Active" at bounding box center [155, 200] width 38 height 16
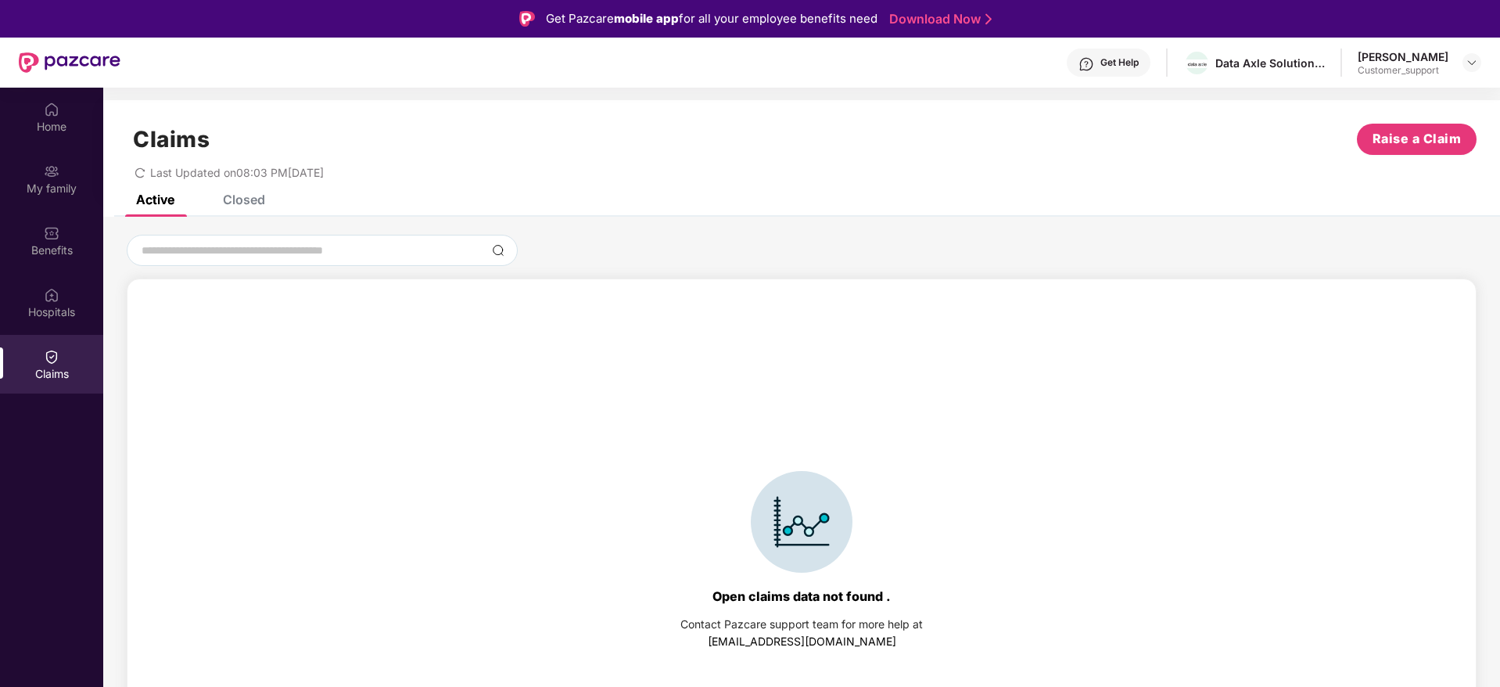
click at [246, 207] on div "Closed" at bounding box center [232, 199] width 66 height 34
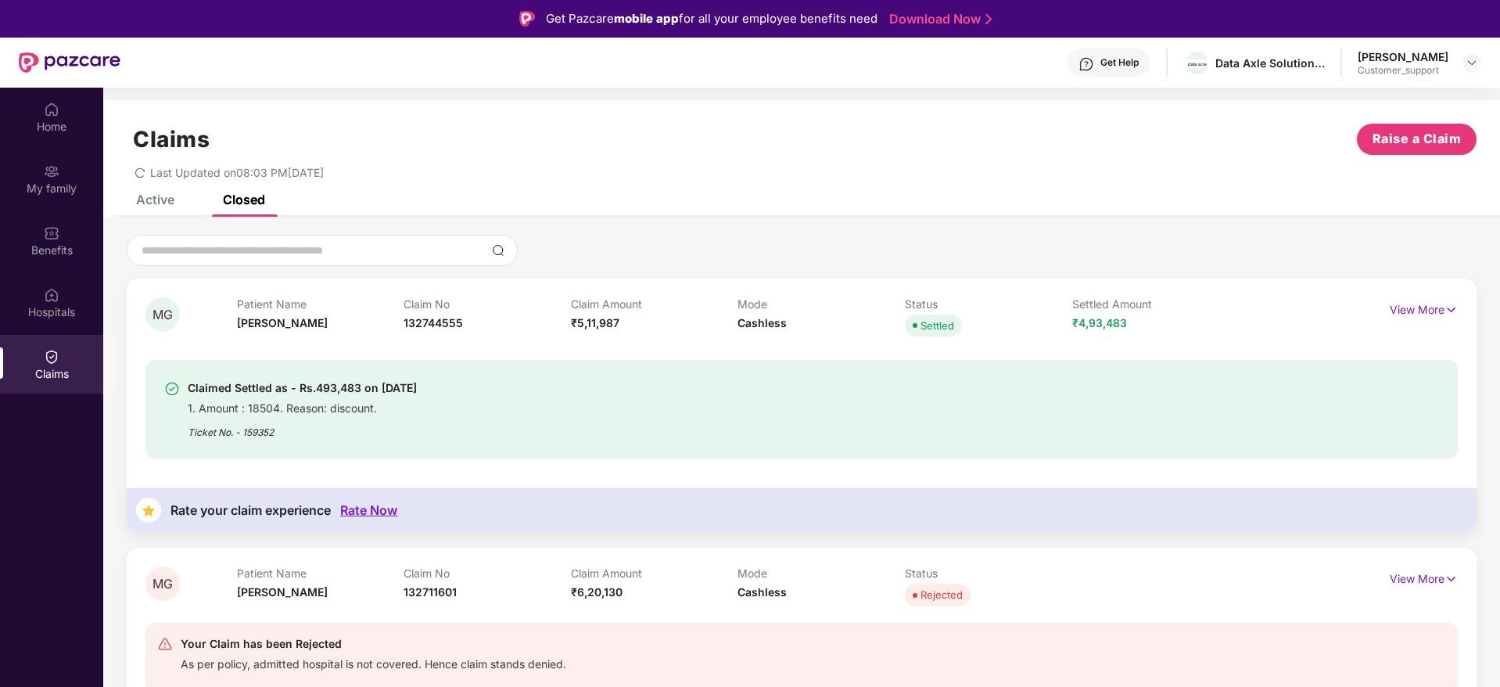
click at [146, 199] on div "Active" at bounding box center [155, 200] width 38 height 16
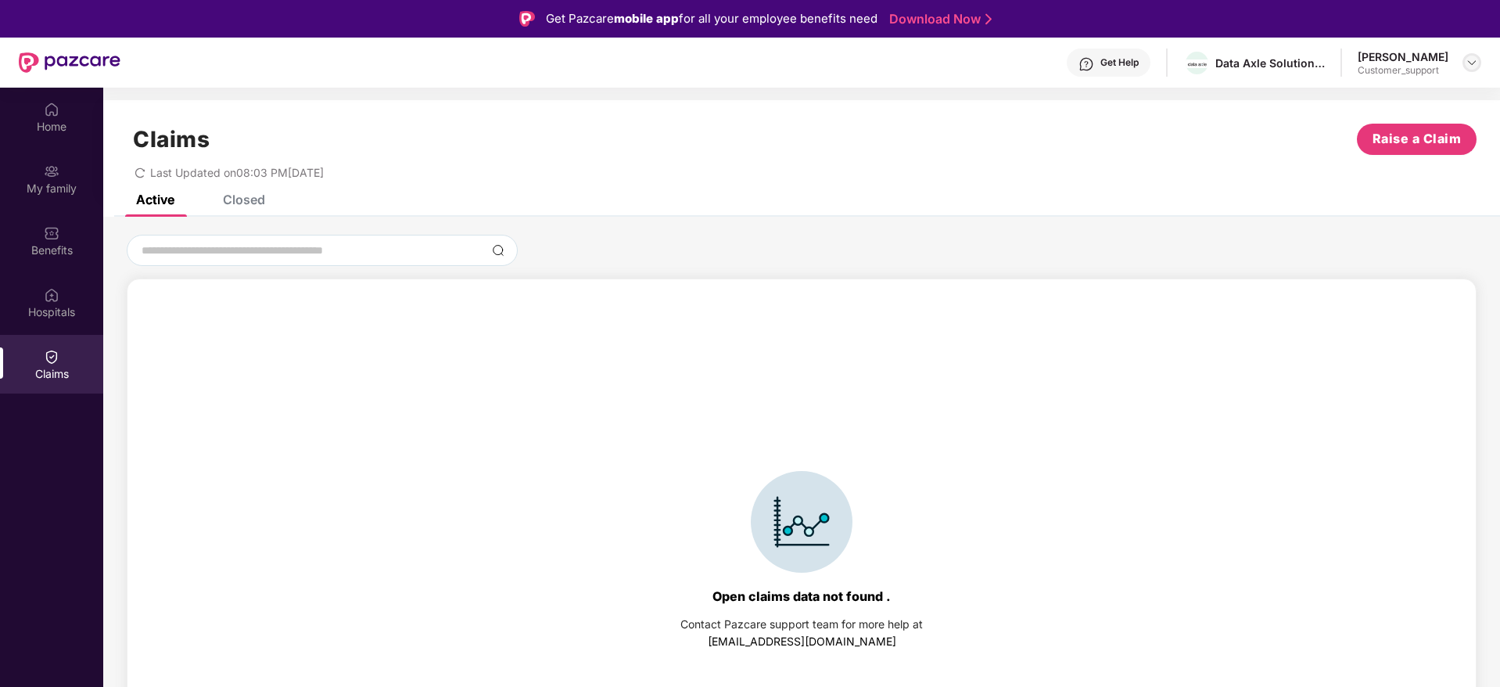
click at [1476, 62] on img at bounding box center [1472, 62] width 13 height 13
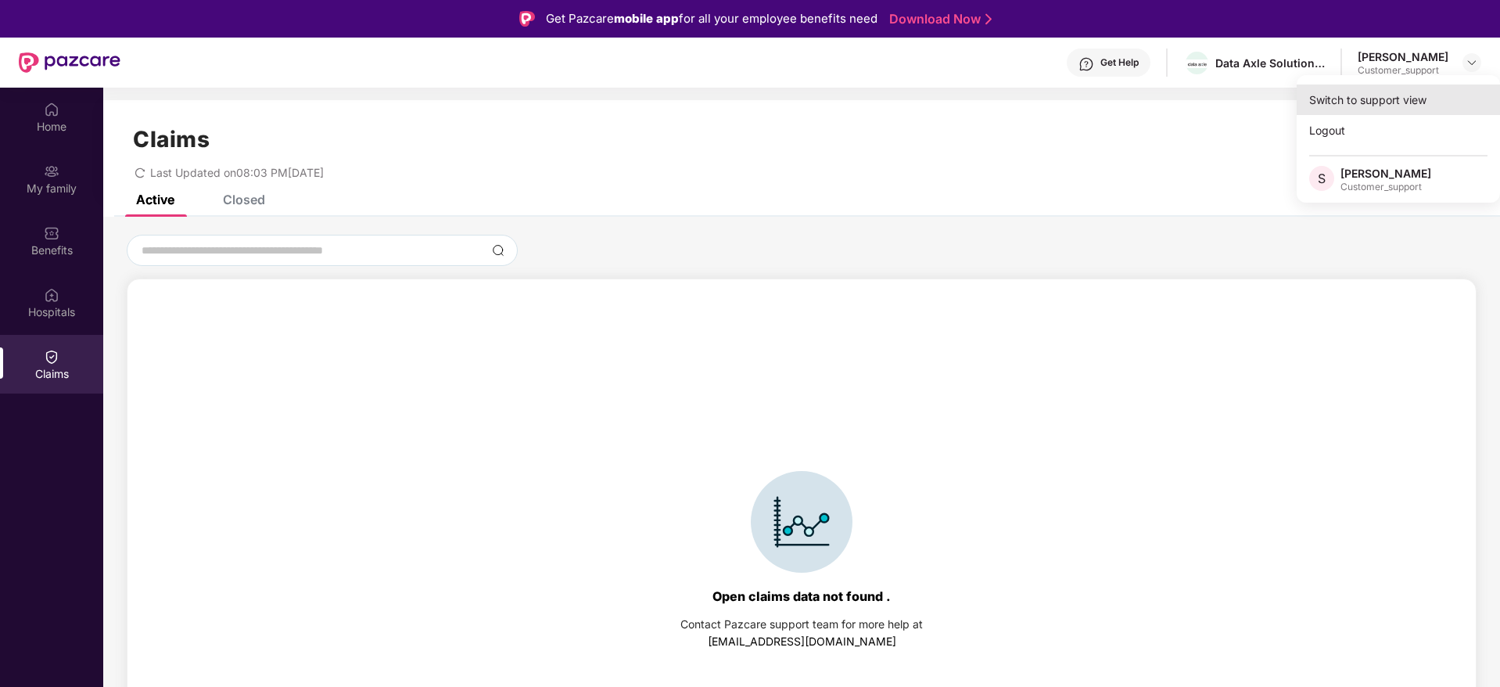
click at [1385, 95] on div "Switch to support view" at bounding box center [1398, 99] width 203 height 31
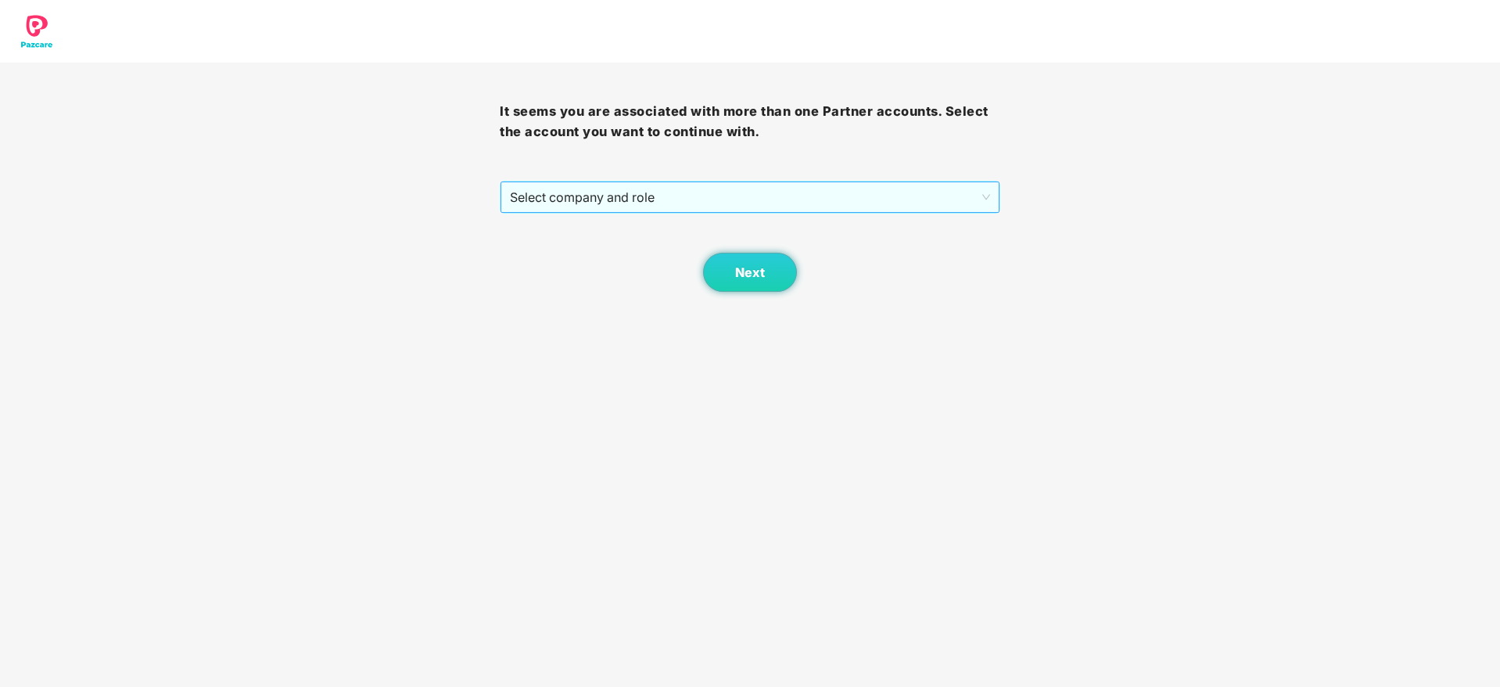
click at [704, 199] on span "Select company and role" at bounding box center [750, 197] width 480 height 30
